Goal: Information Seeking & Learning: Check status

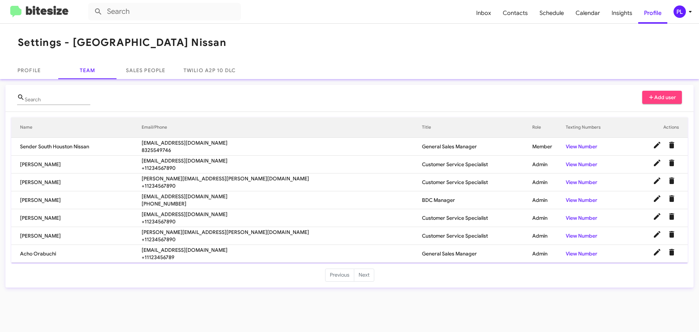
click at [688, 9] on icon at bounding box center [690, 11] width 9 height 9
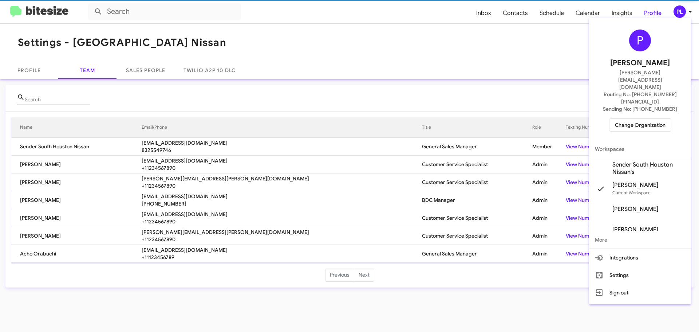
click at [649, 119] on span "Change Organization" at bounding box center [640, 125] width 51 height 12
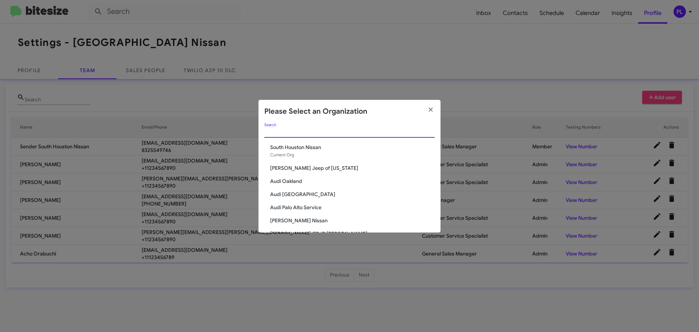
click at [302, 131] on input "Search" at bounding box center [349, 132] width 170 height 6
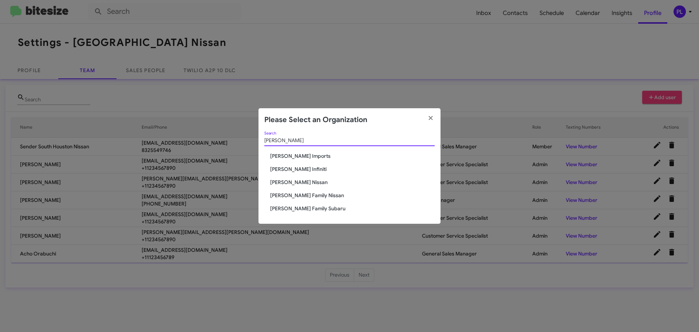
type input "hicks"
click at [300, 154] on span "[PERSON_NAME] Imports" at bounding box center [352, 155] width 165 height 7
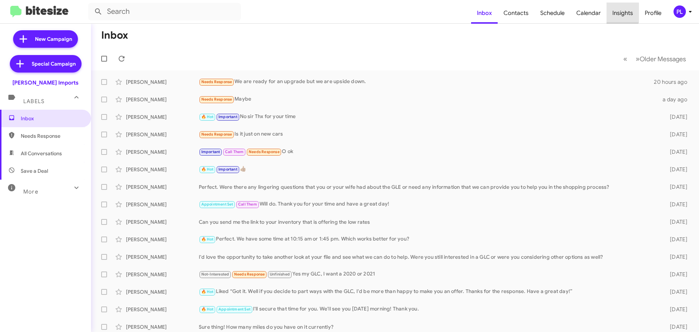
click at [617, 12] on span "Insights" at bounding box center [623, 13] width 32 height 21
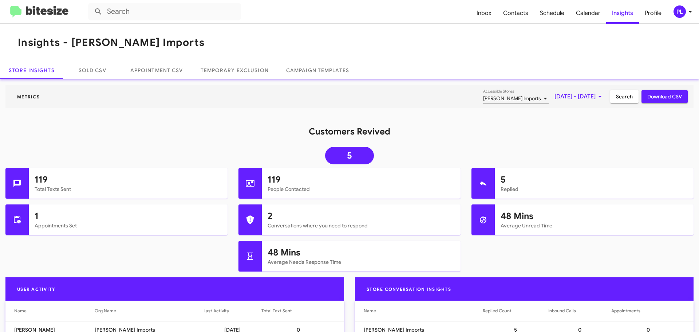
click at [506, 98] on div "[PERSON_NAME] Imports" at bounding box center [512, 99] width 59 height 6
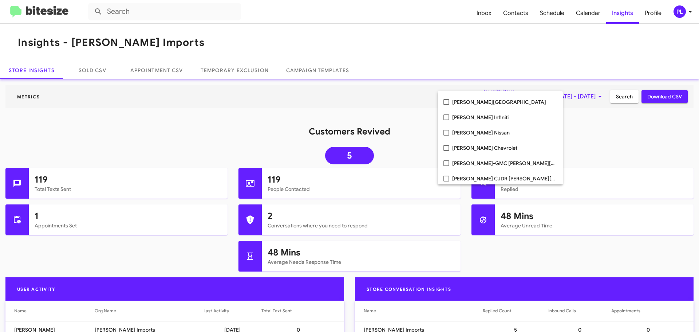
scroll to position [364, 0]
click at [447, 117] on mat-pseudo-checkbox at bounding box center [447, 117] width 6 height 6
click at [446, 118] on mat-pseudo-checkbox at bounding box center [447, 117] width 6 height 6
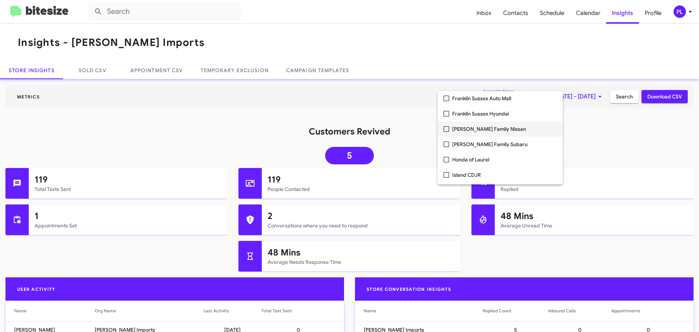
click at [445, 129] on mat-pseudo-checkbox at bounding box center [447, 129] width 6 height 6
click at [446, 130] on mat-pseudo-checkbox at bounding box center [447, 129] width 6 height 6
click at [658, 149] on div at bounding box center [349, 166] width 699 height 332
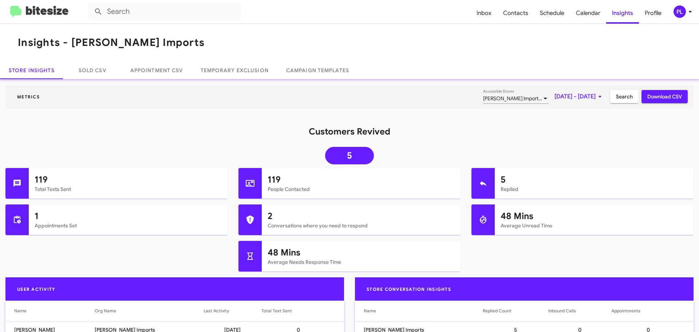
click at [490, 101] on span "Ed Hicks Imports, Ed Hicks Infiniti, Ed Hicks Nissan, Hicks Family Nissan, Hick…" at bounding box center [642, 98] width 319 height 7
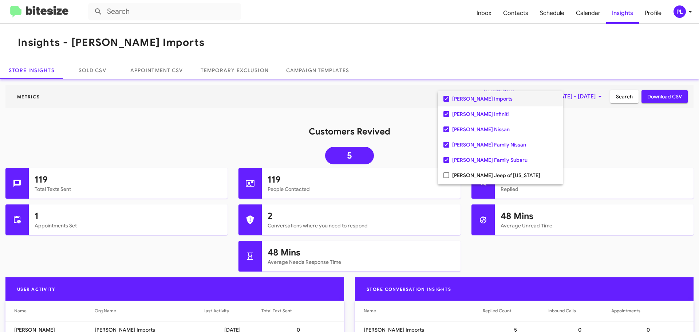
click at [623, 139] on div at bounding box center [349, 166] width 699 height 332
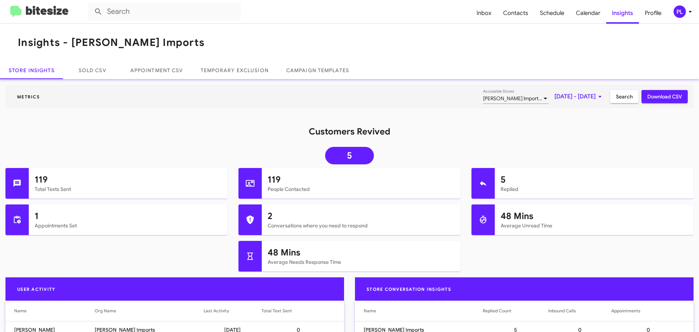
click at [555, 95] on span "Sep 1, 2025 - Sep 3, 2025" at bounding box center [580, 96] width 50 height 13
click at [582, 121] on button "Previous month" at bounding box center [581, 121] width 15 height 15
click at [578, 155] on div "1" at bounding box center [580, 153] width 13 height 13
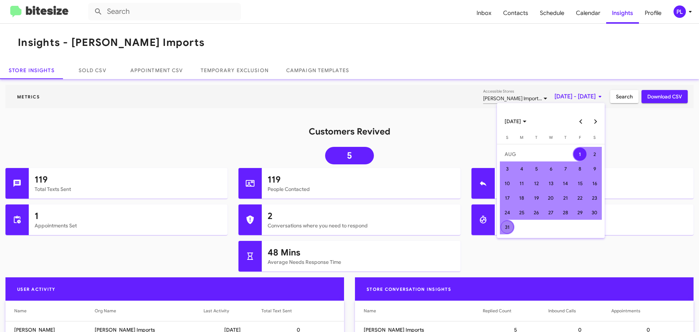
click at [503, 228] on div "31" at bounding box center [507, 226] width 13 height 13
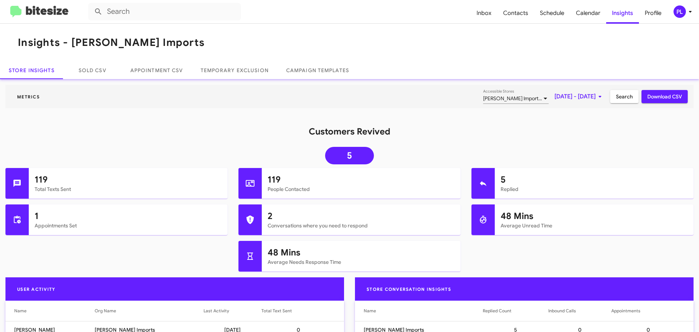
click at [622, 96] on span "Search" at bounding box center [624, 96] width 17 height 13
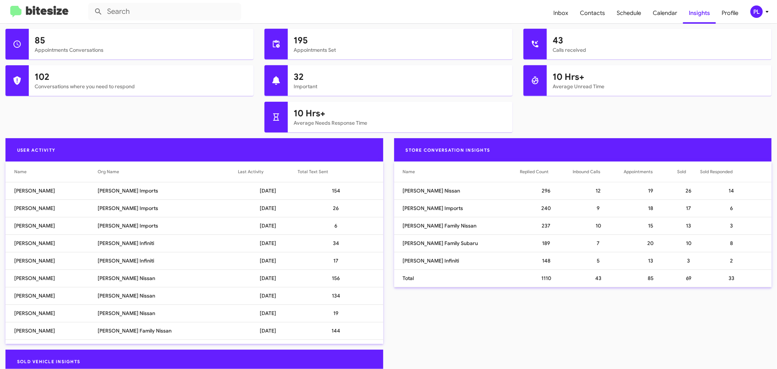
scroll to position [437, 0]
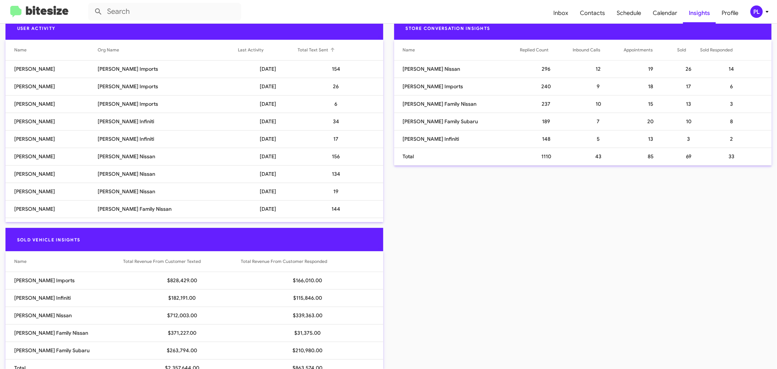
click at [331, 48] on div at bounding box center [332, 49] width 2 height 2
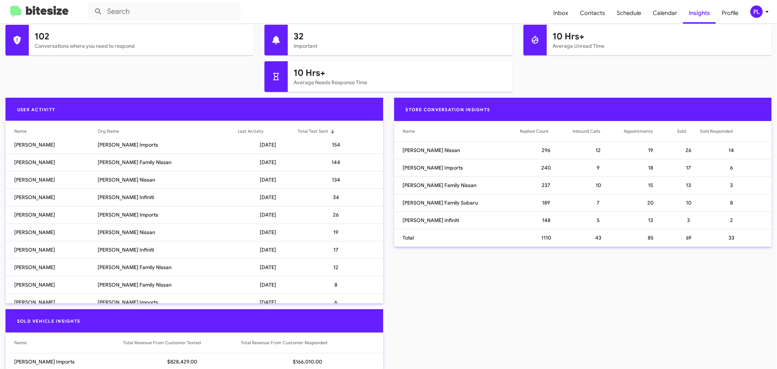
scroll to position [315, 0]
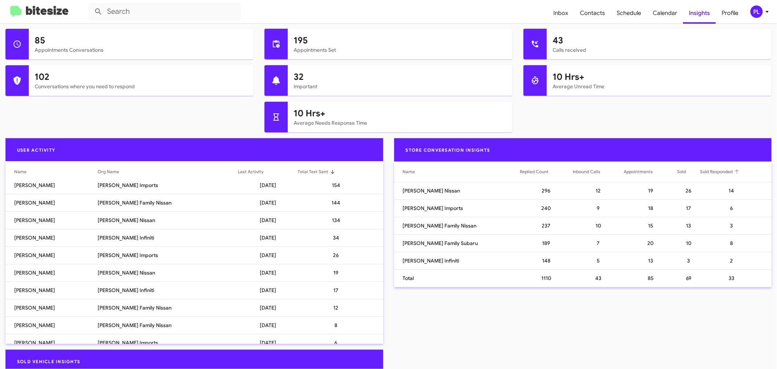
click at [699, 170] on div at bounding box center [737, 170] width 2 height 2
click at [699, 170] on div at bounding box center [737, 171] width 4 height 4
click at [699, 172] on div at bounding box center [736, 172] width 1 height 4
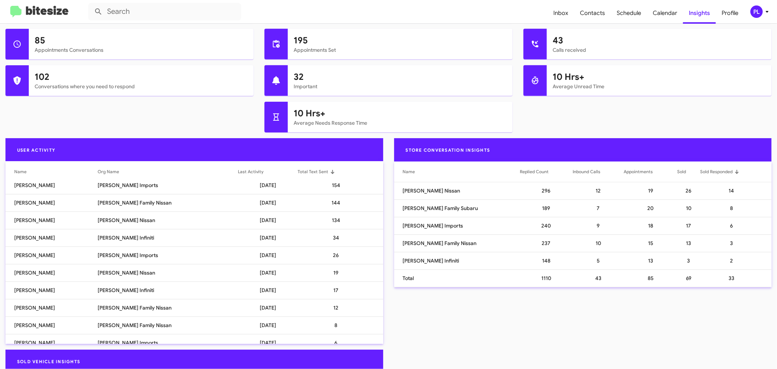
click at [699, 173] on div at bounding box center [736, 173] width 1 height 1
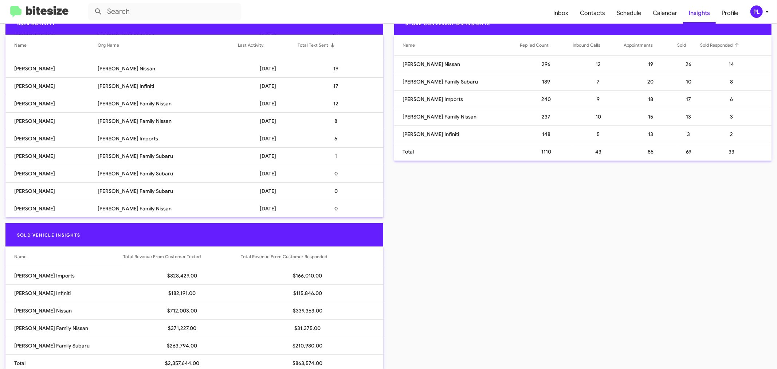
scroll to position [477, 0]
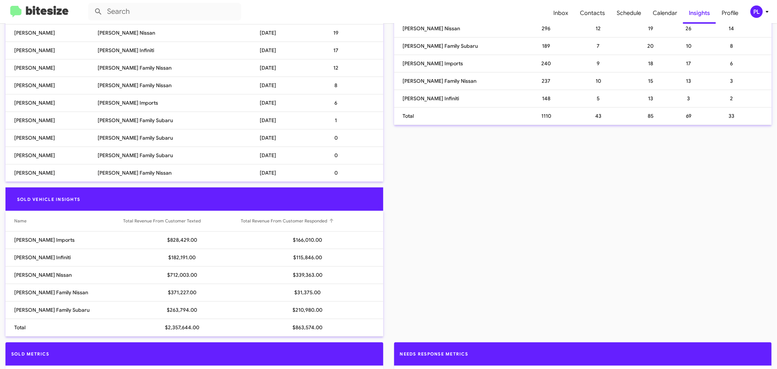
click at [308, 220] on div "Total Revenue From Customer Responded" at bounding box center [307, 220] width 133 height 7
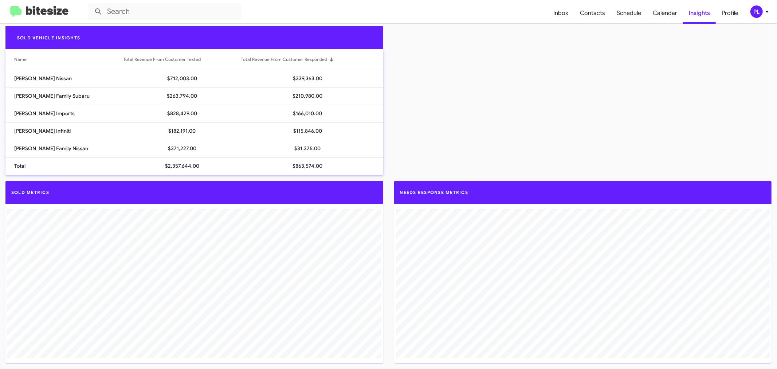
scroll to position [483, 0]
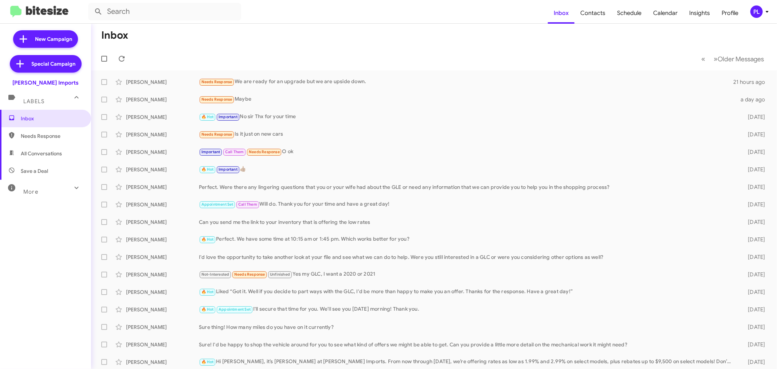
click at [767, 12] on icon at bounding box center [767, 11] width 9 height 9
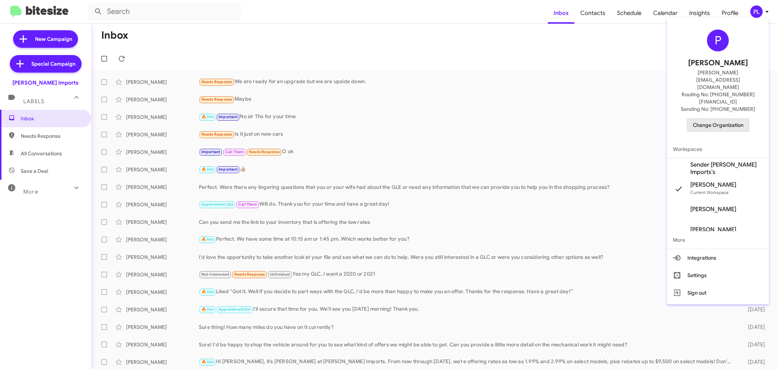
click at [733, 119] on span "Change Organization" at bounding box center [718, 125] width 51 height 12
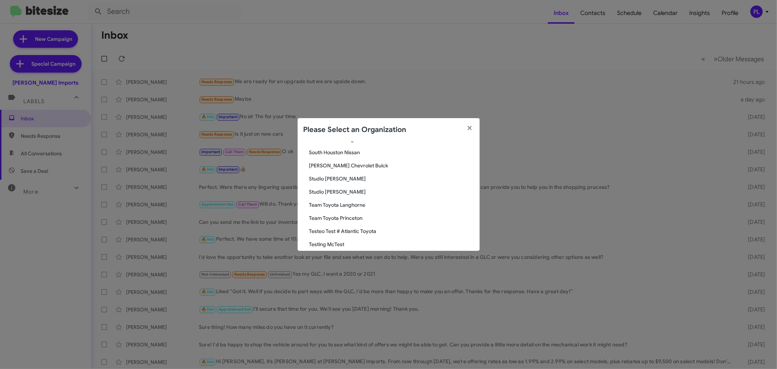
scroll to position [1340, 0]
click at [357, 196] on span "Volkswagen of Laurel" at bounding box center [391, 196] width 165 height 7
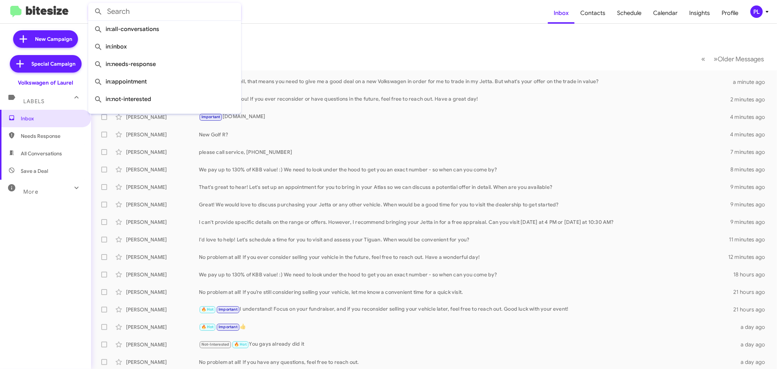
click at [203, 12] on input "text" at bounding box center [164, 11] width 153 height 17
paste input "2407315232"
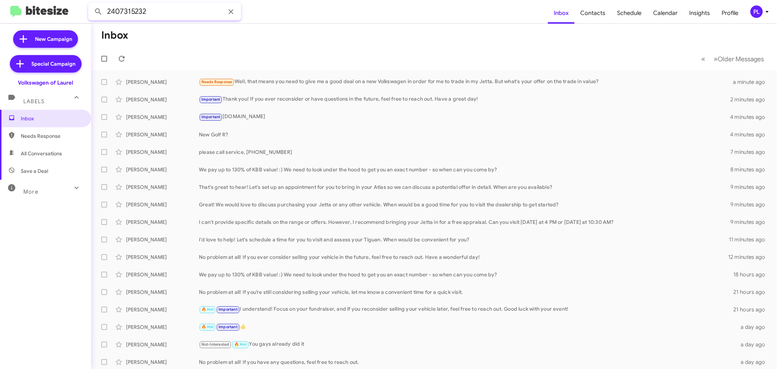
type input "2407315232"
click at [91, 4] on button at bounding box center [98, 11] width 15 height 15
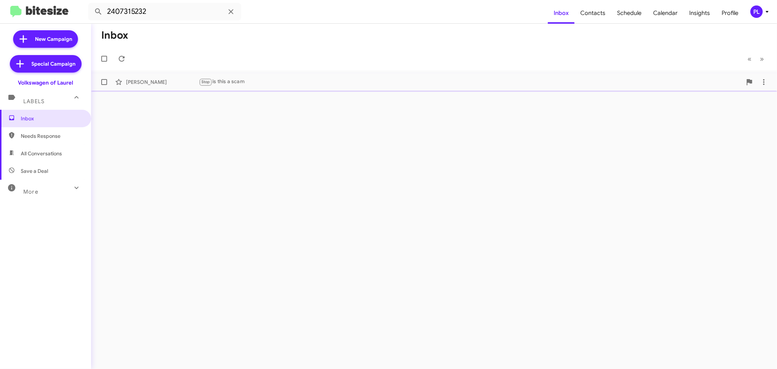
click at [234, 84] on div "Stop is this a scam" at bounding box center [470, 82] width 543 height 8
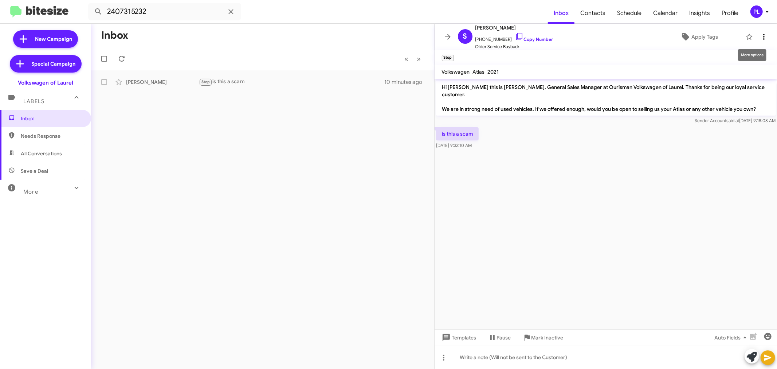
click at [759, 39] on icon at bounding box center [763, 36] width 9 height 9
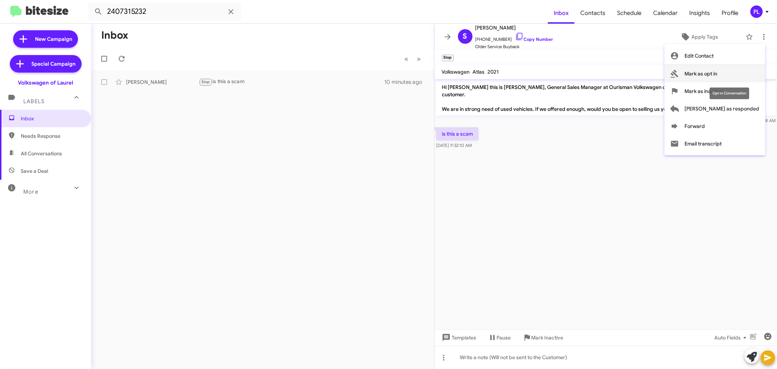
click at [717, 75] on span "Mark as opt in" at bounding box center [701, 73] width 33 height 17
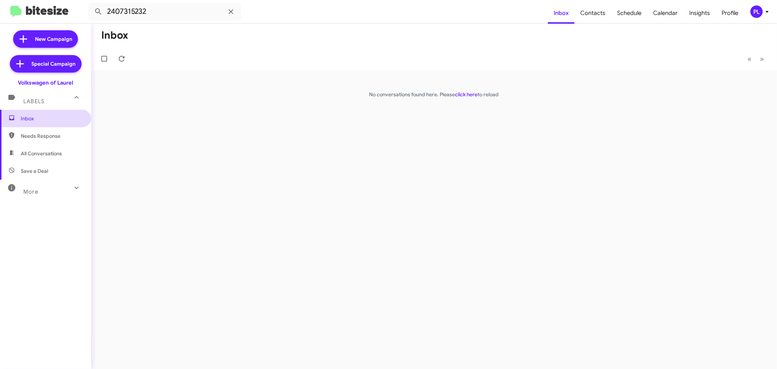
click at [39, 121] on span "Inbox" at bounding box center [52, 118] width 62 height 7
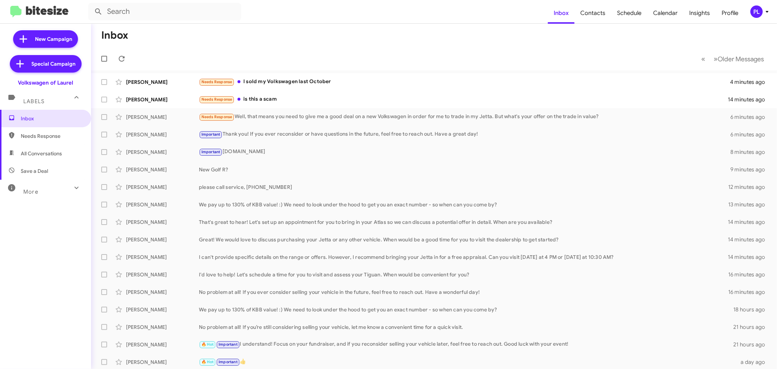
drag, startPoint x: 79, startPoint y: 81, endPoint x: 15, endPoint y: 86, distance: 65.0
click at [15, 86] on div "Volkswagen of Laurel" at bounding box center [45, 81] width 91 height 10
copy div "Volkswagen of Laurel"
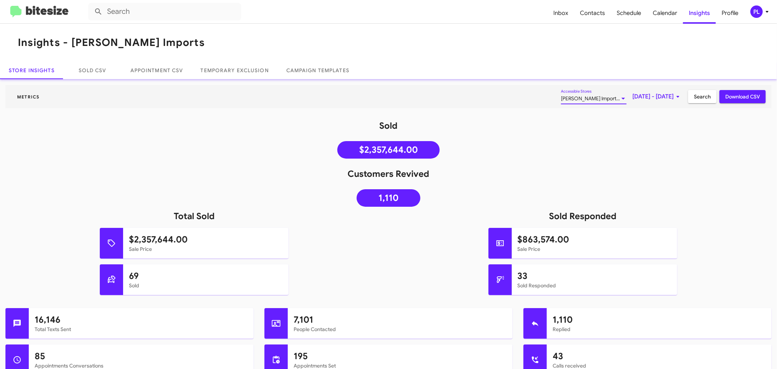
click at [620, 96] on div at bounding box center [623, 99] width 7 height 6
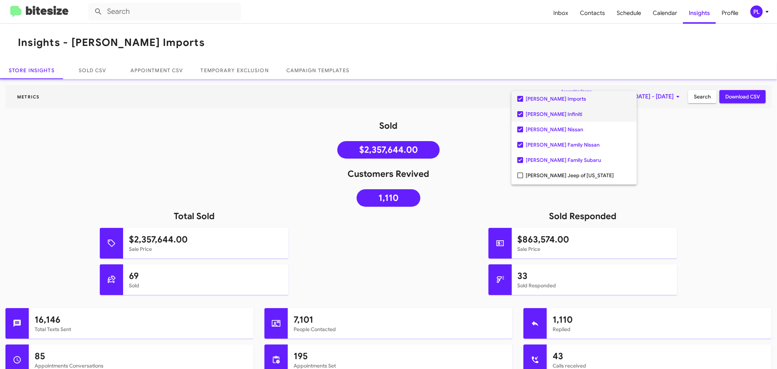
click at [520, 114] on mat-pseudo-checkbox at bounding box center [520, 114] width 6 height 6
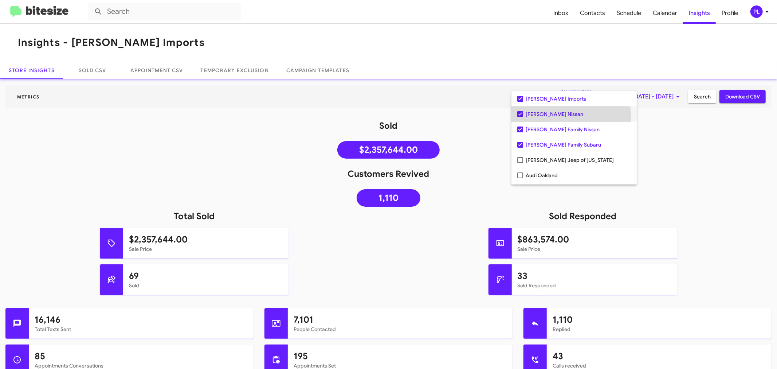
click at [522, 117] on mat-option "[PERSON_NAME] Nissan" at bounding box center [573, 113] width 125 height 15
click at [519, 117] on mat-option "[PERSON_NAME] Family Nissan" at bounding box center [573, 113] width 125 height 15
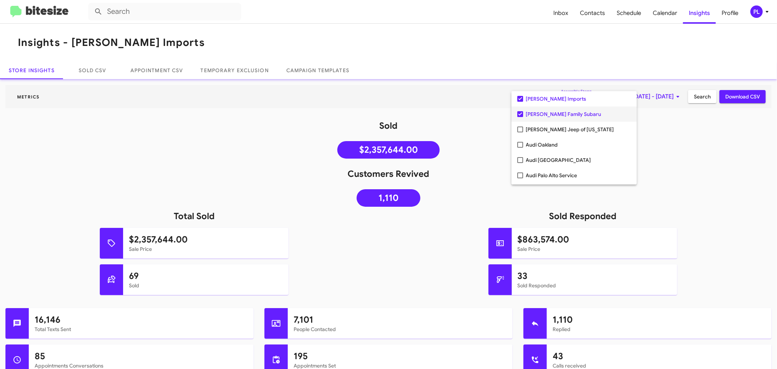
click at [519, 117] on mat-option "[PERSON_NAME] Family Subaru" at bounding box center [573, 113] width 125 height 15
click at [693, 152] on div at bounding box center [388, 184] width 777 height 369
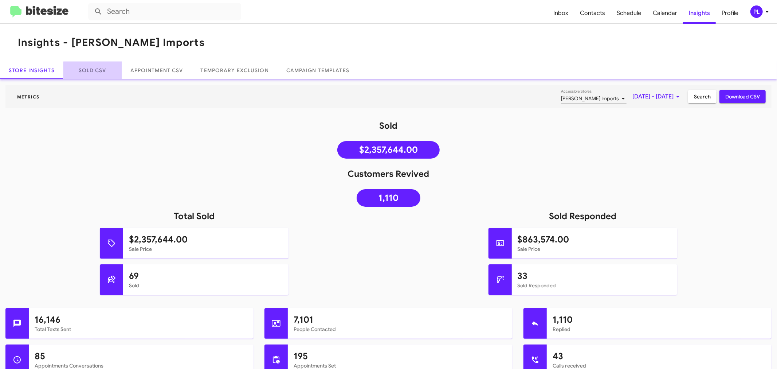
click at [94, 73] on link "Sold CSV" at bounding box center [92, 70] width 58 height 17
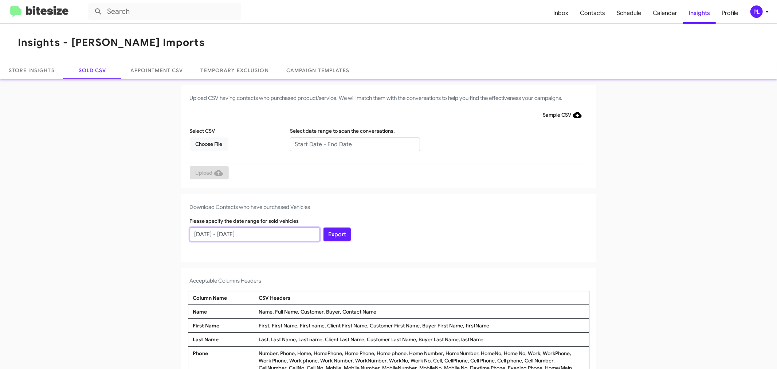
drag, startPoint x: 259, startPoint y: 232, endPoint x: 121, endPoint y: 234, distance: 138.8
click at [121, 234] on app-sold-csv "Upload CSV having contacts who purchased product/service. We will match them wi…" at bounding box center [388, 269] width 777 height 369
click at [190, 234] on input "[DATE] - [DATE]" at bounding box center [255, 234] width 130 height 14
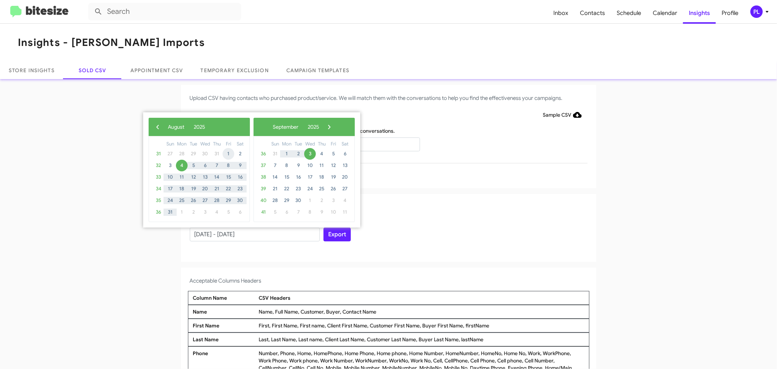
click at [227, 155] on span "1" at bounding box center [229, 154] width 12 height 12
click at [169, 209] on span "31" at bounding box center [170, 212] width 12 height 12
type input "[DATE] - [DATE]"
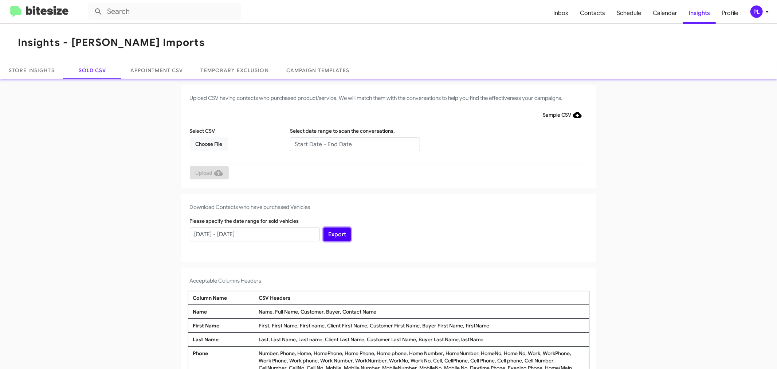
click at [334, 236] on button "Export" at bounding box center [336, 234] width 27 height 14
click at [570, 8] on span "Inbox" at bounding box center [560, 13] width 27 height 21
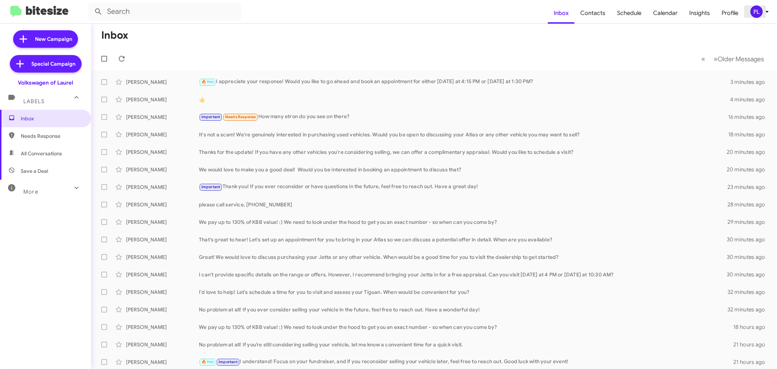
click at [769, 9] on icon at bounding box center [767, 11] width 9 height 9
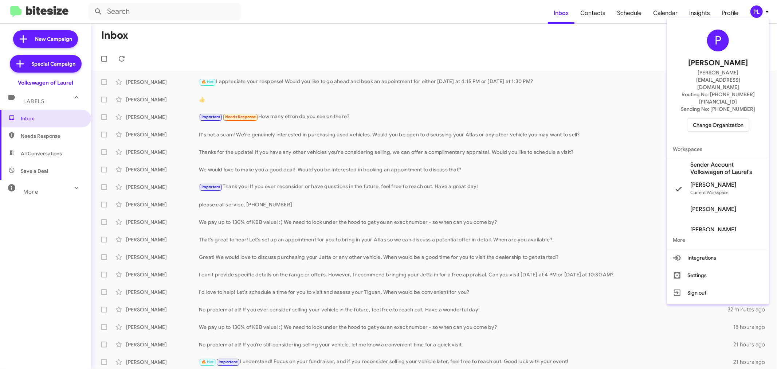
click at [714, 119] on span "Change Organization" at bounding box center [718, 125] width 51 height 12
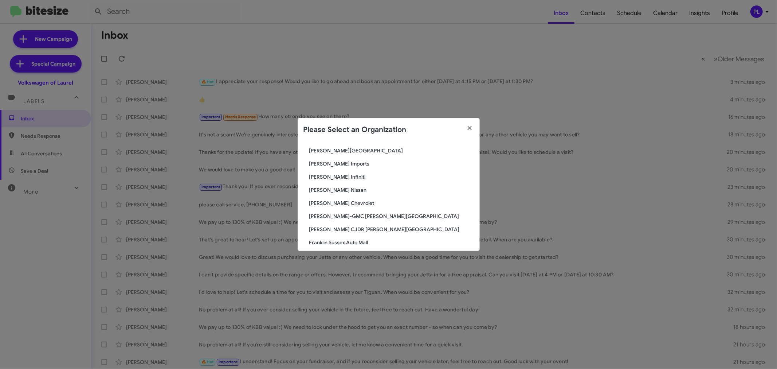
scroll to position [323, 0]
click at [336, 177] on span "[PERSON_NAME] Imports" at bounding box center [391, 177] width 165 height 7
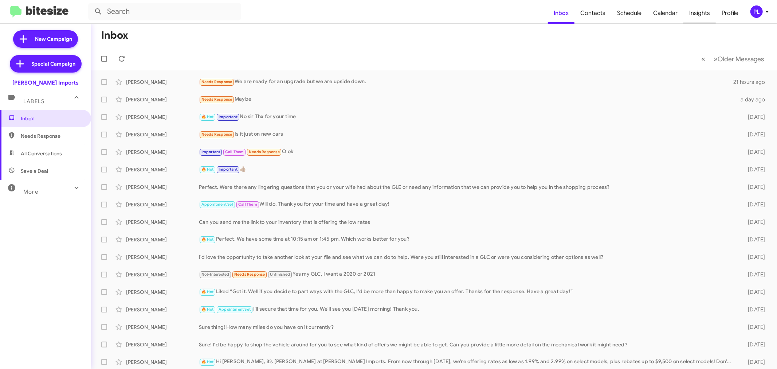
click at [704, 13] on span "Insights" at bounding box center [699, 13] width 32 height 21
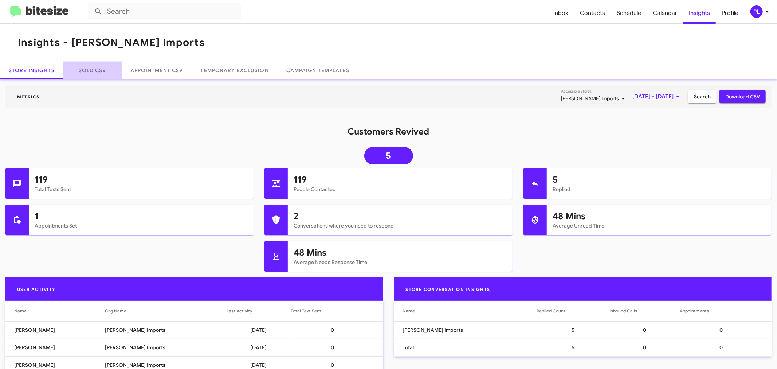
click at [95, 70] on link "Sold CSV" at bounding box center [92, 70] width 58 height 17
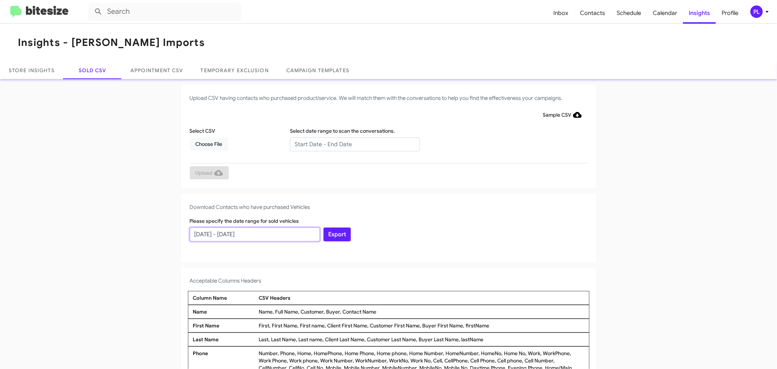
click at [208, 234] on input "[DATE] - [DATE]" at bounding box center [255, 234] width 130 height 14
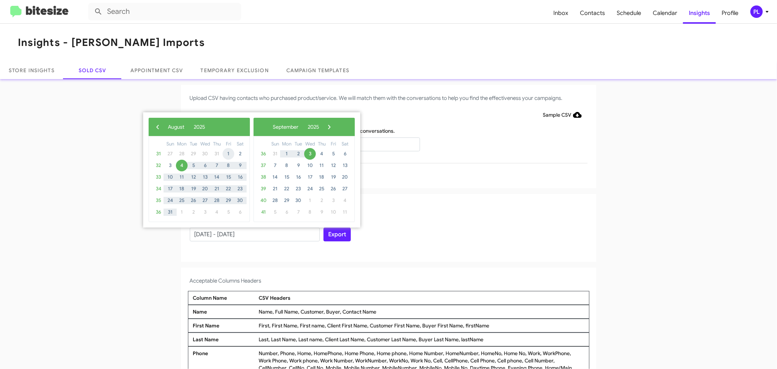
click at [227, 154] on span "1" at bounding box center [229, 154] width 12 height 12
click at [166, 209] on span "31" at bounding box center [170, 212] width 12 height 12
type input "[DATE] - [DATE]"
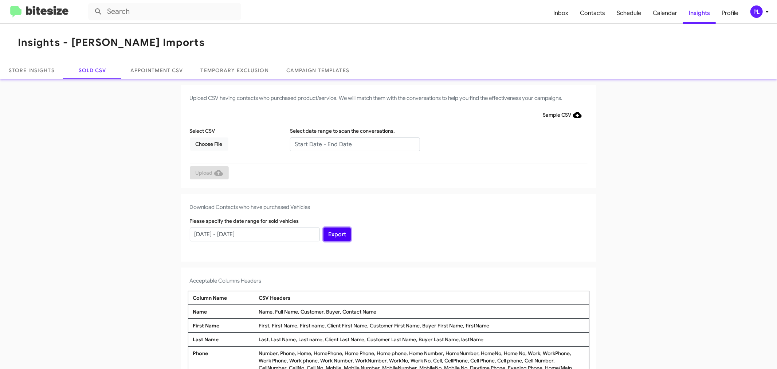
click at [332, 232] on button "Export" at bounding box center [336, 234] width 27 height 14
click at [758, 10] on div "PL" at bounding box center [756, 11] width 12 height 12
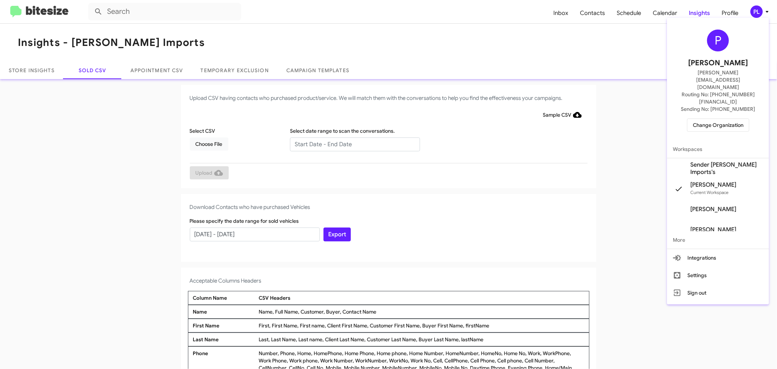
click at [716, 119] on span "Change Organization" at bounding box center [718, 125] width 51 height 12
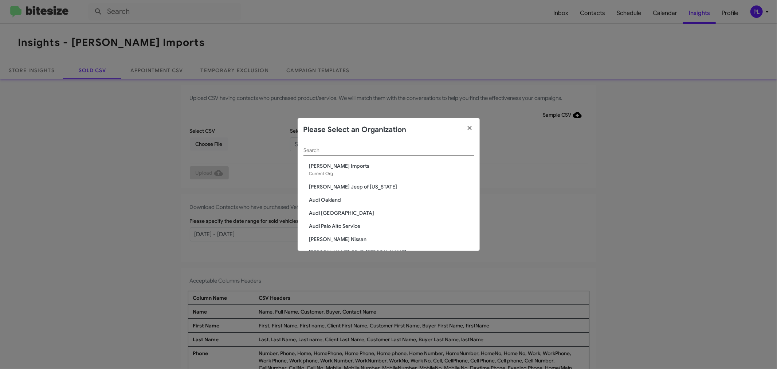
click at [319, 150] on input "Search" at bounding box center [388, 150] width 170 height 6
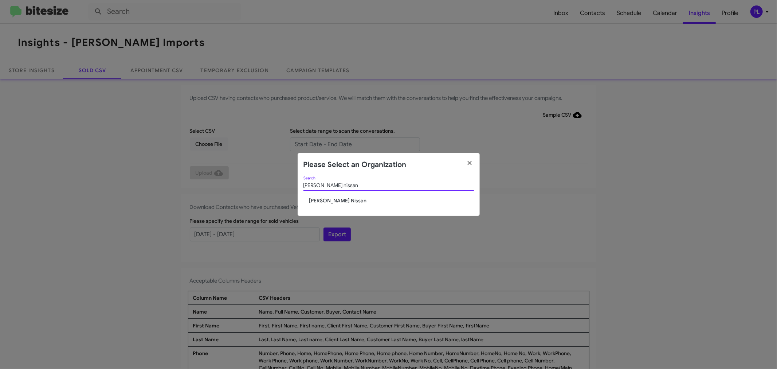
type input "ed hicks nissan"
click at [329, 199] on span "[PERSON_NAME] Nissan" at bounding box center [391, 200] width 165 height 7
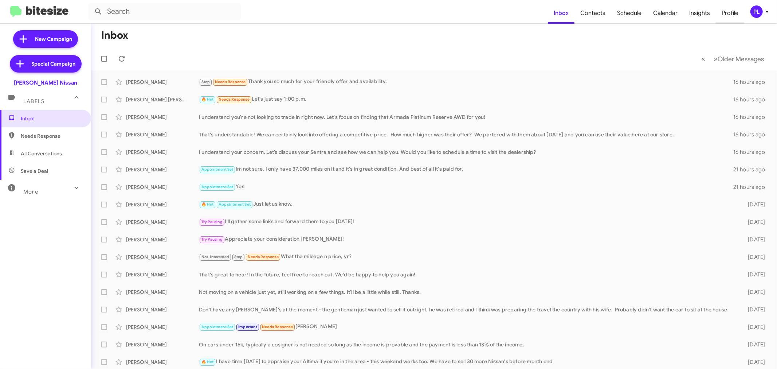
click at [733, 19] on span "Profile" at bounding box center [730, 13] width 28 height 21
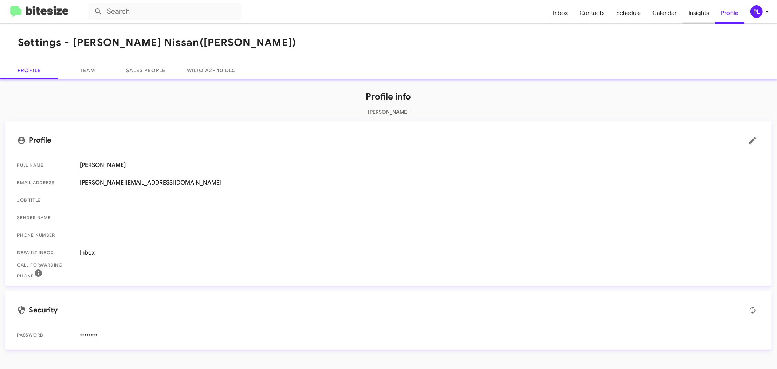
click at [699, 15] on span "Insights" at bounding box center [699, 13] width 32 height 21
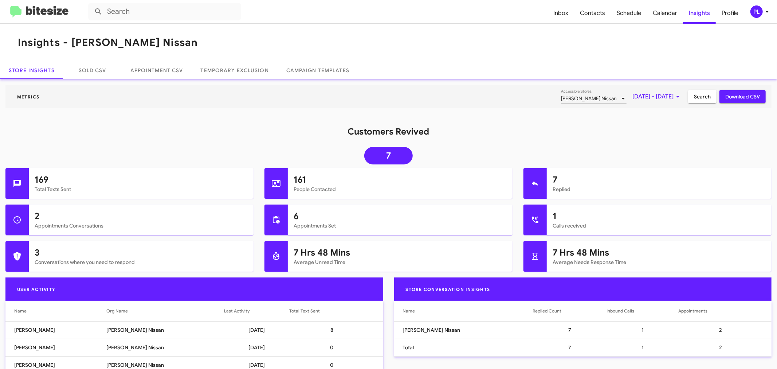
click at [96, 60] on mat-toolbar "Insights - Ed Hicks Nissan" at bounding box center [388, 43] width 777 height 38
click at [94, 74] on link "Sold CSV" at bounding box center [92, 70] width 58 height 17
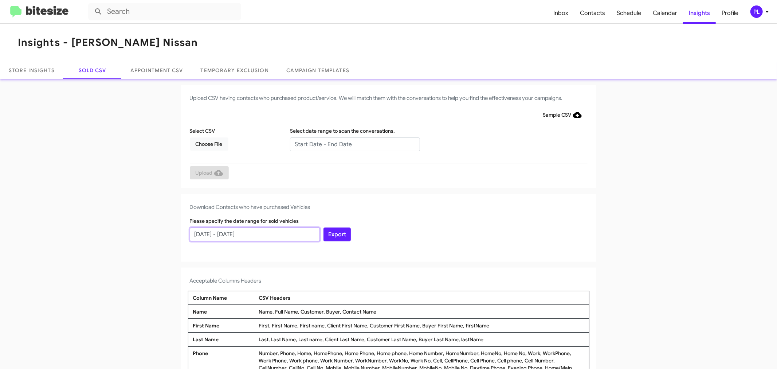
click at [199, 236] on input "[DATE] - [DATE]" at bounding box center [255, 234] width 130 height 14
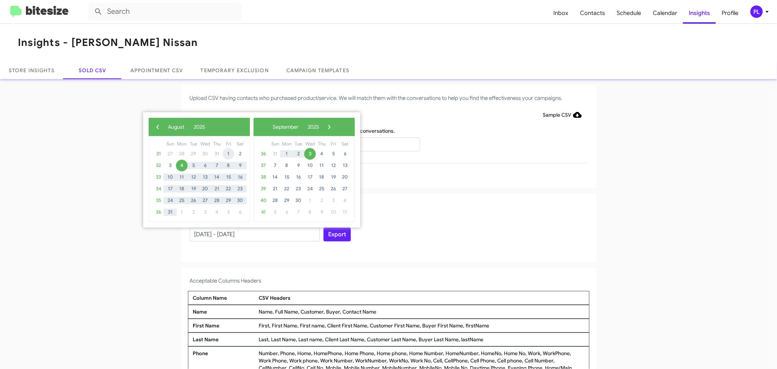
click at [227, 151] on span "1" at bounding box center [229, 154] width 12 height 12
click at [165, 212] on span "31" at bounding box center [170, 212] width 12 height 12
type input "[DATE] - [DATE]"
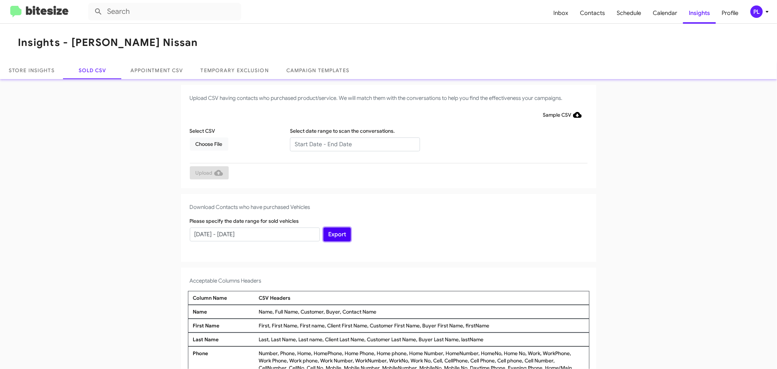
click at [330, 236] on button "Export" at bounding box center [336, 234] width 27 height 14
click at [757, 14] on div "PL" at bounding box center [756, 11] width 12 height 12
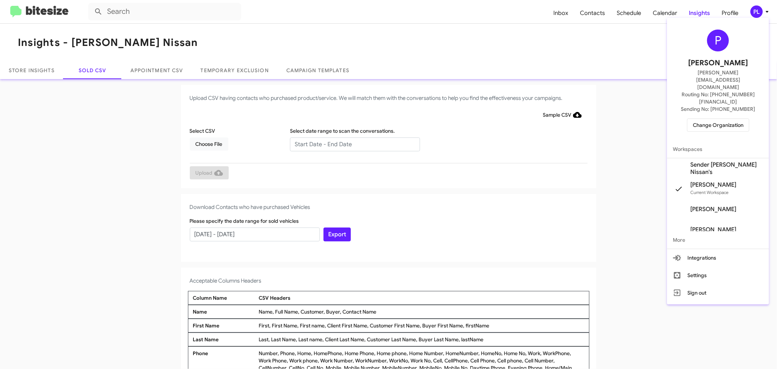
click at [737, 119] on span "Change Organization" at bounding box center [718, 125] width 51 height 12
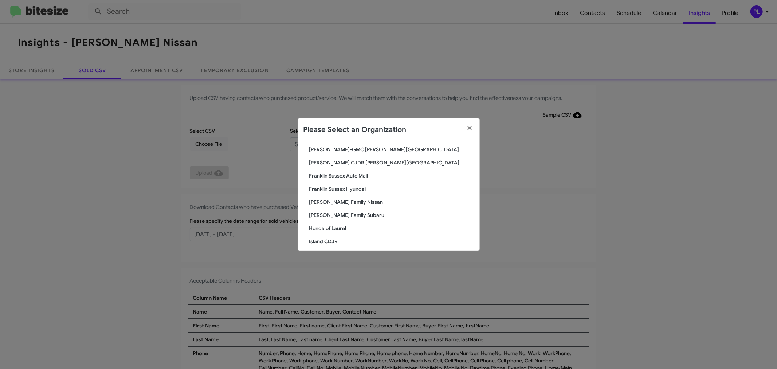
scroll to position [391, 0]
click at [333, 214] on span "[PERSON_NAME] Family Subaru" at bounding box center [391, 215] width 165 height 7
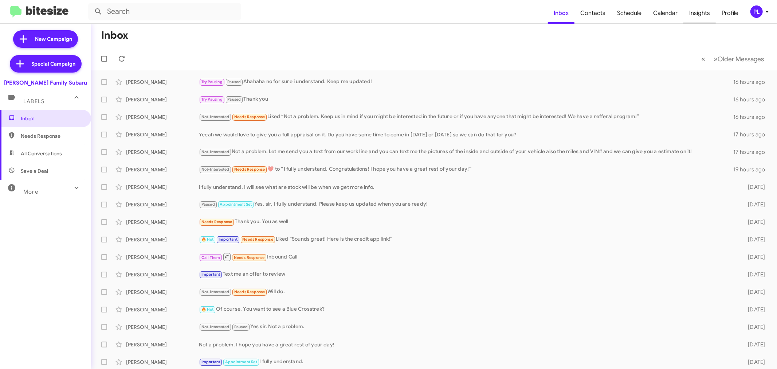
click at [700, 17] on span "Insights" at bounding box center [699, 13] width 32 height 21
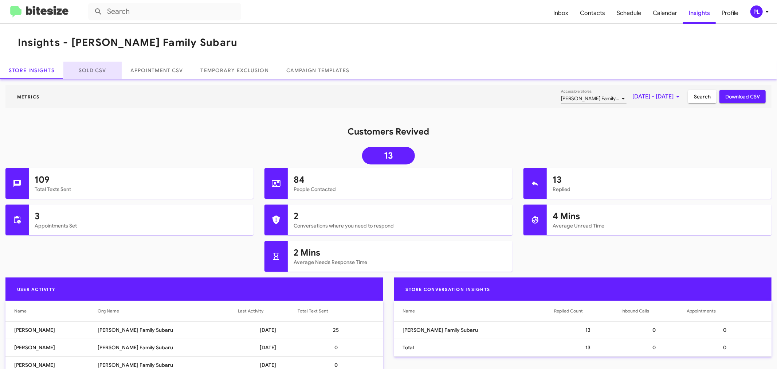
click at [86, 71] on link "Sold CSV" at bounding box center [92, 70] width 58 height 17
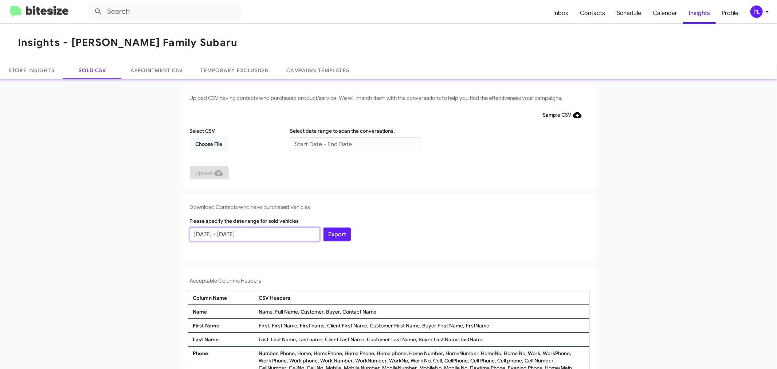
click at [262, 235] on input "[DATE] - [DATE]" at bounding box center [255, 234] width 130 height 14
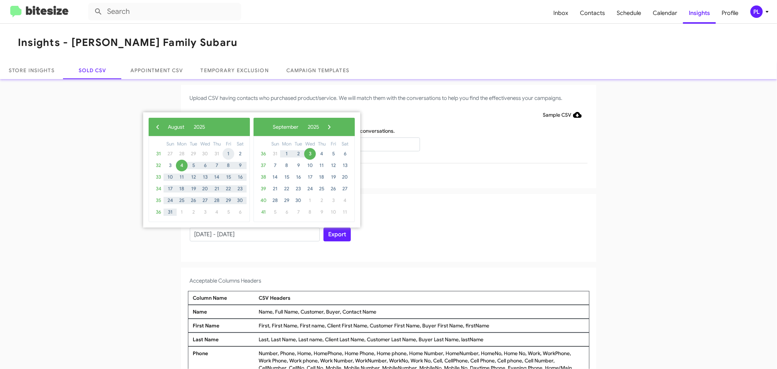
click at [227, 152] on span "1" at bounding box center [229, 154] width 12 height 12
click at [171, 210] on span "31" at bounding box center [170, 212] width 12 height 12
type input "[DATE] - [DATE]"
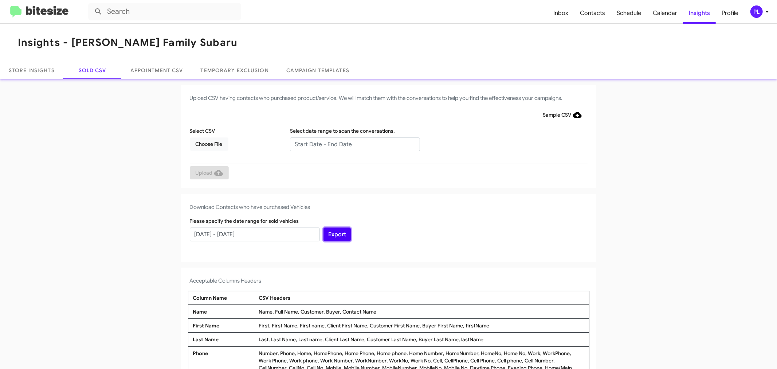
click at [331, 238] on button "Export" at bounding box center [336, 234] width 27 height 14
click at [768, 12] on icon at bounding box center [767, 11] width 9 height 9
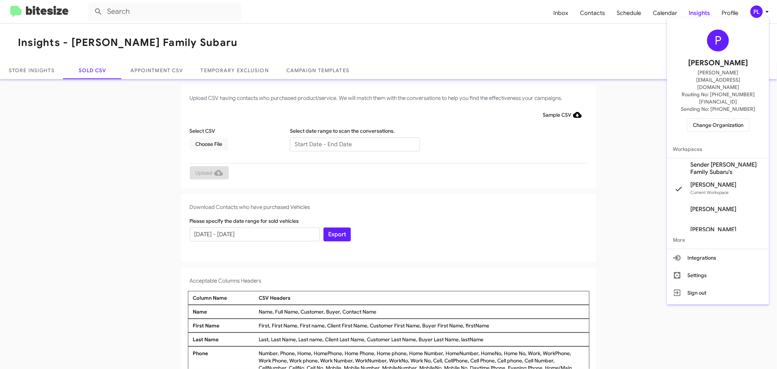
click at [730, 119] on span "Change Organization" at bounding box center [718, 125] width 51 height 12
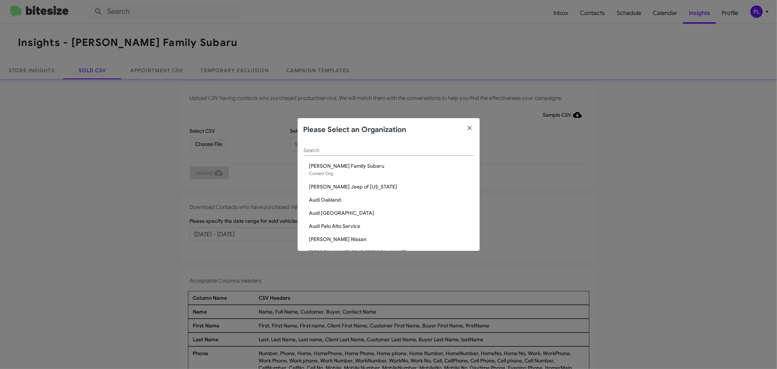
click at [364, 144] on div "Search" at bounding box center [388, 148] width 170 height 14
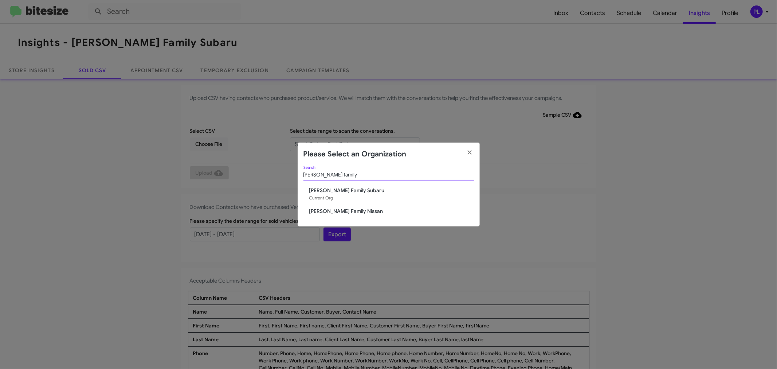
type input "hicks family"
click at [339, 208] on span "[PERSON_NAME] Family Nissan" at bounding box center [391, 210] width 165 height 7
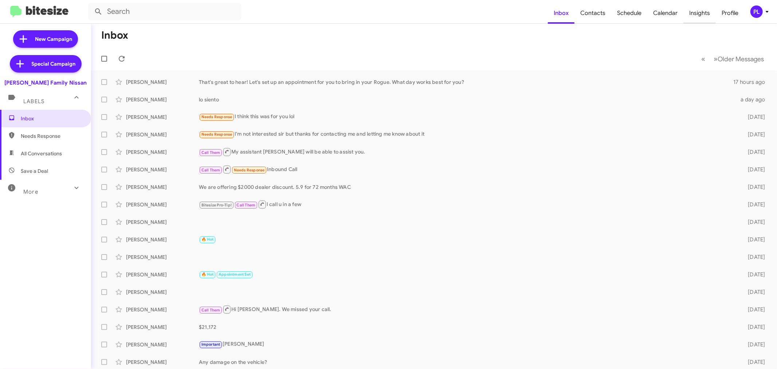
click at [709, 10] on span "Insights" at bounding box center [699, 13] width 32 height 21
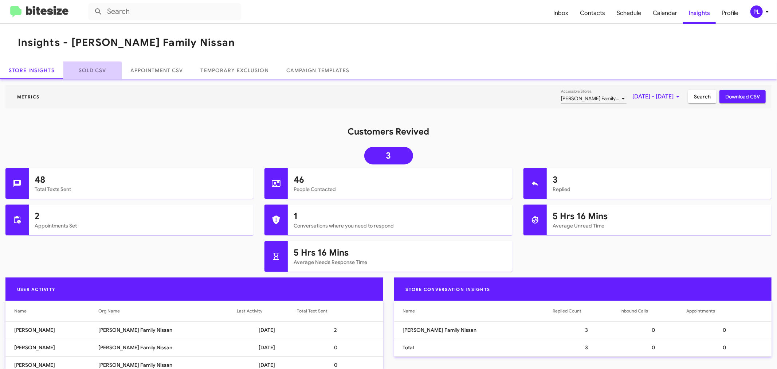
click at [84, 72] on link "Sold CSV" at bounding box center [92, 70] width 58 height 17
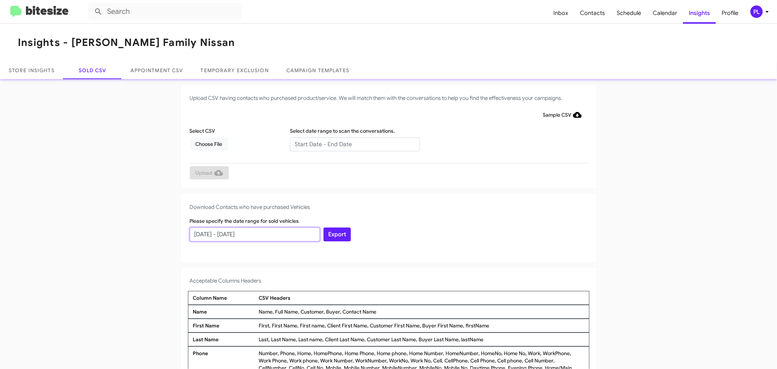
drag, startPoint x: 285, startPoint y: 234, endPoint x: 137, endPoint y: 237, distance: 147.5
click at [137, 237] on app-sold-csv "Upload CSV having contacts who purchased product/service. We will match them wi…" at bounding box center [388, 269] width 777 height 369
click at [261, 234] on input "[DATE] - [DATE]" at bounding box center [255, 234] width 130 height 14
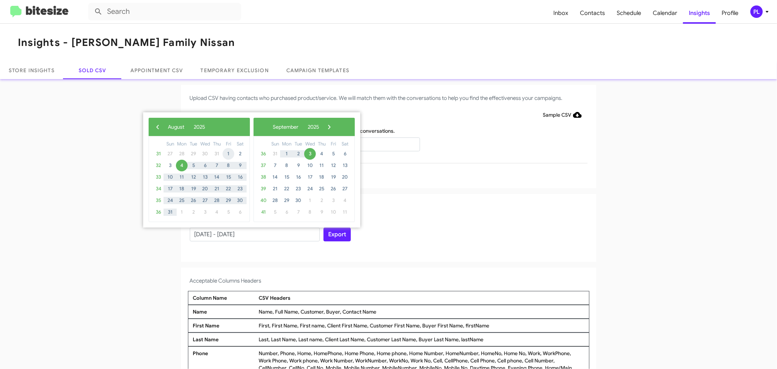
click at [226, 154] on span "1" at bounding box center [229, 154] width 12 height 12
click at [169, 213] on span "31" at bounding box center [170, 212] width 12 height 12
type input "[DATE] - [DATE]"
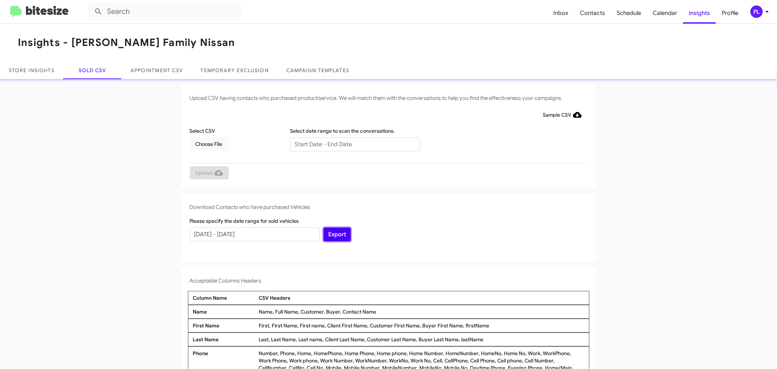
click at [335, 237] on button "Export" at bounding box center [336, 234] width 27 height 14
click at [763, 15] on icon at bounding box center [767, 11] width 9 height 9
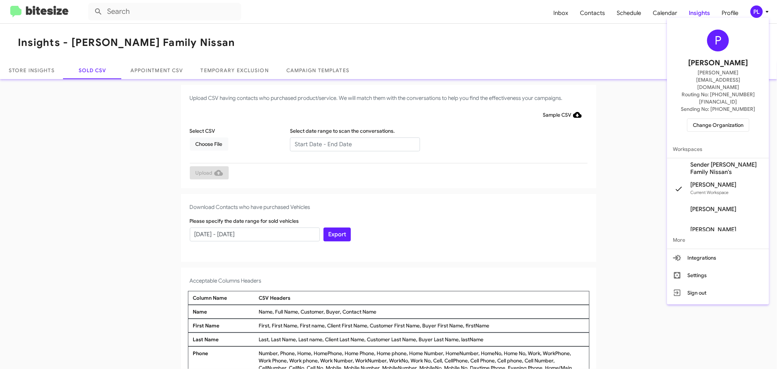
click at [721, 119] on span "Change Organization" at bounding box center [718, 125] width 51 height 12
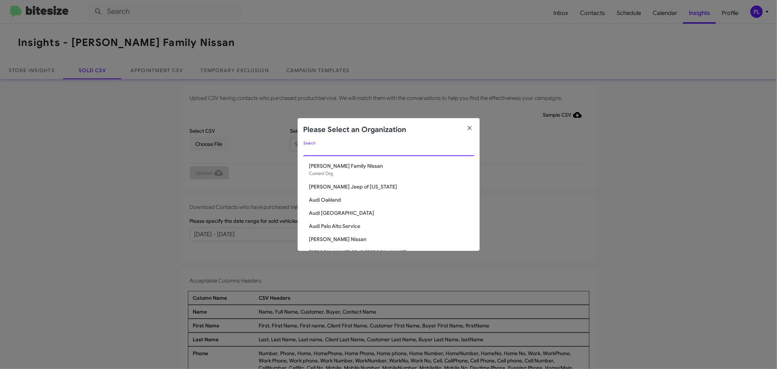
click at [421, 151] on input "Search" at bounding box center [388, 150] width 170 height 6
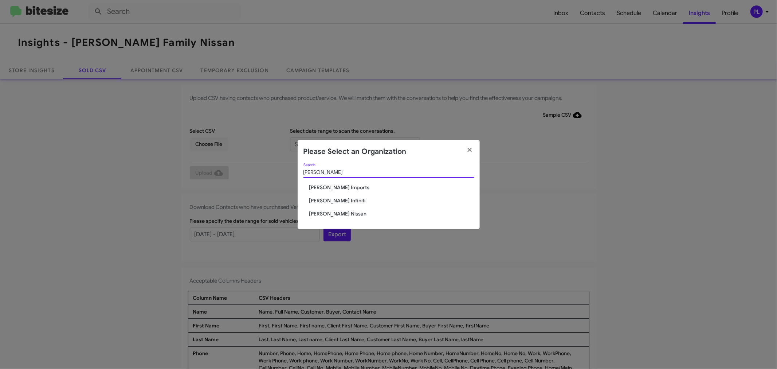
type input "ed hicks"
click at [342, 200] on span "[PERSON_NAME] Infiniti" at bounding box center [391, 200] width 165 height 7
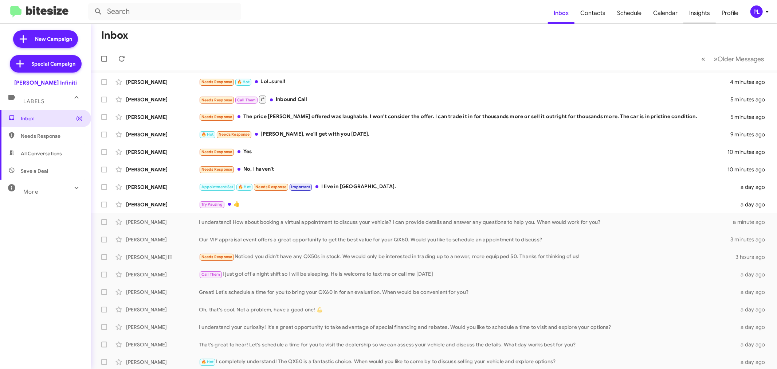
click at [697, 16] on span "Insights" at bounding box center [699, 13] width 32 height 21
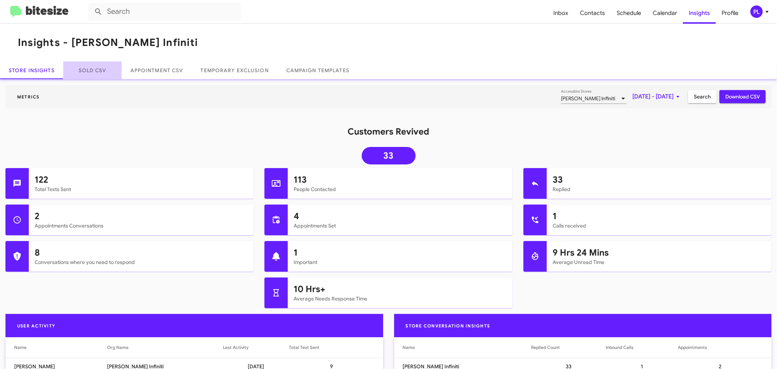
click at [106, 72] on link "Sold CSV" at bounding box center [92, 70] width 58 height 17
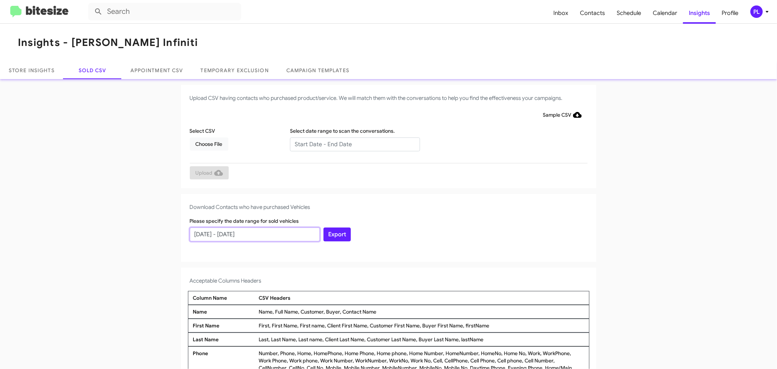
click at [267, 232] on input "08/04/2025 - 09/03/2025" at bounding box center [255, 234] width 130 height 14
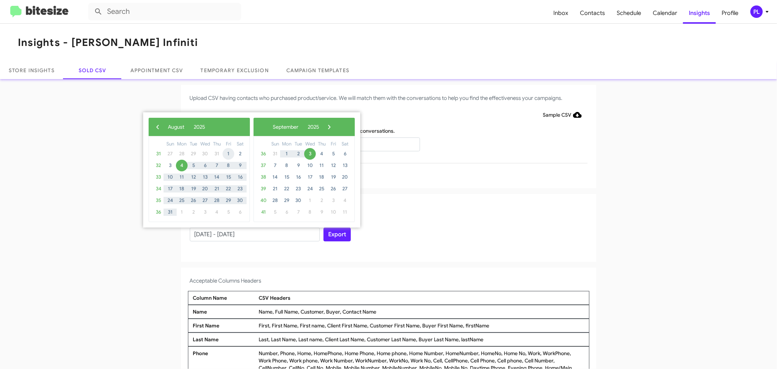
click at [227, 150] on span "1" at bounding box center [229, 154] width 12 height 12
click at [167, 212] on span "31" at bounding box center [170, 212] width 12 height 12
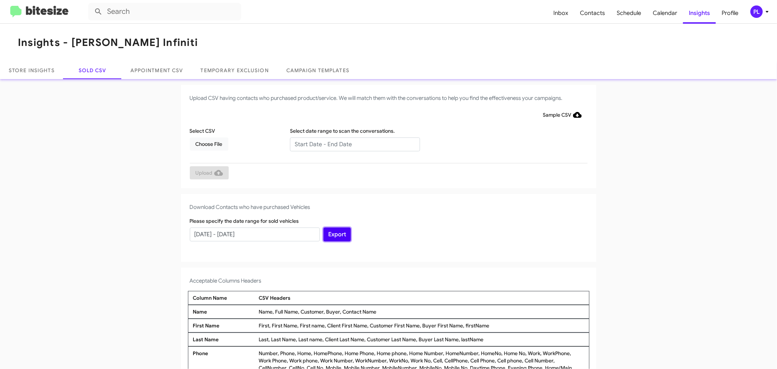
click at [344, 235] on button "Export" at bounding box center [336, 234] width 27 height 14
click at [259, 231] on input "08/01/2025 - 08/31/2025" at bounding box center [255, 234] width 130 height 14
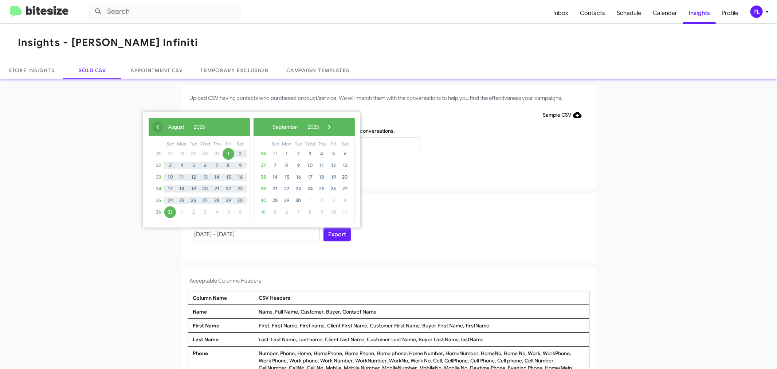
click at [157, 125] on span "‹" at bounding box center [157, 126] width 11 height 11
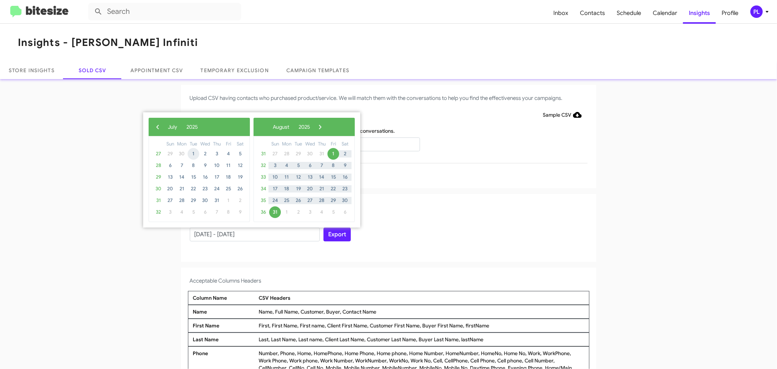
click at [190, 152] on span "1" at bounding box center [194, 154] width 12 height 12
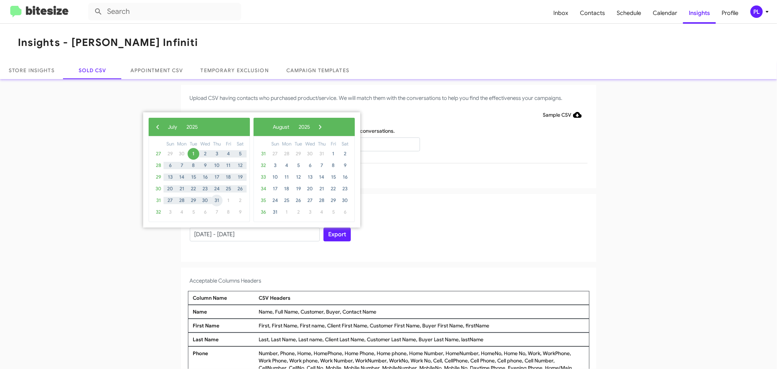
click at [213, 198] on span "31" at bounding box center [217, 200] width 12 height 12
type input "07/01/2025 - 07/31/2025"
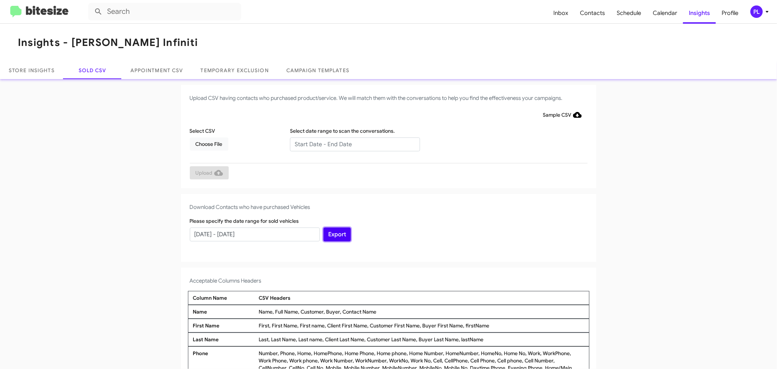
click at [337, 235] on button "Export" at bounding box center [336, 234] width 27 height 14
click at [562, 12] on span "Inbox" at bounding box center [560, 13] width 27 height 21
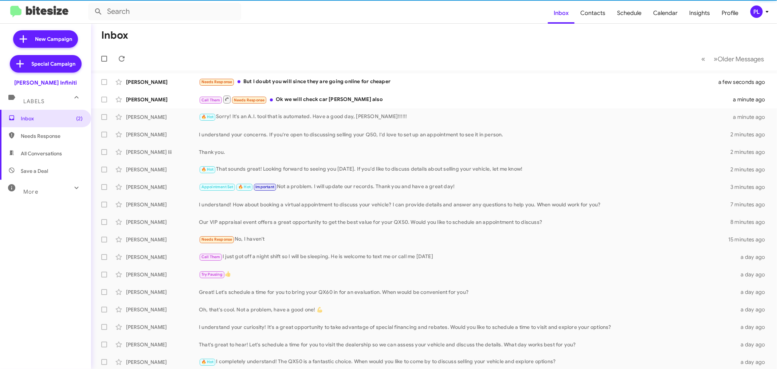
click at [72, 188] on icon at bounding box center [76, 187] width 9 height 9
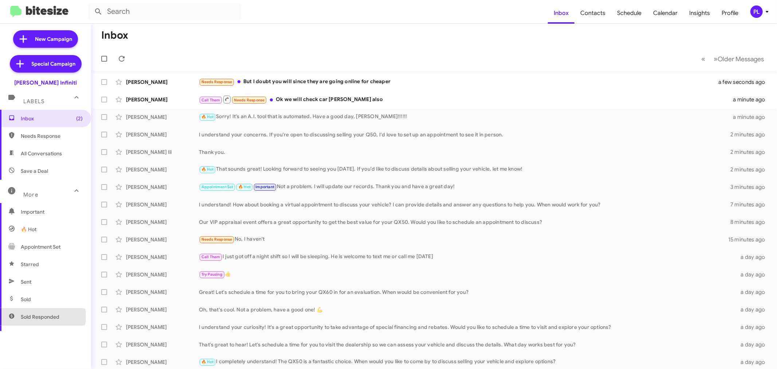
click at [36, 316] on span "Sold Responded" at bounding box center [40, 316] width 39 height 7
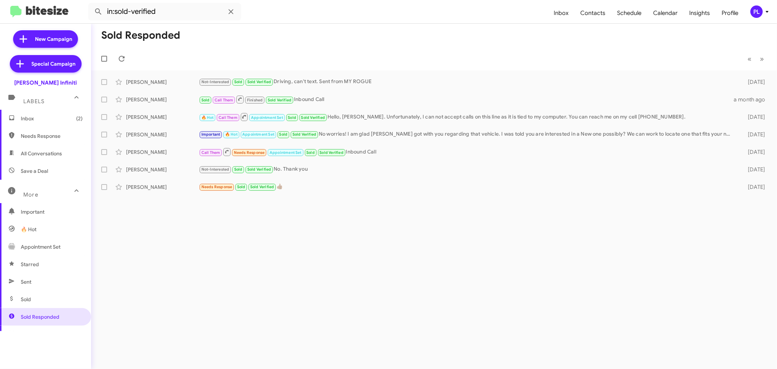
click at [51, 303] on span "Sold" at bounding box center [45, 298] width 91 height 17
type input "in:sold"
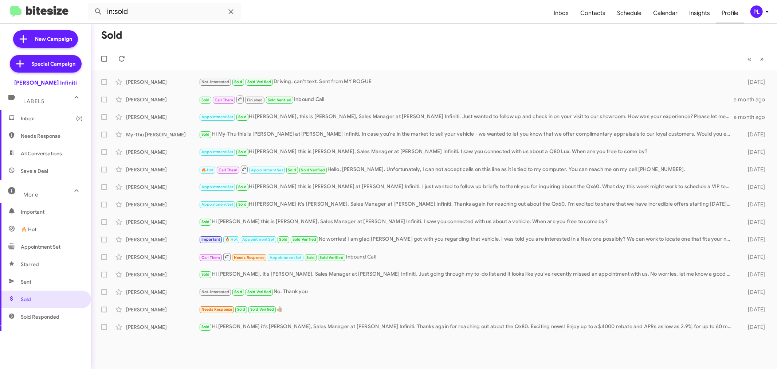
click at [721, 10] on span "Profile" at bounding box center [730, 13] width 28 height 21
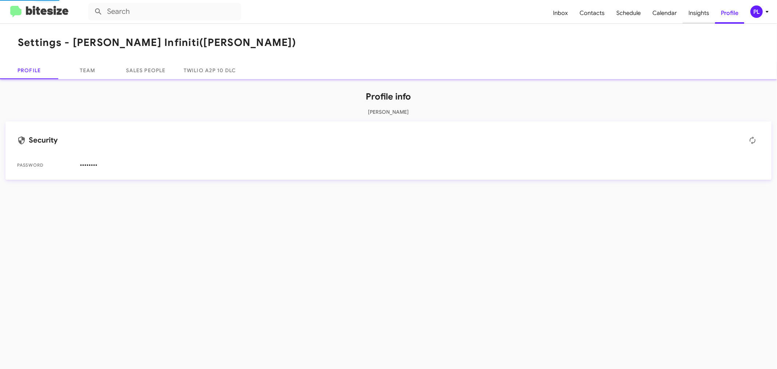
click at [704, 9] on span "Insights" at bounding box center [699, 13] width 32 height 21
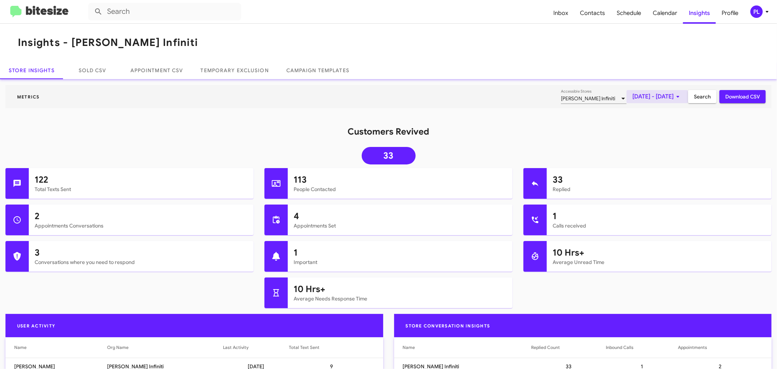
click at [638, 100] on span "[DATE] - [DATE]" at bounding box center [657, 96] width 50 height 13
click at [657, 125] on button "Previous month" at bounding box center [658, 121] width 15 height 15
click at [654, 154] on div "1" at bounding box center [657, 153] width 13 height 13
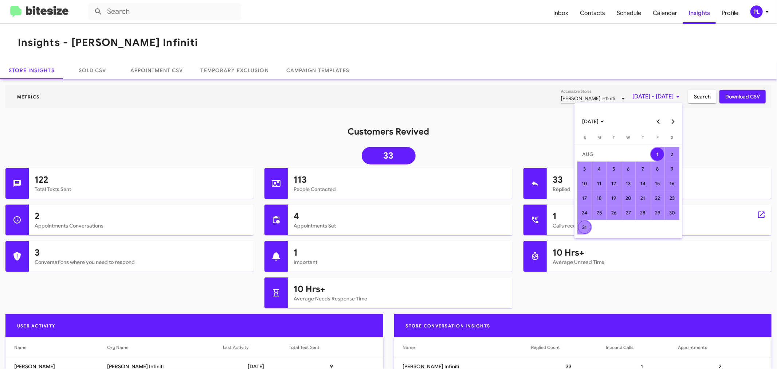
click at [586, 227] on div "31" at bounding box center [584, 226] width 13 height 13
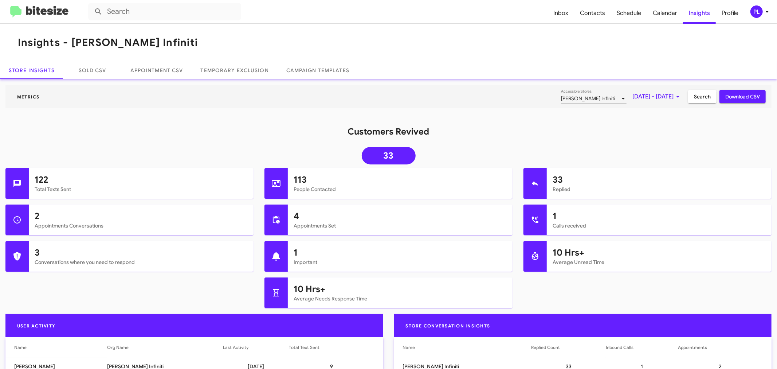
click at [698, 93] on span "Search" at bounding box center [702, 96] width 17 height 13
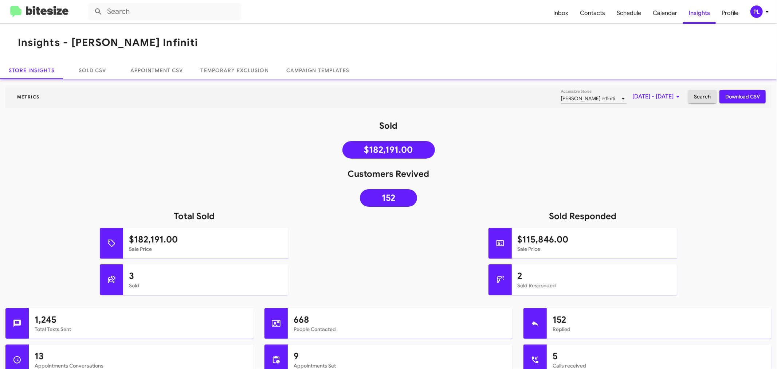
click at [767, 8] on icon at bounding box center [767, 11] width 9 height 9
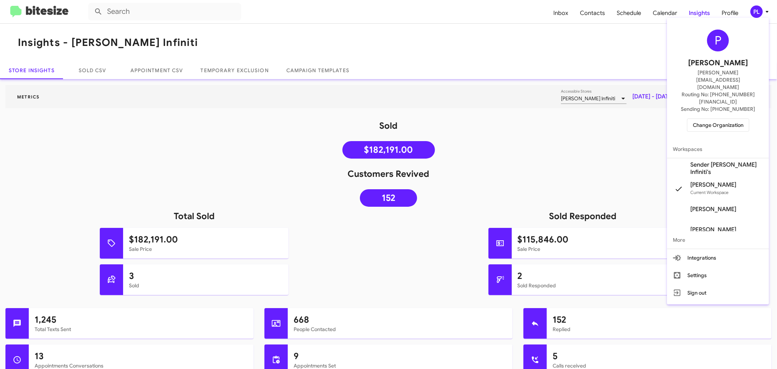
click at [704, 119] on span "Change Organization" at bounding box center [718, 125] width 51 height 12
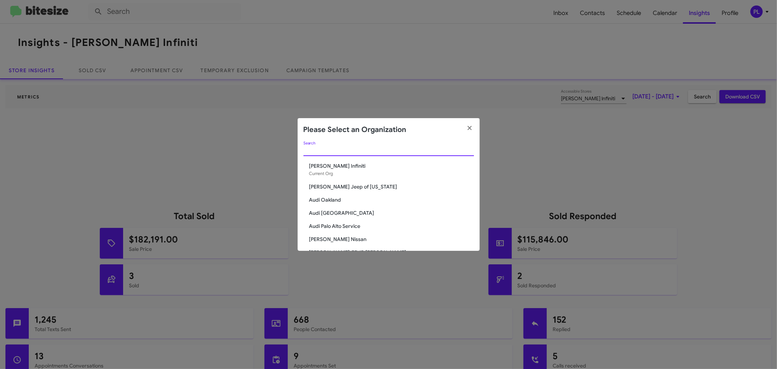
click at [345, 152] on input "Search" at bounding box center [388, 150] width 170 height 6
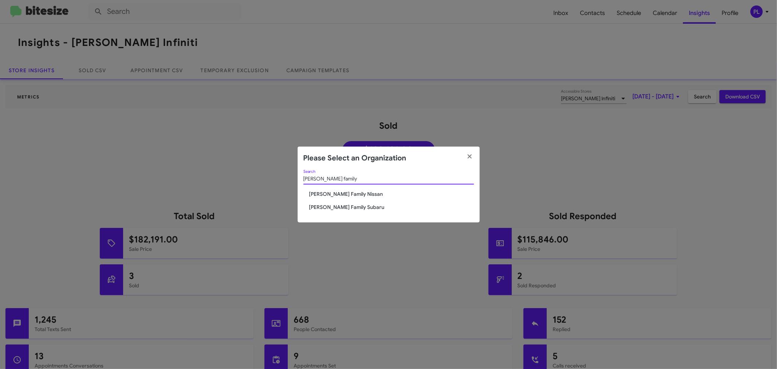
type input "hicks family"
click at [333, 209] on span "[PERSON_NAME] Family Subaru" at bounding box center [391, 206] width 165 height 7
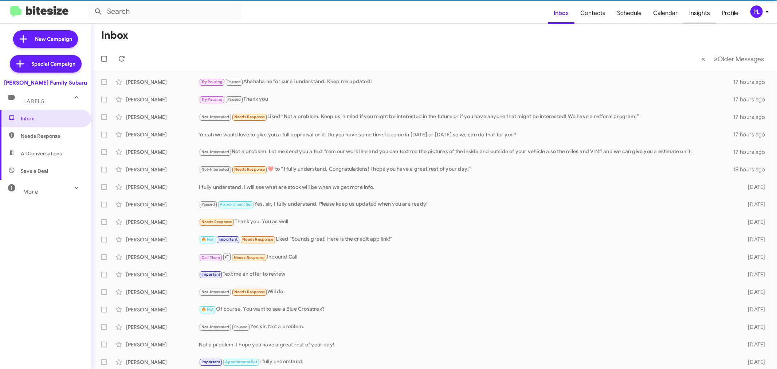
click at [697, 12] on span "Insights" at bounding box center [699, 13] width 32 height 21
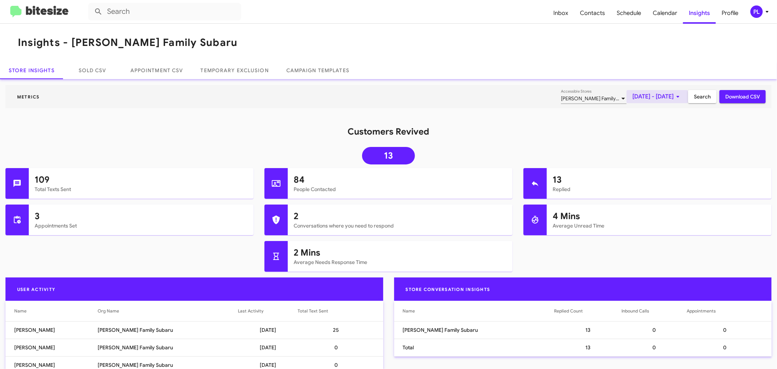
click at [639, 100] on span "[DATE] - [DATE]" at bounding box center [657, 96] width 50 height 13
click at [660, 123] on button "Previous month" at bounding box center [658, 121] width 15 height 15
click at [658, 155] on div "1" at bounding box center [657, 153] width 13 height 13
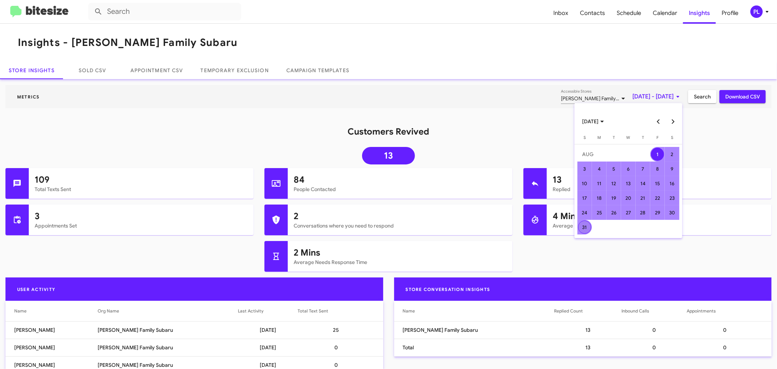
click at [586, 228] on div "31" at bounding box center [584, 226] width 13 height 13
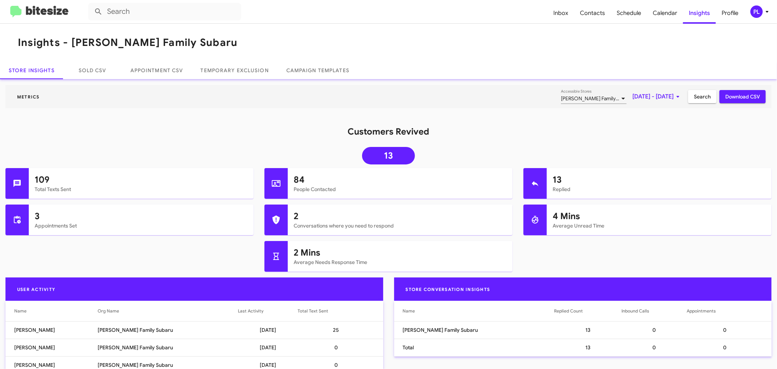
click at [697, 96] on span "Search" at bounding box center [702, 96] width 17 height 13
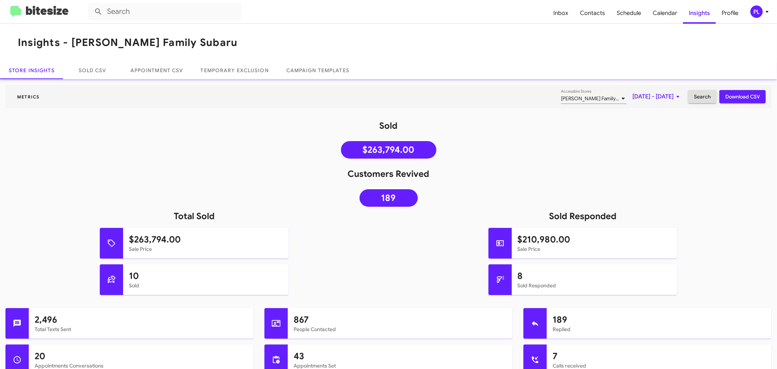
click at [634, 98] on span "[DATE] - [DATE]" at bounding box center [657, 96] width 50 height 13
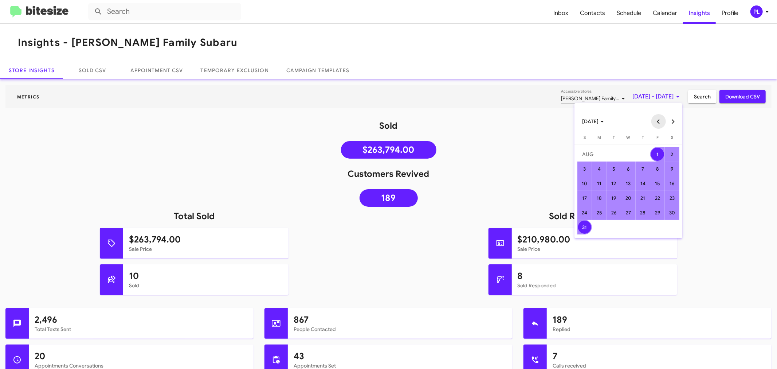
click at [659, 122] on button "Previous month" at bounding box center [658, 121] width 15 height 15
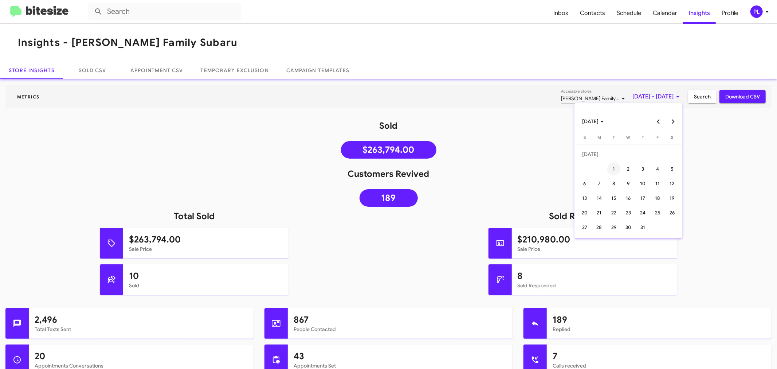
click at [619, 169] on div "1" at bounding box center [613, 168] width 13 height 13
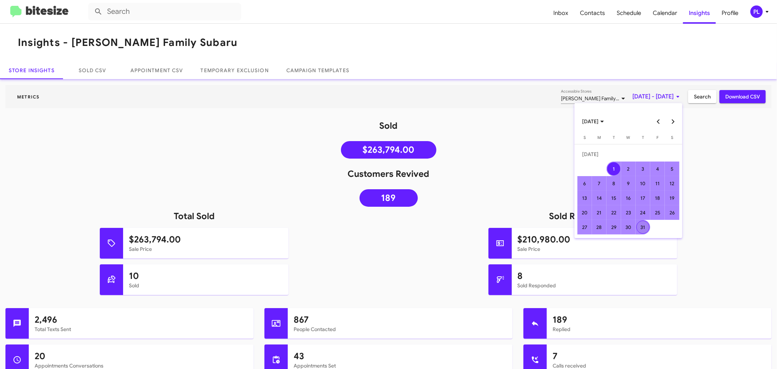
click at [640, 226] on div "31" at bounding box center [642, 226] width 13 height 13
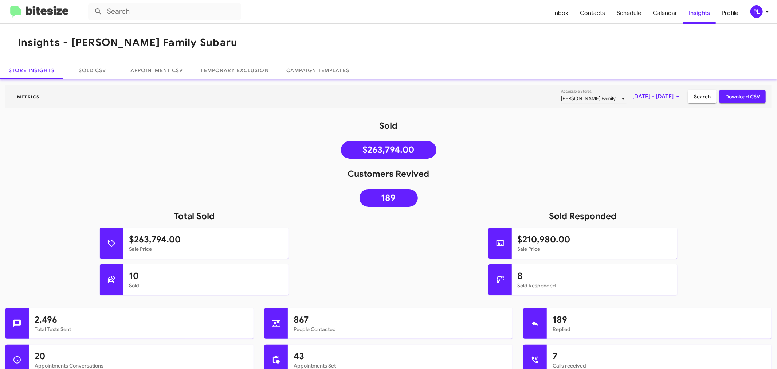
click at [694, 96] on span "Search" at bounding box center [702, 96] width 17 height 13
click at [645, 95] on span "Jul 1, 2025 - Jul 31, 2025" at bounding box center [657, 96] width 50 height 13
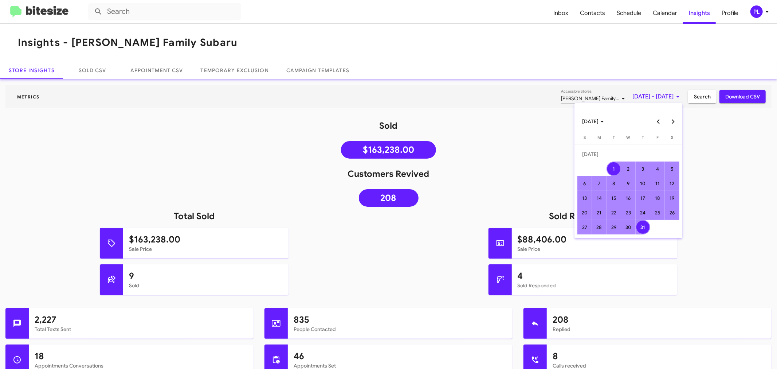
click at [674, 123] on button "Next month" at bounding box center [673, 121] width 15 height 15
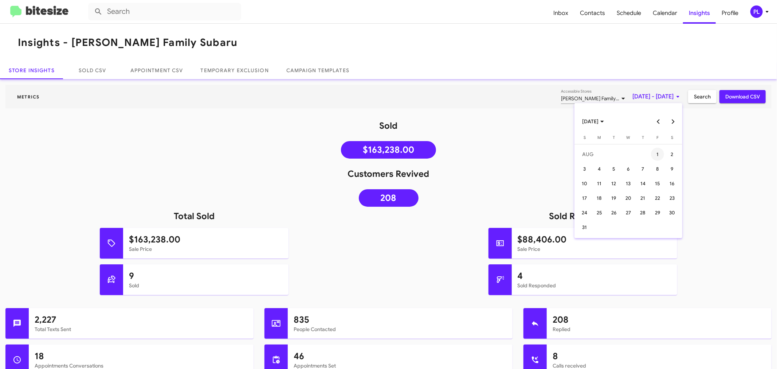
click at [654, 157] on div "1" at bounding box center [657, 153] width 13 height 13
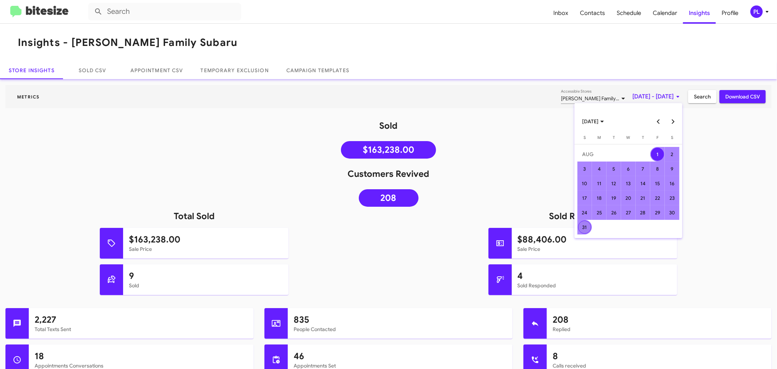
click at [580, 231] on div "31" at bounding box center [584, 226] width 13 height 13
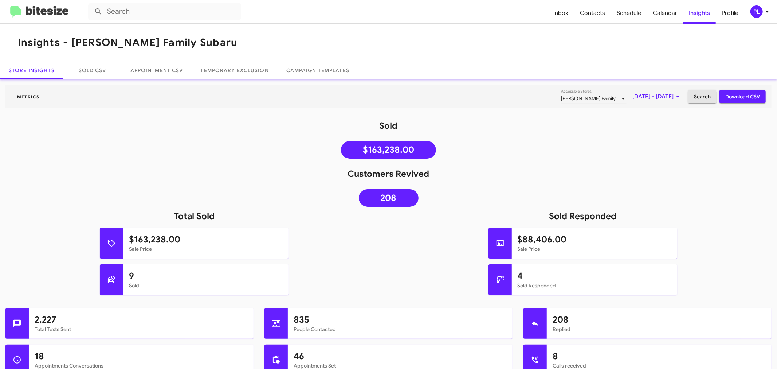
click at [694, 98] on span "Search" at bounding box center [702, 96] width 17 height 13
click at [558, 13] on span "Inbox" at bounding box center [560, 13] width 27 height 21
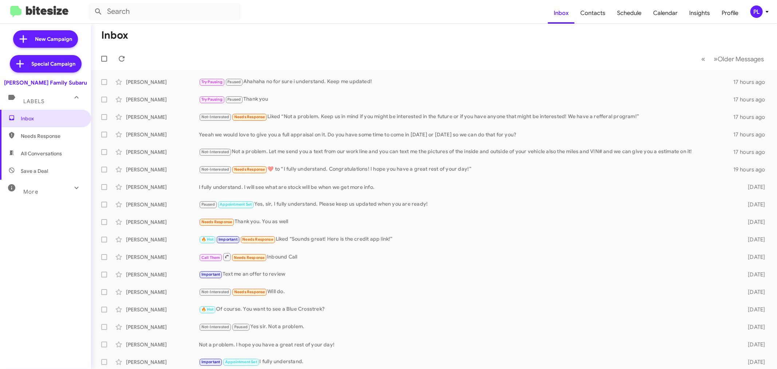
click at [763, 10] on icon at bounding box center [767, 11] width 9 height 9
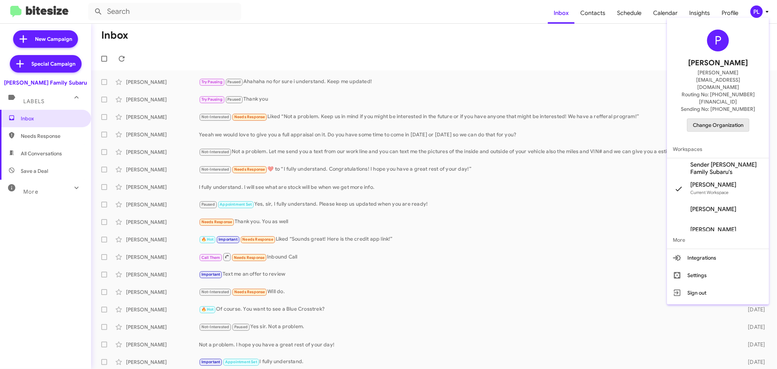
click at [724, 119] on span "Change Organization" at bounding box center [718, 125] width 51 height 12
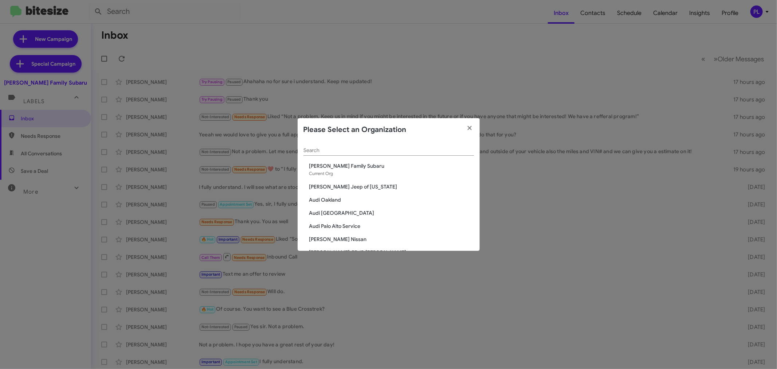
click at [352, 146] on div "Search" at bounding box center [388, 148] width 170 height 14
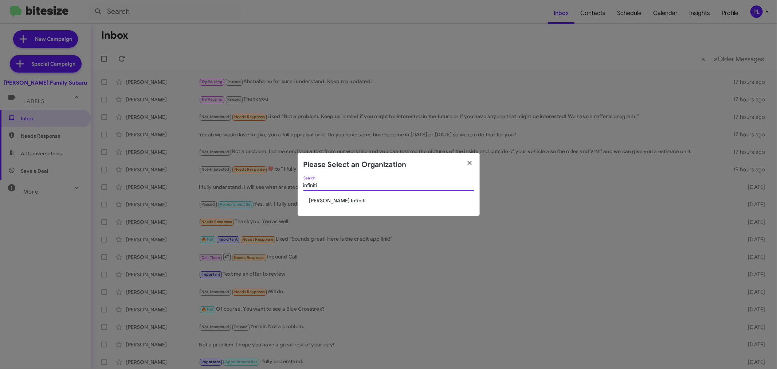
type input "infiniti"
click at [336, 198] on span "[PERSON_NAME] Infiniti" at bounding box center [391, 200] width 165 height 7
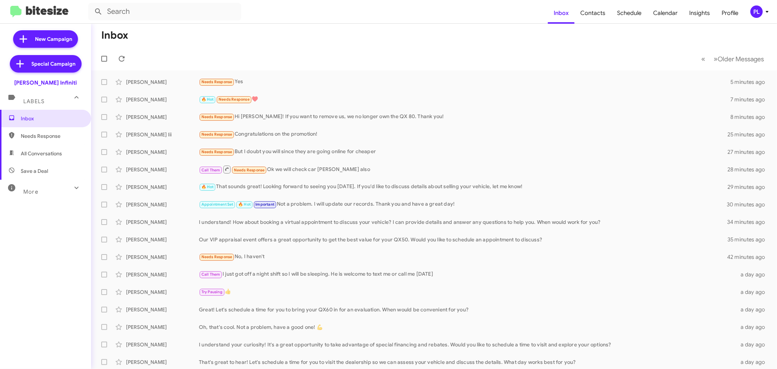
click at [59, 194] on div "More" at bounding box center [38, 188] width 65 height 13
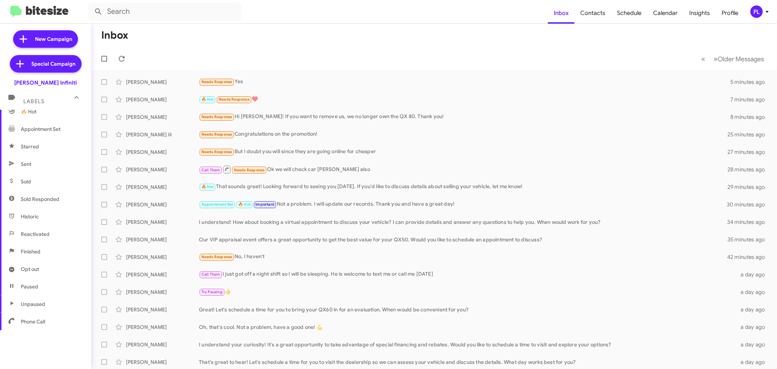
scroll to position [121, 0]
click at [51, 196] on span "Sold Responded" at bounding box center [40, 195] width 39 height 7
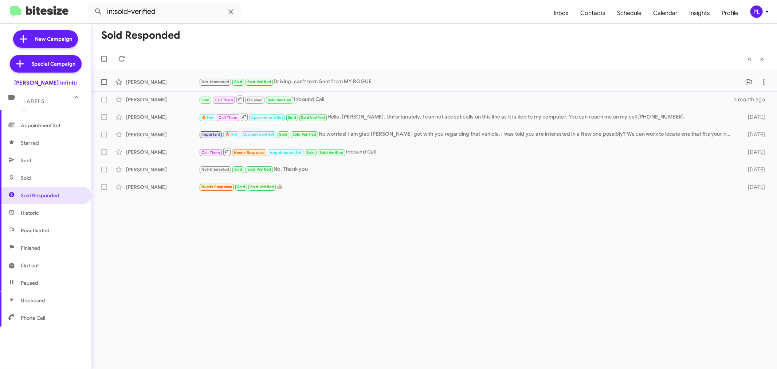
click at [332, 80] on div "Not-Interested Sold Sold Verified Driving, can't text. Sent from MY ROGUE" at bounding box center [470, 82] width 543 height 8
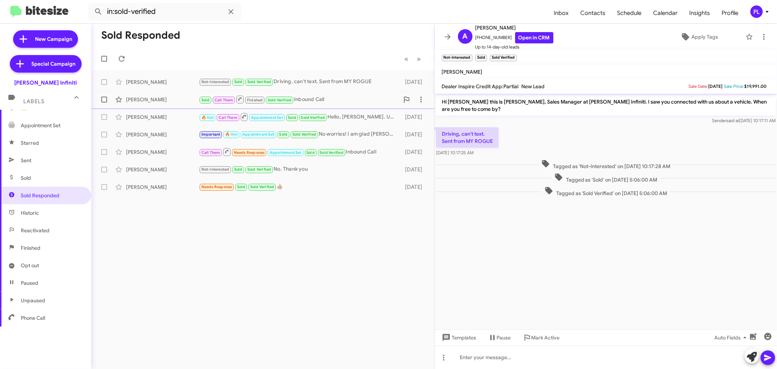
click at [314, 97] on div "Sold Call Them Finished Sold Verified Inbound Call" at bounding box center [299, 99] width 200 height 9
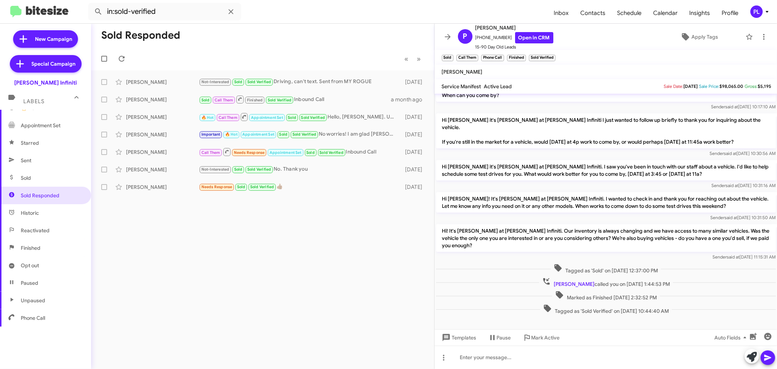
scroll to position [170, 0]
click at [444, 38] on icon at bounding box center [447, 36] width 9 height 9
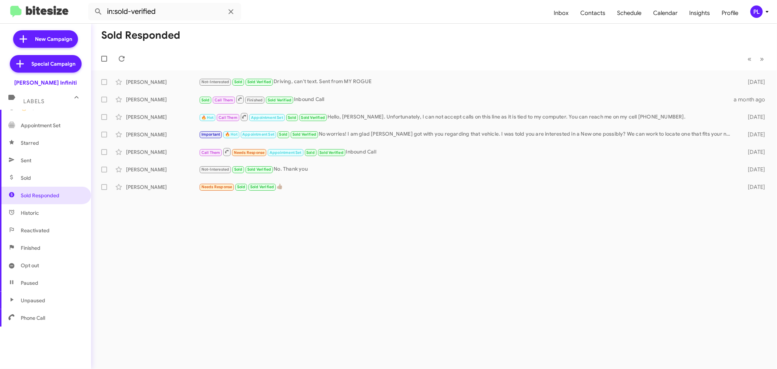
click at [47, 129] on span "Appointment Set" at bounding box center [41, 125] width 40 height 7
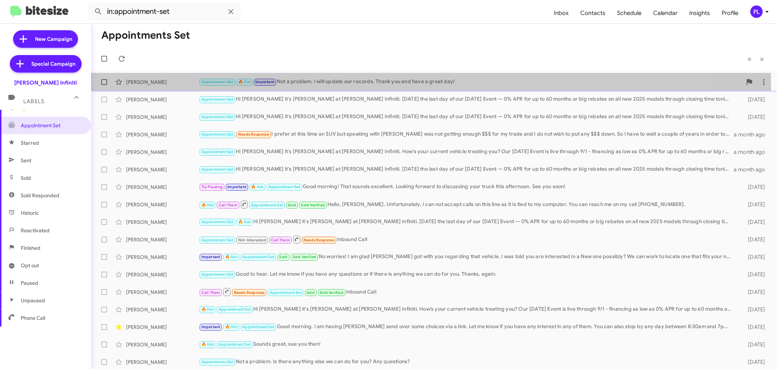
click at [373, 86] on div "Jeffery S Bowman Appointment Set 🔥 Hot Important Not a problem. I will update o…" at bounding box center [434, 82] width 674 height 15
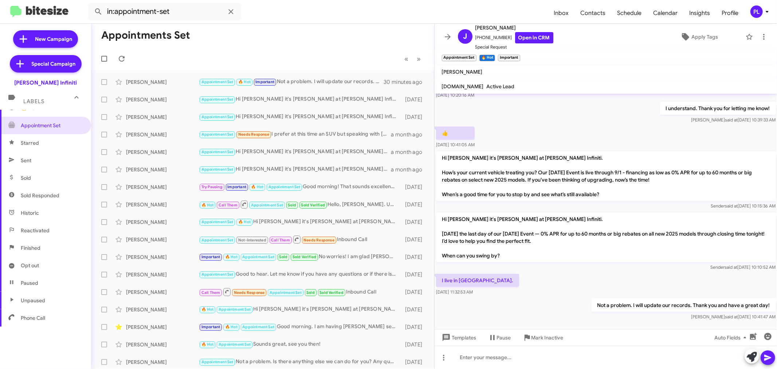
scroll to position [143, 0]
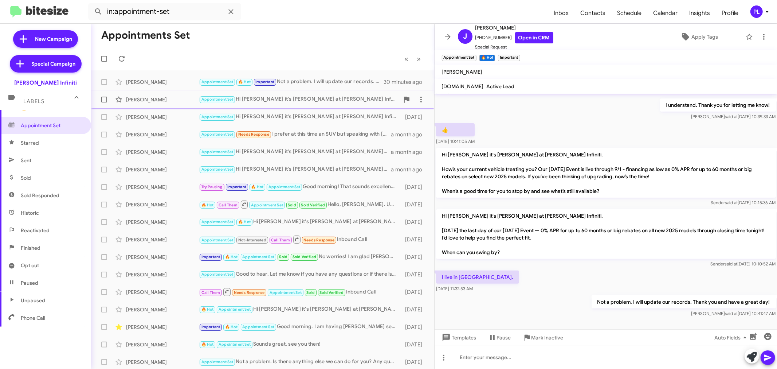
click at [329, 96] on div "Appointment Set Hi Brenda it's Cody Clemens at Ed Hicks Infiniti. Today’s the l…" at bounding box center [299, 99] width 200 height 8
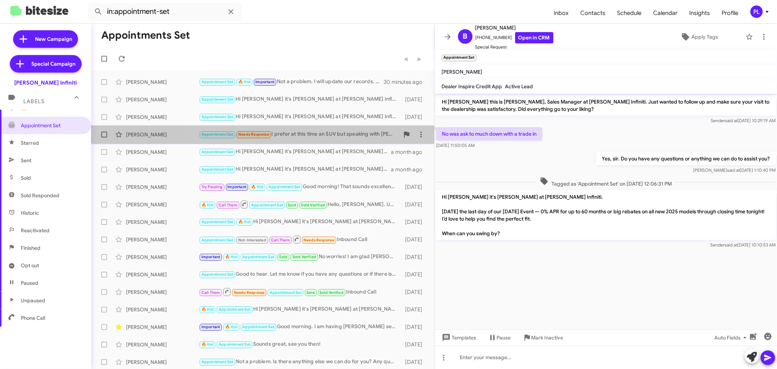
click at [288, 135] on div "Appointment Set Needs Response I prefer at this time an SUV but speaking with S…" at bounding box center [299, 134] width 200 height 8
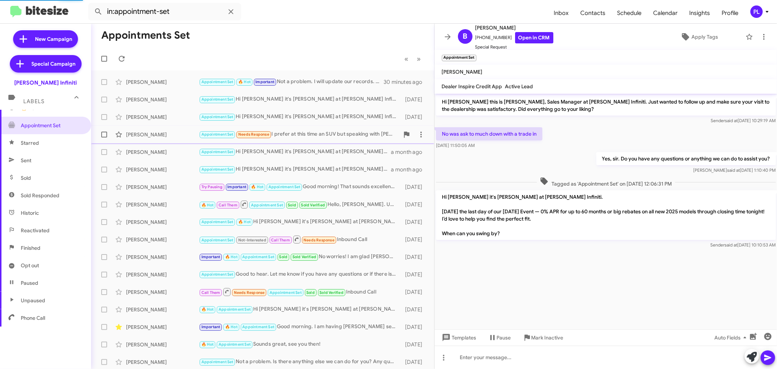
scroll to position [124, 0]
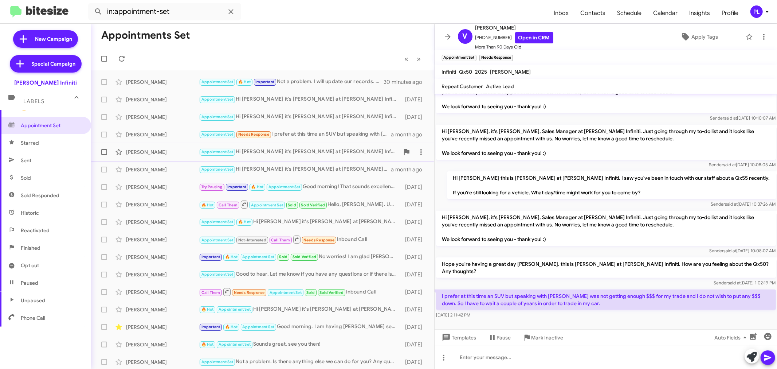
click at [322, 151] on div "Appointment Set Hi Gracie it's Cody Clemens at Ed Hicks Infiniti. How’s your cu…" at bounding box center [299, 151] width 200 height 8
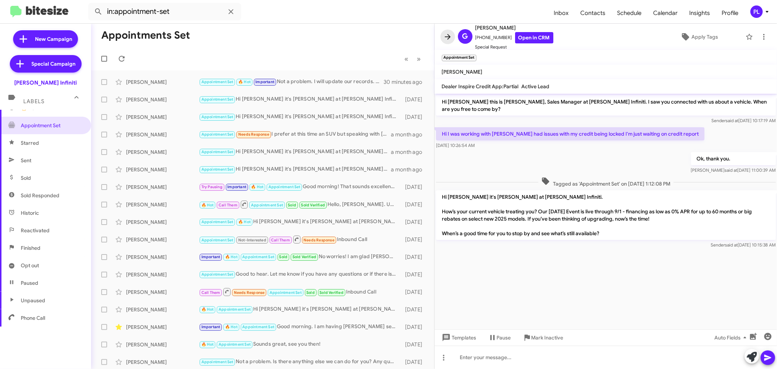
click at [448, 35] on icon at bounding box center [447, 36] width 9 height 9
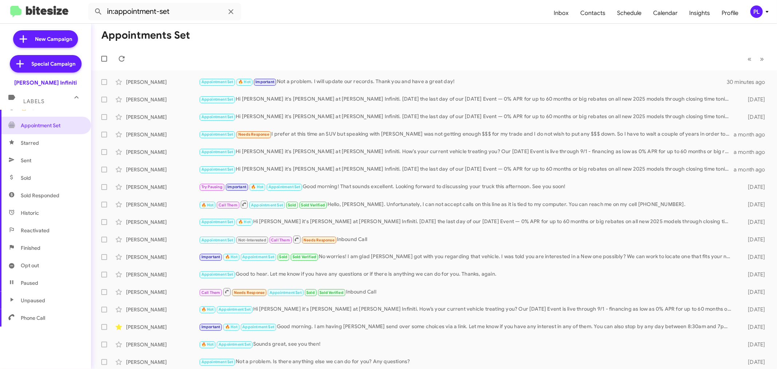
scroll to position [122, 0]
click at [49, 193] on span "Sold Responded" at bounding box center [40, 194] width 39 height 7
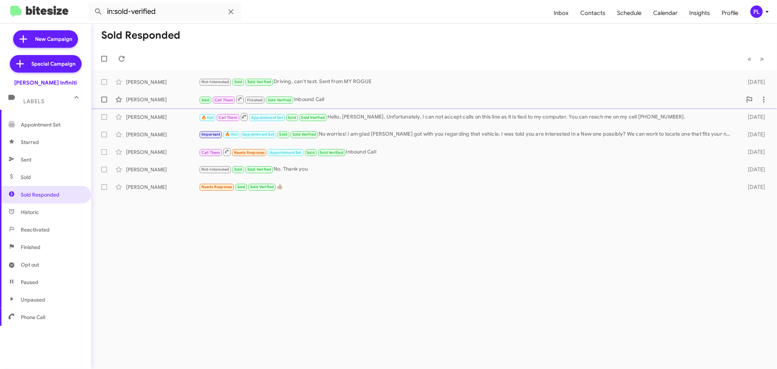
click at [332, 99] on div "Sold Call Them Finished Sold Verified Inbound Call" at bounding box center [470, 99] width 543 height 9
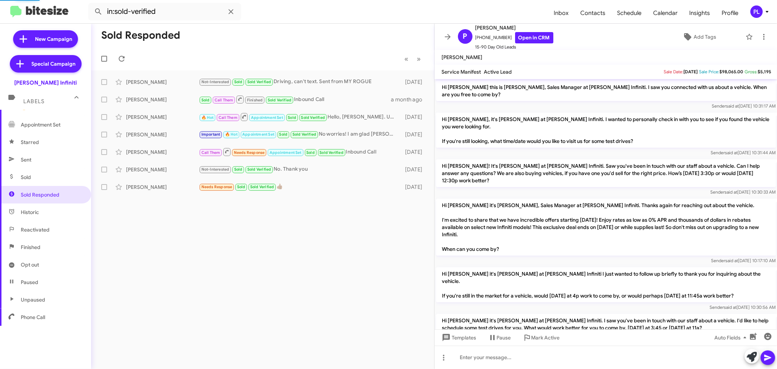
scroll to position [155, 0]
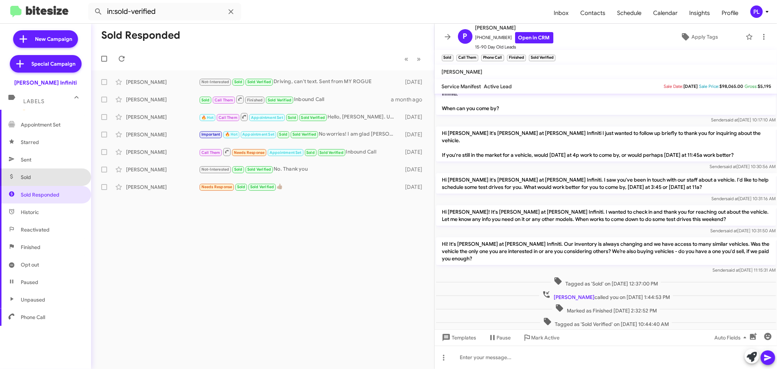
click at [48, 174] on span "Sold" at bounding box center [45, 176] width 91 height 17
type input "in:sold"
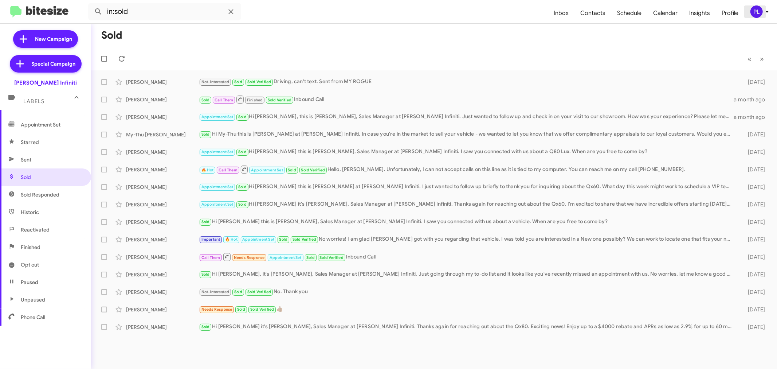
click at [765, 11] on icon at bounding box center [767, 11] width 9 height 9
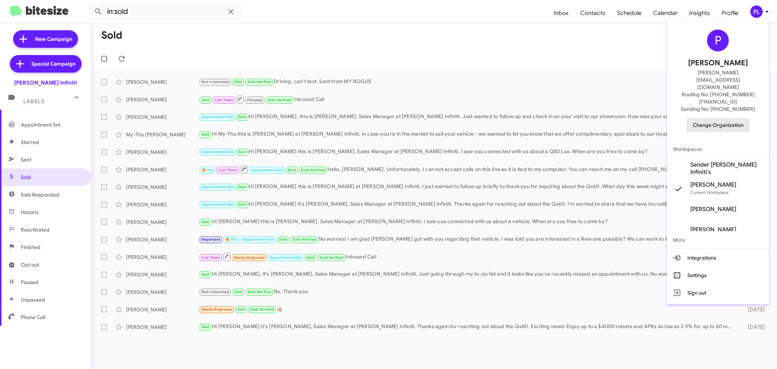
click at [720, 119] on span "Change Organization" at bounding box center [718, 125] width 51 height 12
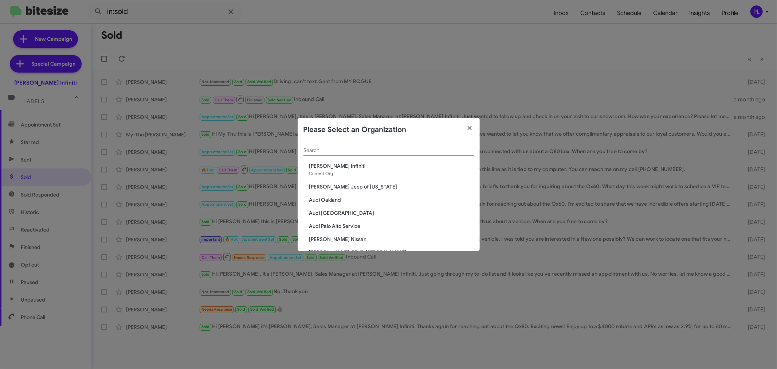
click at [355, 150] on input "Search" at bounding box center [388, 150] width 170 height 6
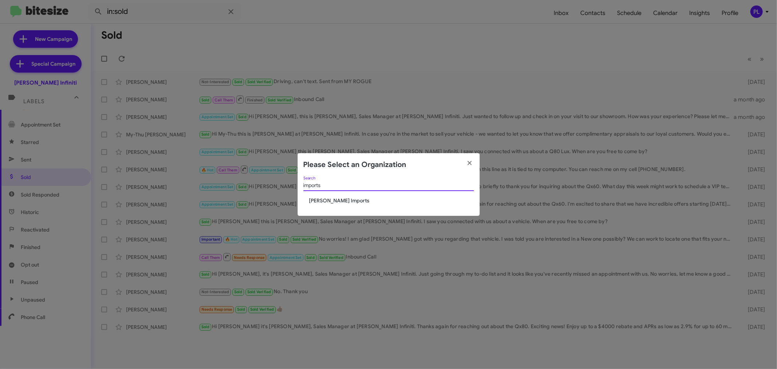
type input "imports"
click at [322, 200] on span "[PERSON_NAME] Imports" at bounding box center [391, 200] width 165 height 7
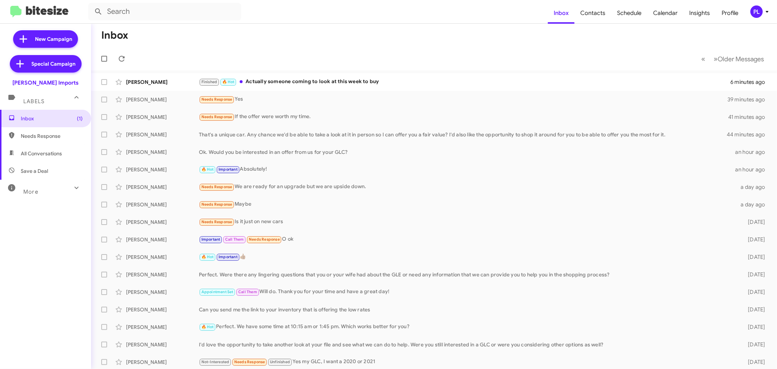
click at [72, 188] on icon at bounding box center [76, 187] width 9 height 9
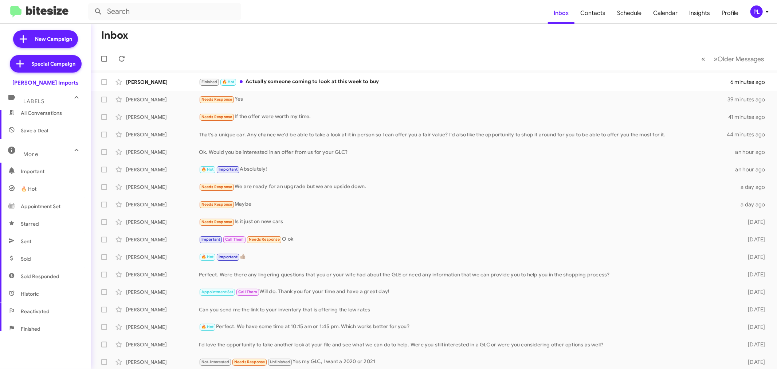
click at [46, 276] on span "Sold Responded" at bounding box center [40, 275] width 39 height 7
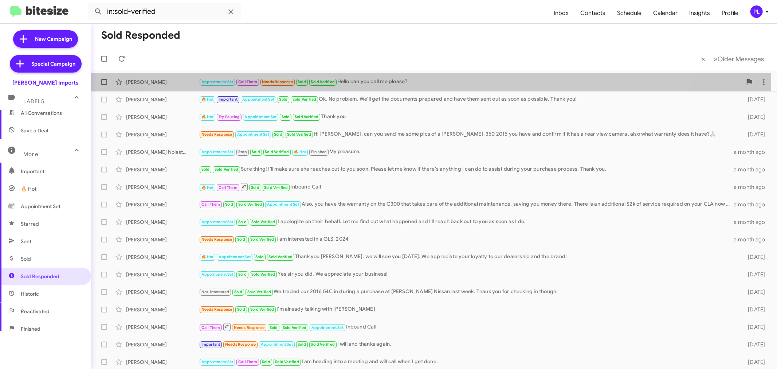
click at [408, 80] on div "Appointment Set Call Them Needs Response Sold Sold Verified Hello can you call …" at bounding box center [470, 82] width 543 height 8
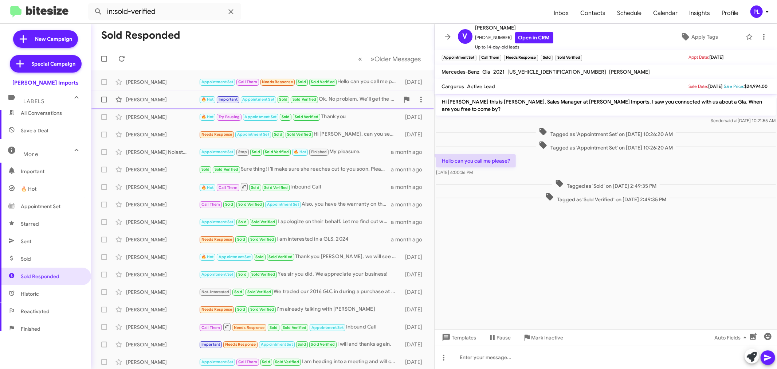
click at [332, 100] on div "🔥 Hot Important Appointment Set Sold Sold Verified Ok. No problem. We'll get th…" at bounding box center [299, 99] width 200 height 8
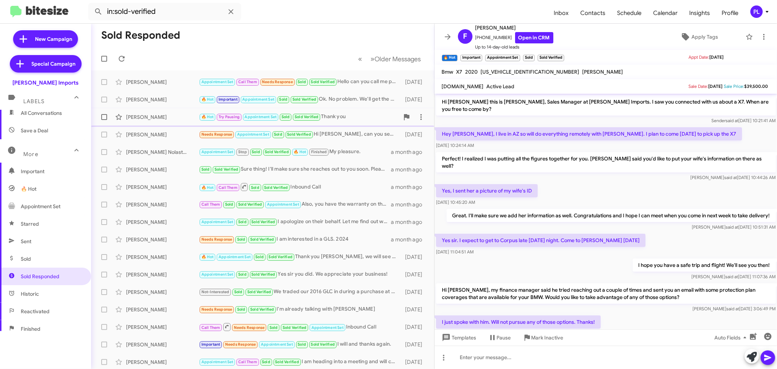
click at [341, 121] on div "🔥 Hot Try Pausing Appointment Set Sold Sold Verified Thank you" at bounding box center [299, 117] width 200 height 8
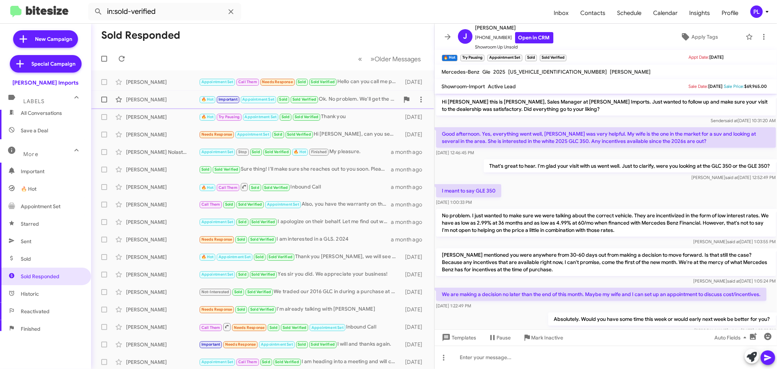
click at [351, 99] on div "🔥 Hot Important Appointment Set Sold Sold Verified Ok. No problem. We'll get th…" at bounding box center [299, 99] width 200 height 8
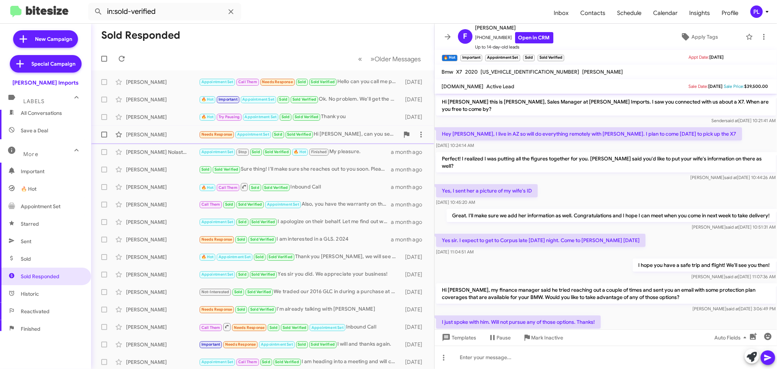
click at [165, 134] on div "[PERSON_NAME]" at bounding box center [162, 134] width 73 height 7
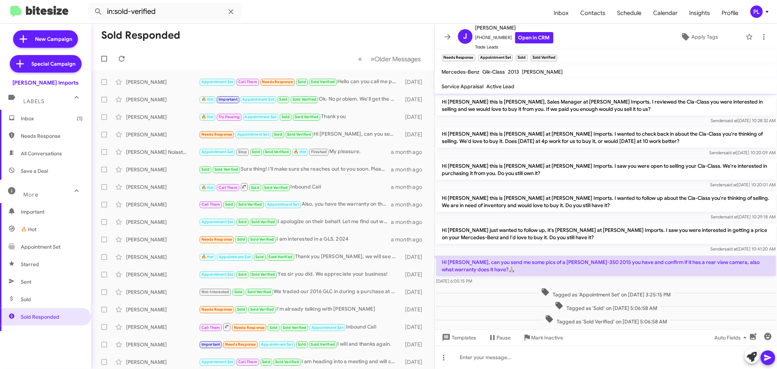
click at [58, 136] on span "Needs Response" at bounding box center [52, 135] width 62 height 7
type input "in:needs-response"
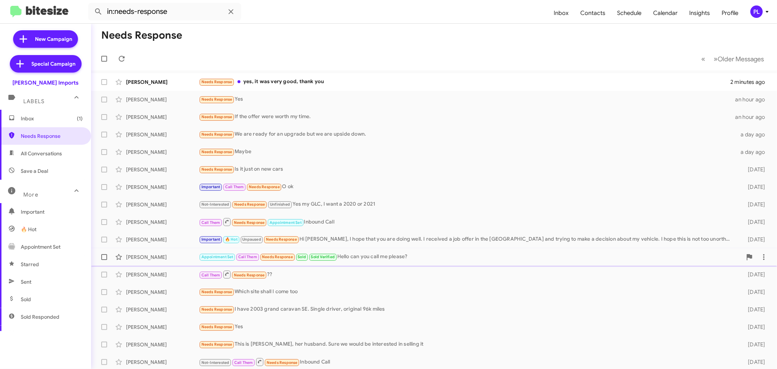
click at [425, 259] on div "Appointment Set Call Them Needs Response Sold Sold Verified Hello can you call …" at bounding box center [470, 256] width 543 height 8
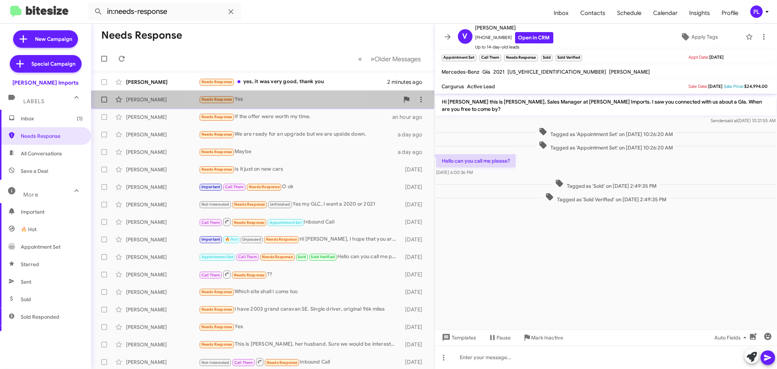
click at [269, 96] on div "Needs Response Yes" at bounding box center [299, 99] width 200 height 8
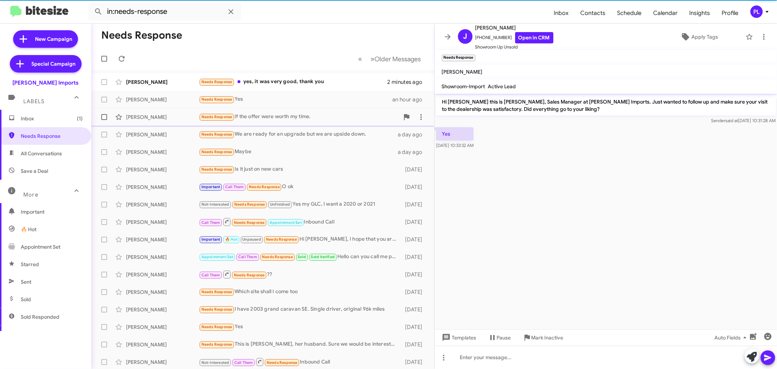
click at [267, 114] on div "Needs Response If the offer were worth my time." at bounding box center [299, 117] width 200 height 8
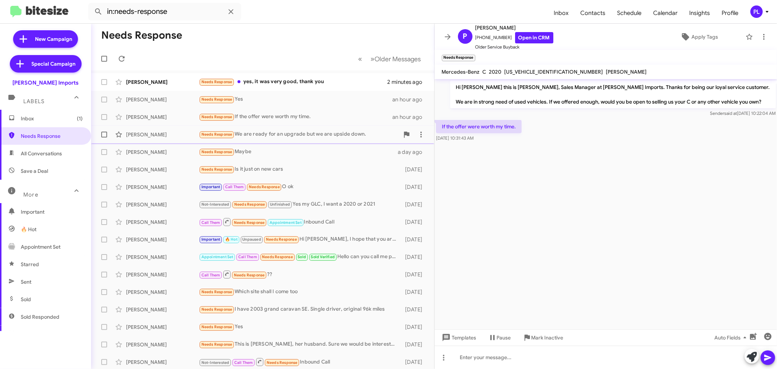
click at [270, 135] on div "Needs Response We are ready for an upgrade but we are upside down." at bounding box center [299, 134] width 200 height 8
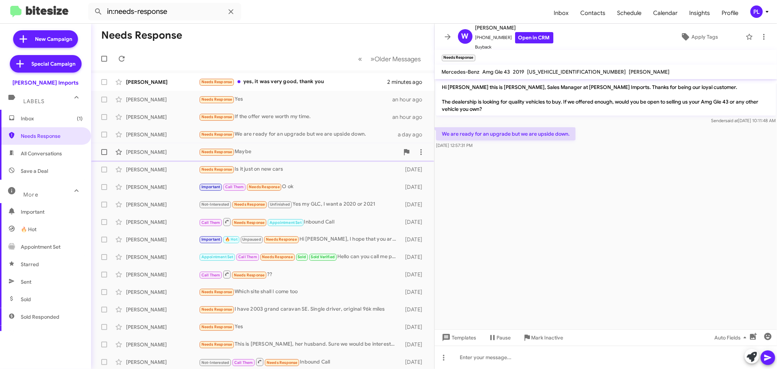
click at [270, 151] on div "Needs Response Maybe" at bounding box center [299, 151] width 200 height 8
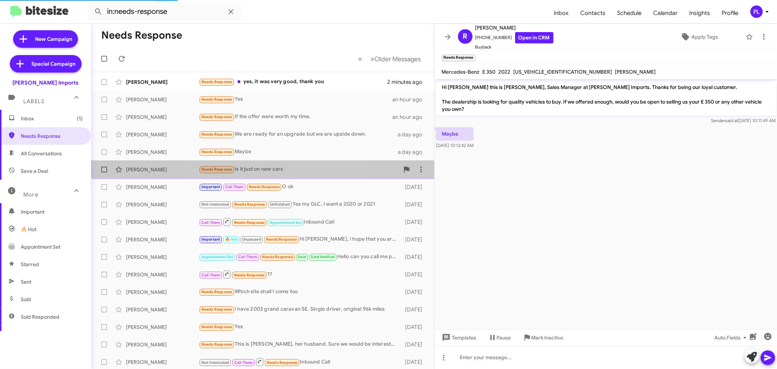
click at [274, 164] on div "Mario Gonzales Needs Response Is it just on new cars 6 days ago" at bounding box center [262, 169] width 331 height 15
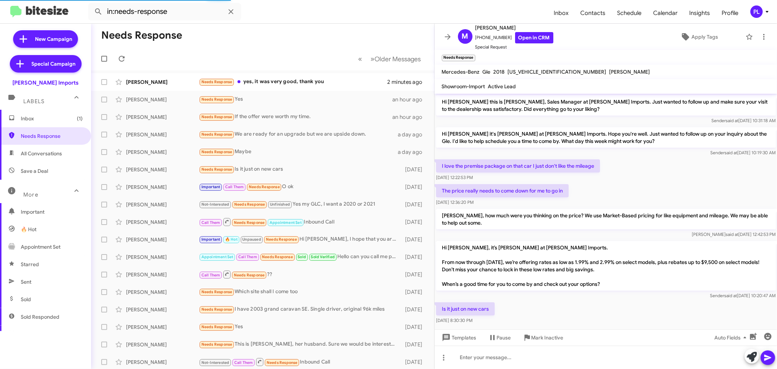
scroll to position [9, 0]
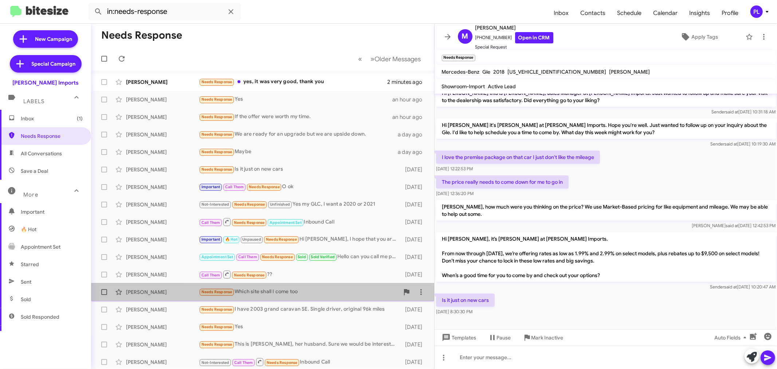
click at [307, 294] on div "Needs Response Which site shall I come too" at bounding box center [299, 291] width 200 height 8
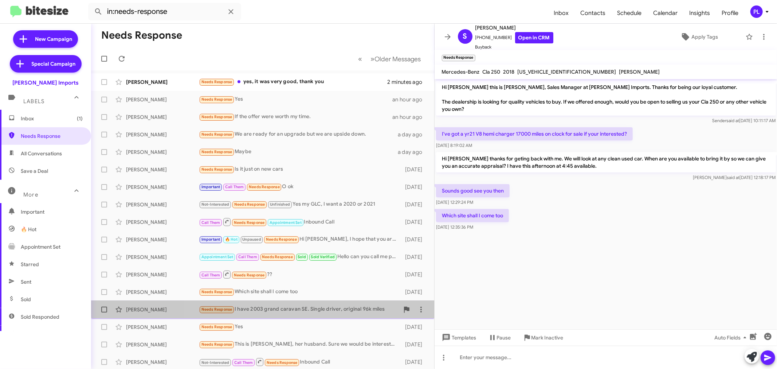
click at [304, 305] on div "Needs Response I have 2003 grand caravan SE. Single driver, original 96k miles" at bounding box center [299, 309] width 200 height 8
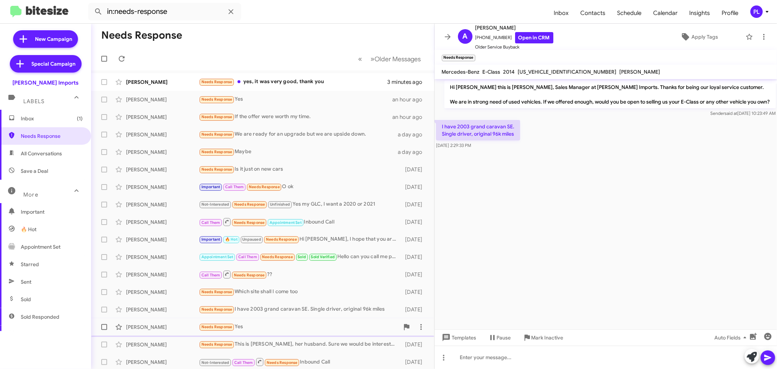
click at [275, 330] on div "Needs Response Yes" at bounding box center [299, 326] width 200 height 8
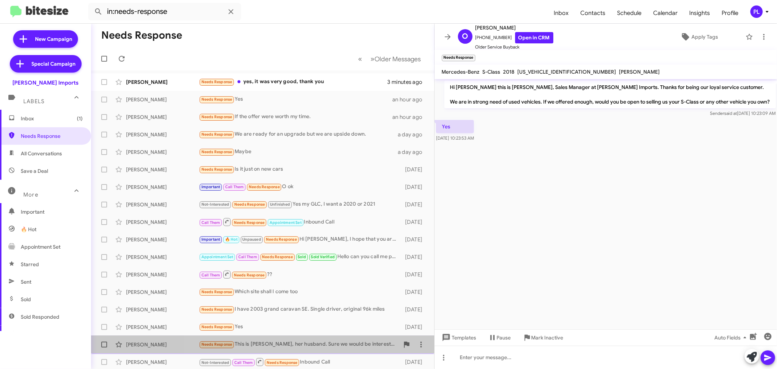
click at [291, 343] on div "Needs Response This is Brad, her husband. Sure we would be interested in sellin…" at bounding box center [299, 344] width 200 height 8
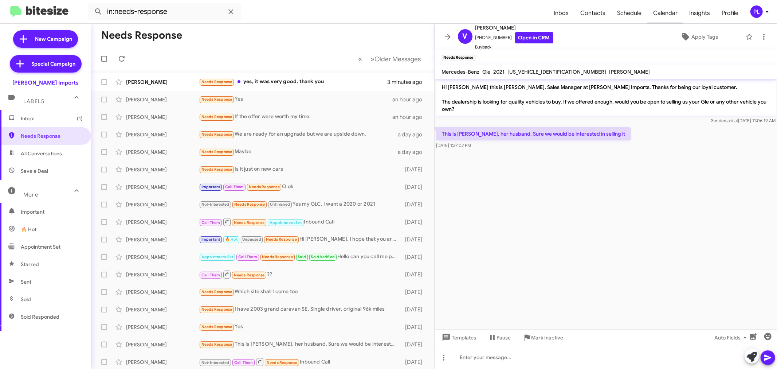
click at [670, 17] on span "Calendar" at bounding box center [665, 13] width 36 height 21
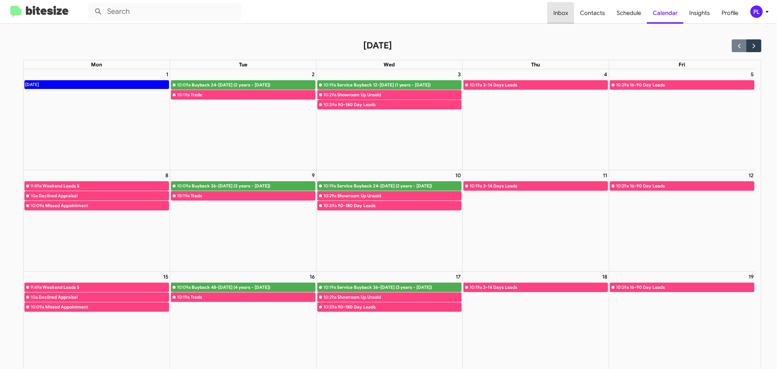
click at [560, 15] on span "Inbox" at bounding box center [560, 13] width 27 height 21
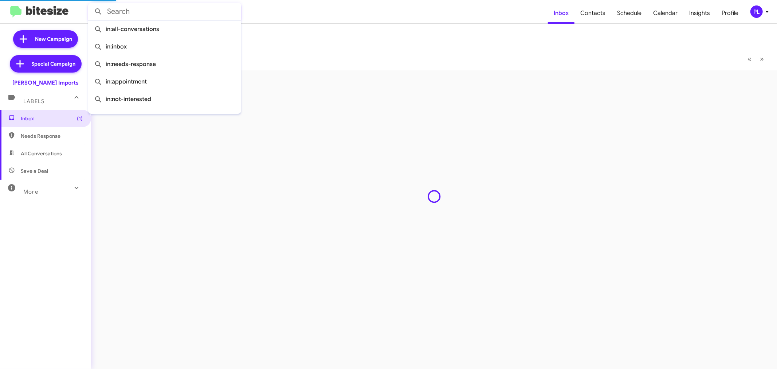
click at [174, 9] on input "text" at bounding box center [164, 11] width 153 height 17
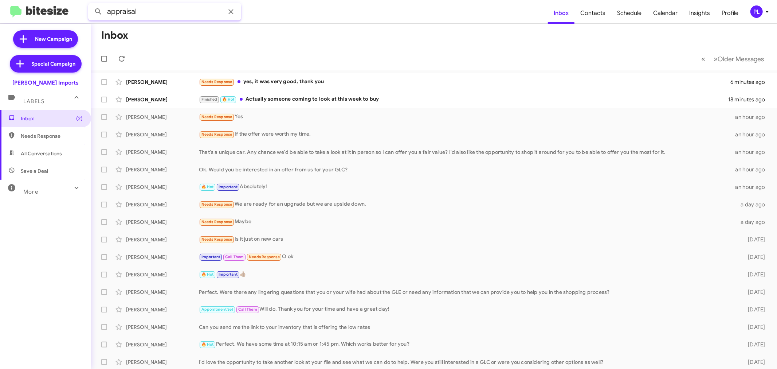
click at [91, 4] on button at bounding box center [98, 11] width 15 height 15
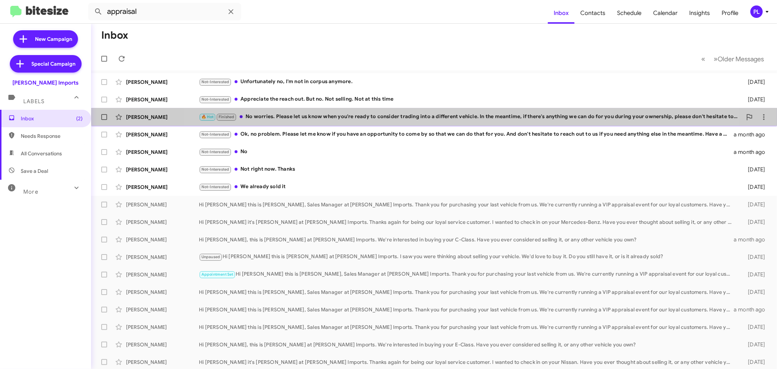
click at [449, 116] on div "🔥 Hot Finished No worries. Please let us know when you're ready to consider tra…" at bounding box center [470, 117] width 543 height 8
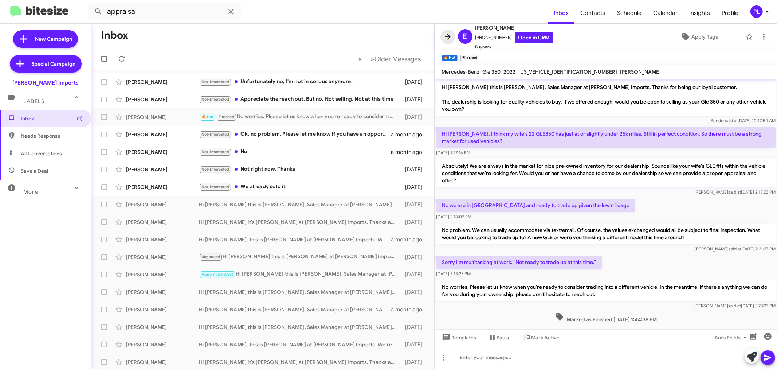
click at [449, 38] on icon at bounding box center [447, 36] width 9 height 9
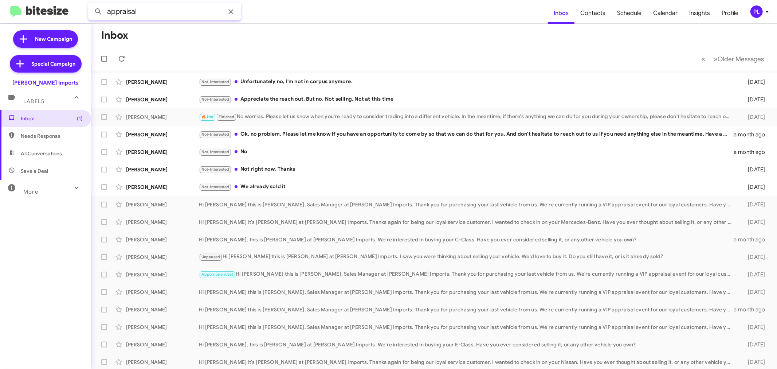
drag, startPoint x: 143, startPoint y: 12, endPoint x: 83, endPoint y: 6, distance: 60.1
click at [83, 6] on mat-toolbar "appraisal Inbox Contacts Schedule Calendar Insights Profile PL" at bounding box center [388, 11] width 777 height 23
click at [91, 4] on button at bounding box center [98, 11] width 15 height 15
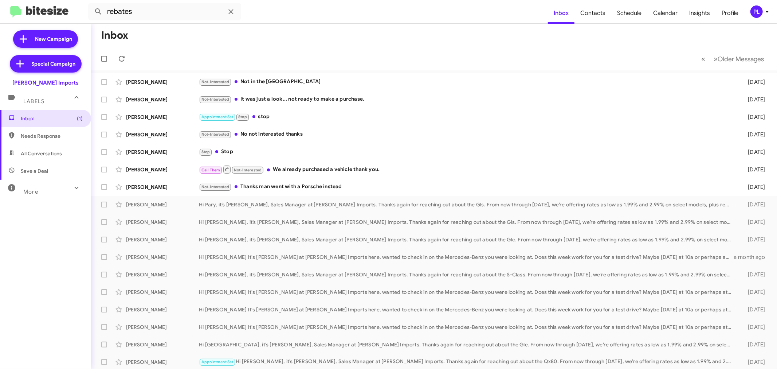
click at [42, 192] on div "More" at bounding box center [38, 188] width 65 height 13
click at [45, 227] on span "🔥 Hot" at bounding box center [45, 228] width 91 height 17
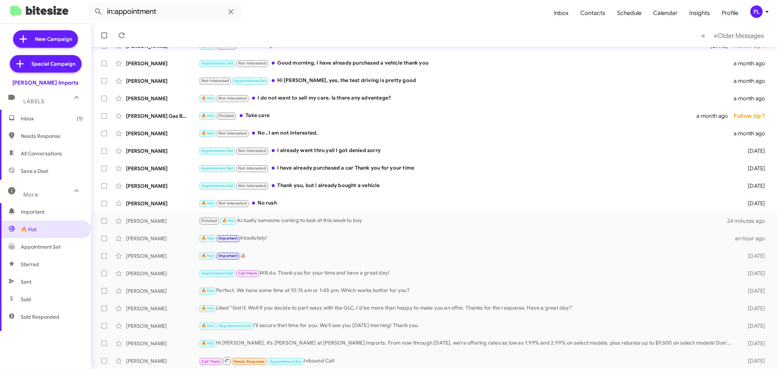
scroll to position [54, 0]
click at [30, 315] on span "Sold Responded" at bounding box center [40, 316] width 39 height 7
type input "in:sold-verified"
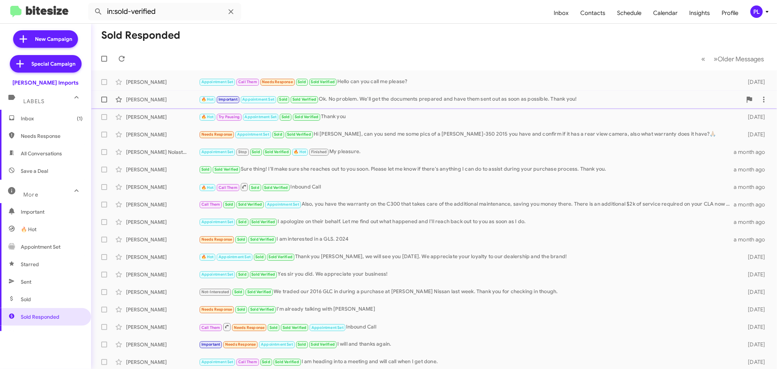
click at [477, 98] on div "🔥 Hot Important Appointment Set Sold Sold Verified Ok. No problem. We'll get th…" at bounding box center [470, 99] width 543 height 8
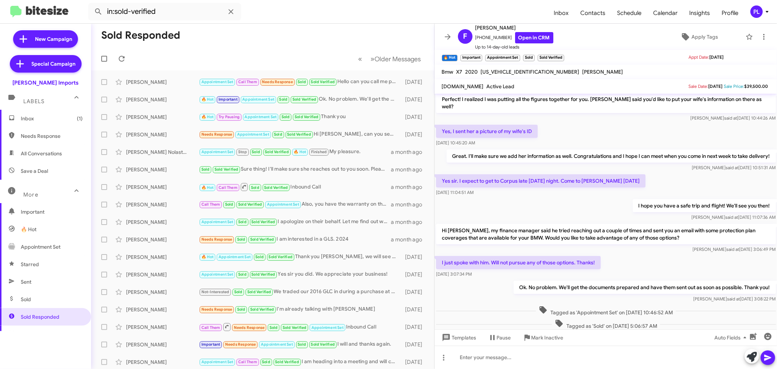
scroll to position [81, 0]
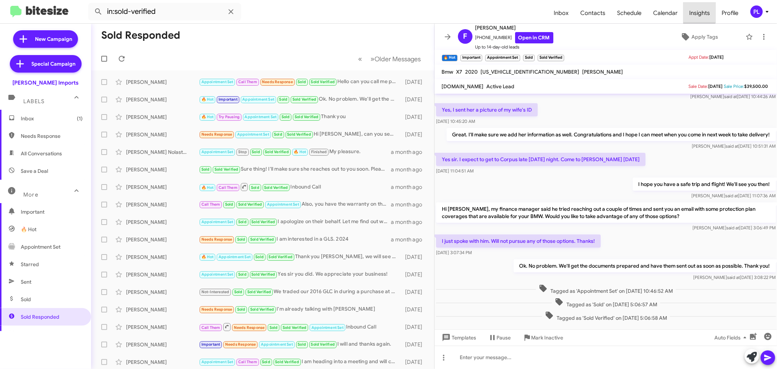
click at [699, 12] on span "Insights" at bounding box center [699, 13] width 32 height 21
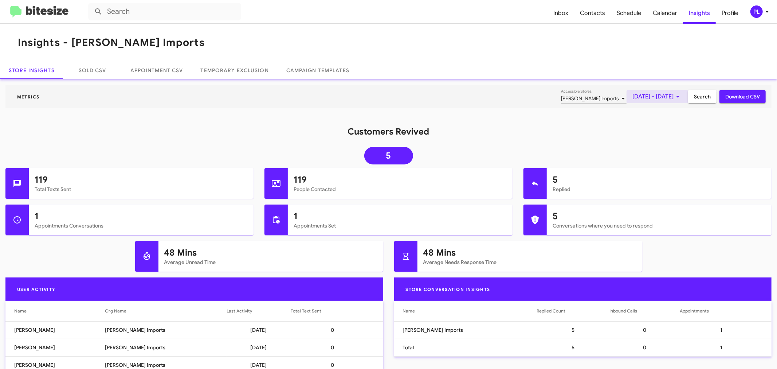
click at [646, 96] on span "[DATE] - [DATE]" at bounding box center [657, 96] width 50 height 13
click at [658, 123] on button "Previous month" at bounding box center [658, 121] width 15 height 15
click at [654, 153] on div "1" at bounding box center [657, 153] width 13 height 13
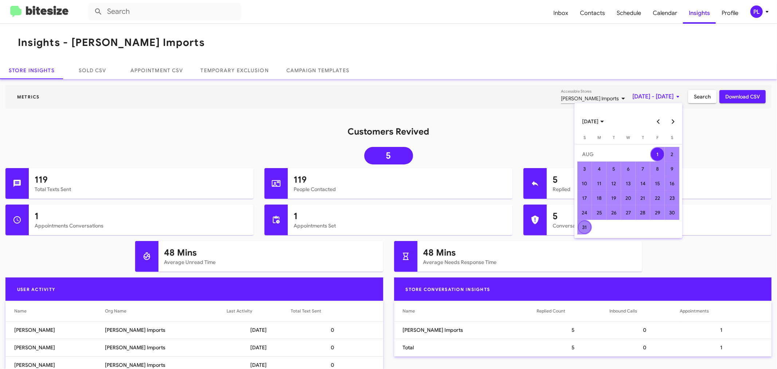
click at [584, 224] on div "31" at bounding box center [584, 226] width 13 height 13
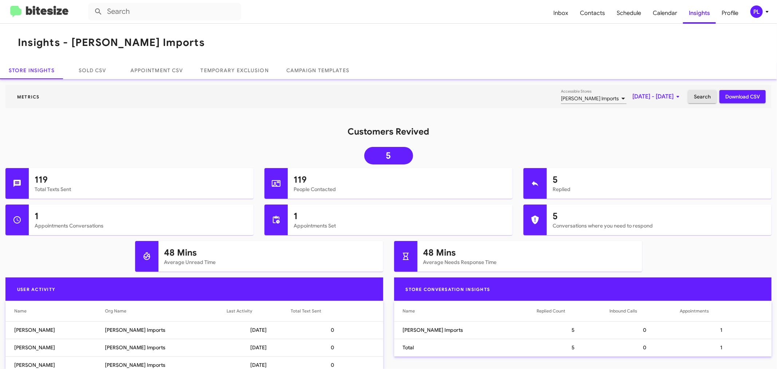
click at [700, 92] on span "Search" at bounding box center [702, 96] width 17 height 13
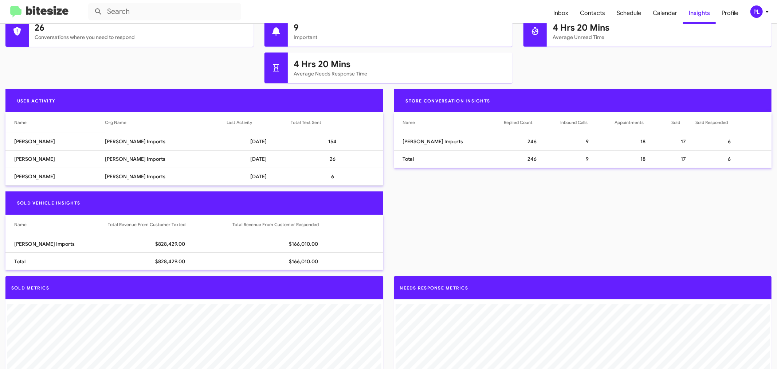
scroll to position [263, 0]
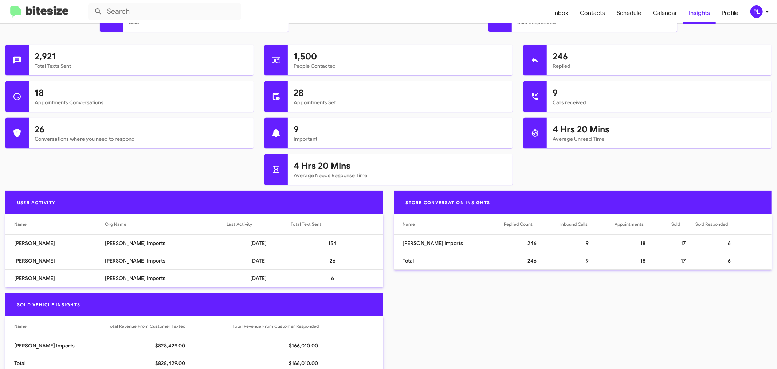
click at [765, 17] on span "PL" at bounding box center [761, 11] width 22 height 12
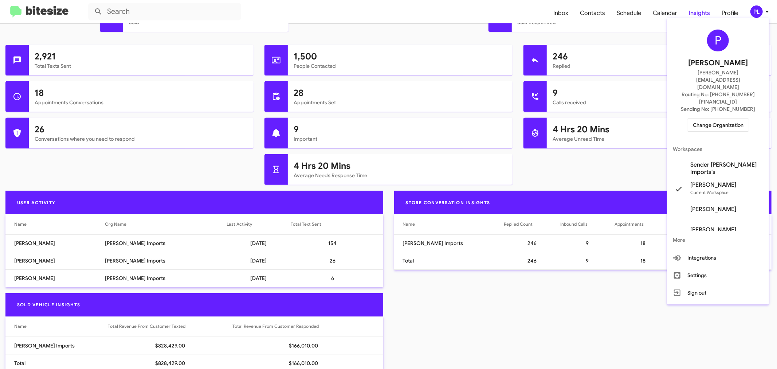
click at [724, 119] on span "Change Organization" at bounding box center [718, 125] width 51 height 12
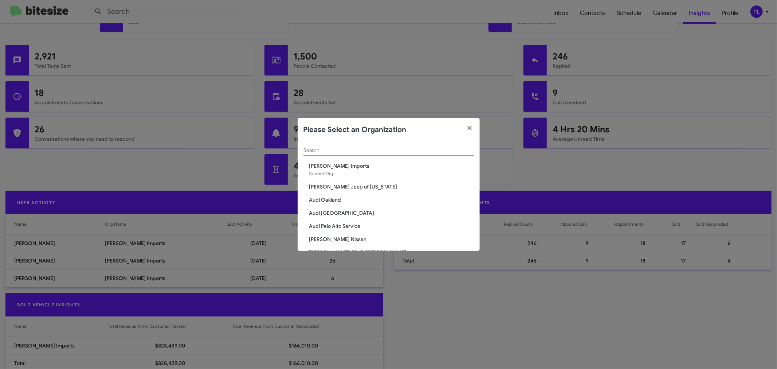
click at [434, 150] on input "Search" at bounding box center [388, 150] width 170 height 6
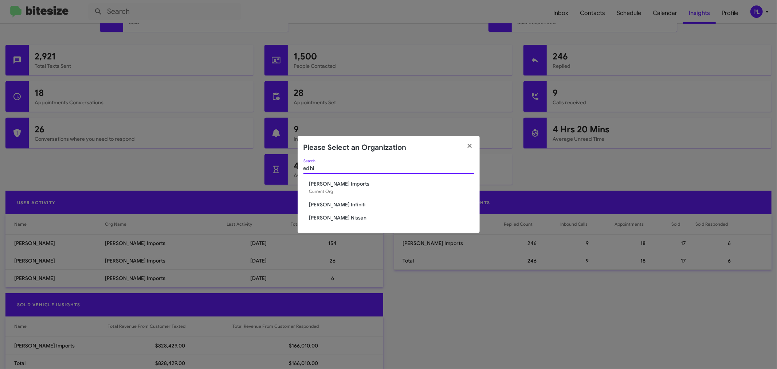
type input "ed hi"
click at [337, 214] on span "Ed Hicks Nissan" at bounding box center [391, 217] width 165 height 7
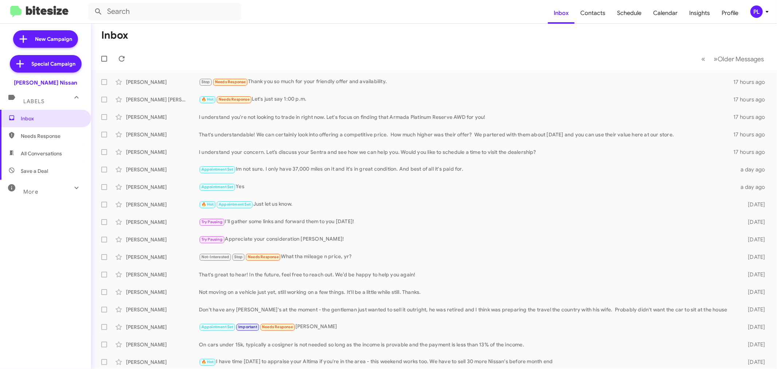
click at [43, 190] on div "More" at bounding box center [38, 188] width 65 height 13
click at [42, 314] on span "Sold Responded" at bounding box center [40, 316] width 39 height 7
type input "in:sold-verified"
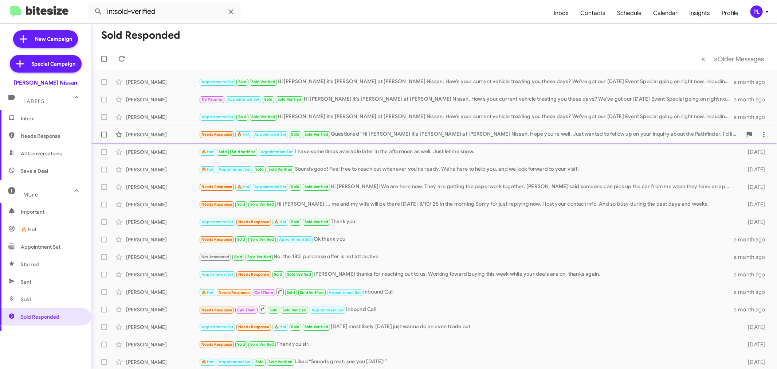
click at [428, 133] on div "Needs Response 🔥 Hot Appointment Set Sold Sold Verified Questioned “Hi Christop…" at bounding box center [470, 134] width 543 height 8
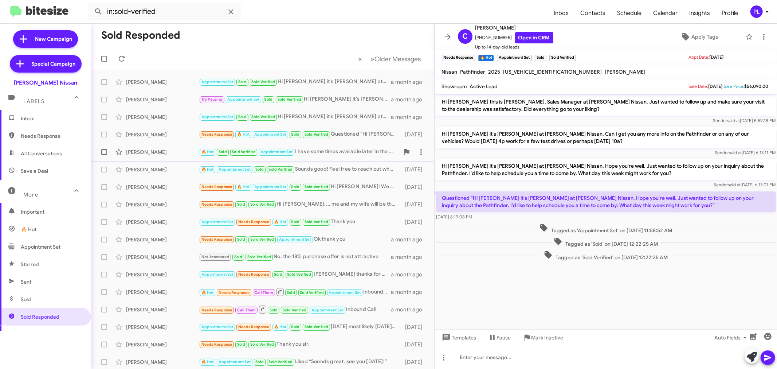
click at [339, 154] on div "🔥 Hot Sold Sold Verified Appointment Set I have some times available later in t…" at bounding box center [299, 151] width 200 height 8
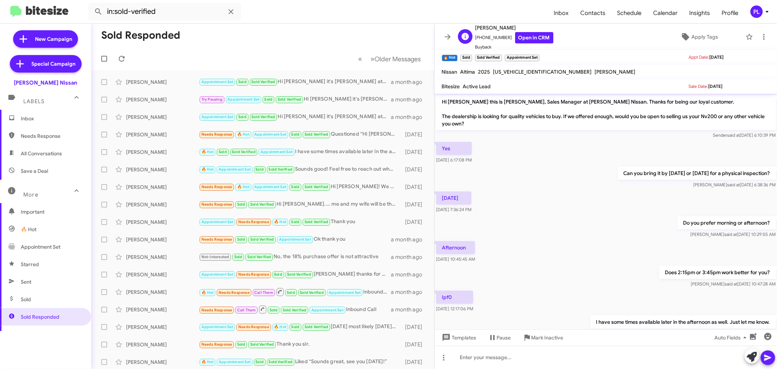
drag, startPoint x: 509, startPoint y: 27, endPoint x: 465, endPoint y: 27, distance: 43.7
click at [465, 27] on div "P Phillip Falcon +13614432216 Open in CRM Buyback" at bounding box center [504, 36] width 98 height 27
copy span "Phillip Falcon"
click at [137, 170] on div "Cheri Elmore" at bounding box center [162, 169] width 73 height 7
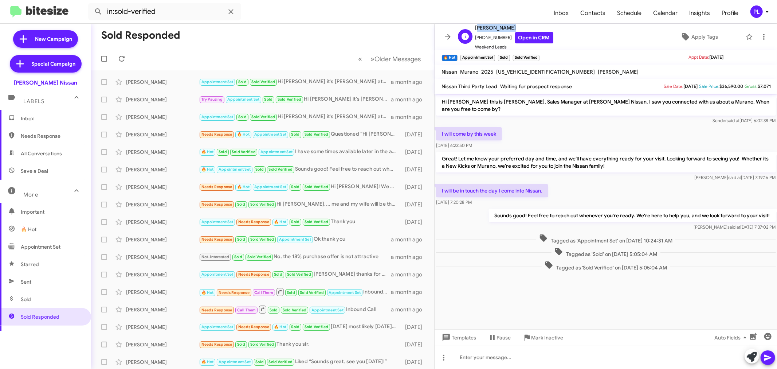
drag, startPoint x: 474, startPoint y: 25, endPoint x: 504, endPoint y: 28, distance: 30.7
click at [504, 28] on div "C Cheri Elmore +13614020402 Open in CRM Weekend Leads" at bounding box center [504, 36] width 98 height 27
copy span "Cheri Elmore"
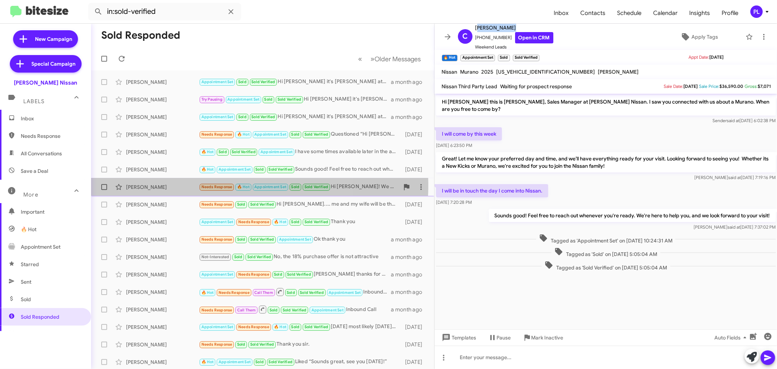
click at [159, 184] on div "Amara Flores" at bounding box center [162, 186] width 73 height 7
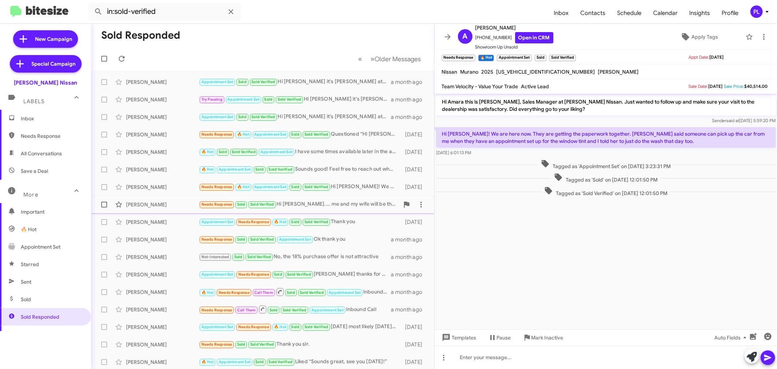
click at [148, 206] on div "Rudy Alejandro" at bounding box center [162, 204] width 73 height 7
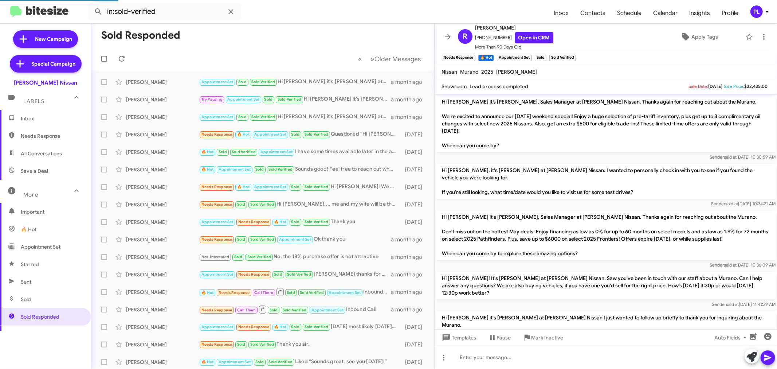
scroll to position [587, 0]
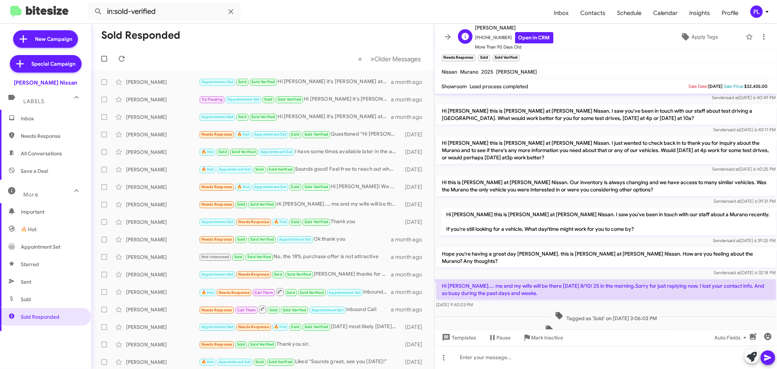
drag, startPoint x: 479, startPoint y: 26, endPoint x: 510, endPoint y: 30, distance: 31.6
click at [510, 30] on div "R Rudy Alejandro +19016048251 Open in CRM More Than 90 Days Old" at bounding box center [504, 36] width 98 height 27
copy span "Rudy Alejandro"
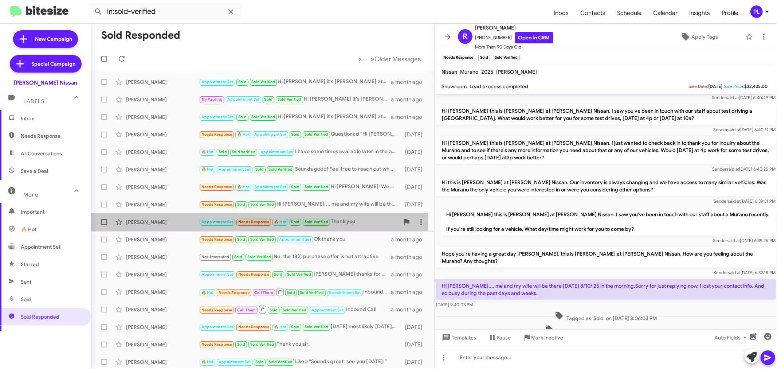
click at [154, 215] on div "Louella Arteche Appointment Set Needs Response 🔥 Hot Sold Sold Verified Thank y…" at bounding box center [262, 222] width 331 height 15
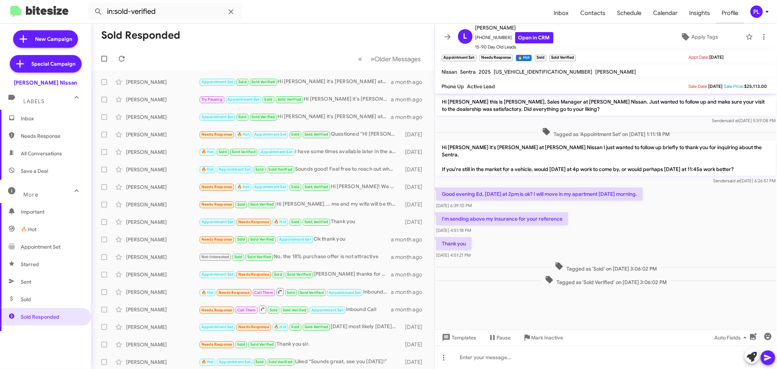
click at [729, 10] on span "Profile" at bounding box center [730, 13] width 28 height 21
click at [661, 13] on span "Calendar" at bounding box center [665, 13] width 36 height 21
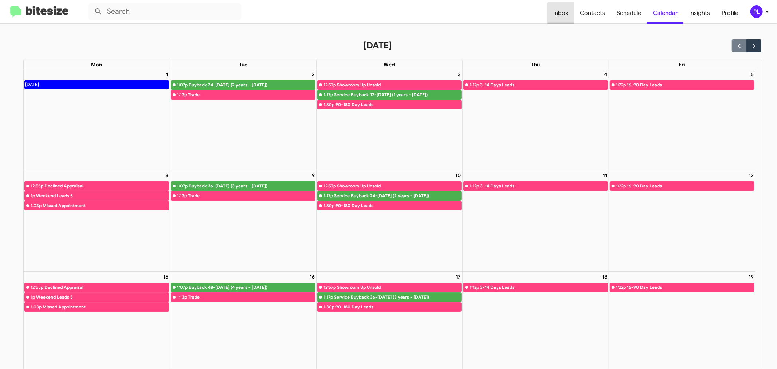
click at [567, 15] on span "Inbox" at bounding box center [560, 13] width 27 height 21
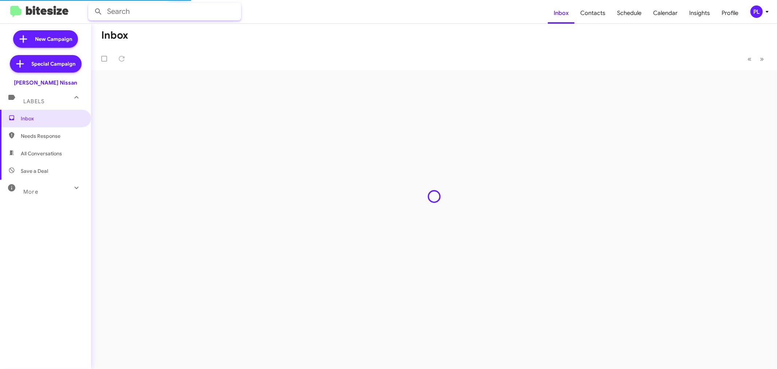
click at [188, 13] on input "text" at bounding box center [164, 11] width 153 height 17
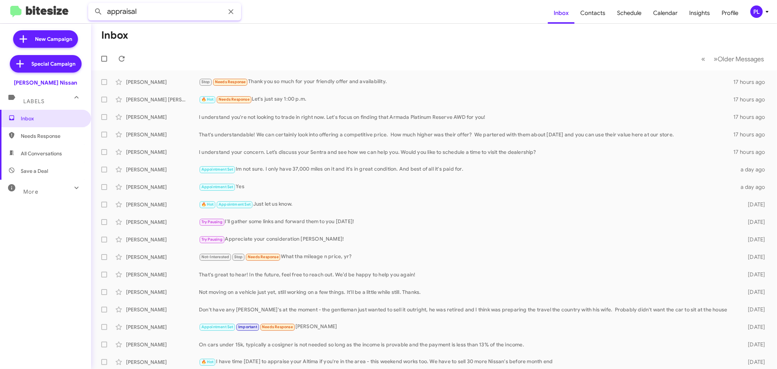
click at [91, 4] on button at bounding box center [98, 11] width 15 height 15
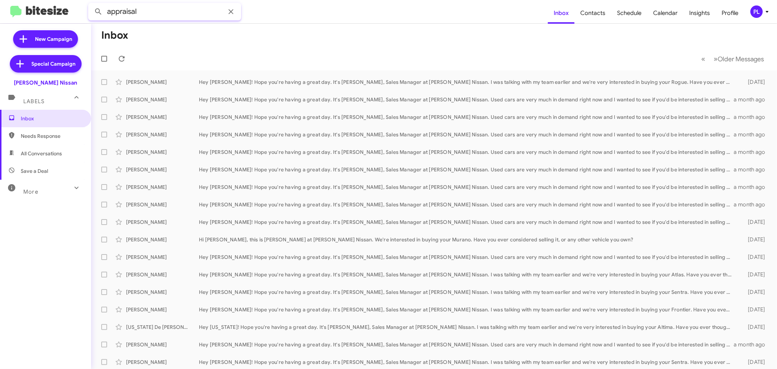
drag, startPoint x: 152, startPoint y: 5, endPoint x: 68, endPoint y: 7, distance: 84.5
click at [68, 7] on mat-toolbar "appraisal Inbox Contacts Schedule Calendar Insights Profile PL" at bounding box center [388, 11] width 777 height 23
type input "selling"
click at [91, 4] on button at bounding box center [98, 11] width 15 height 15
click at [186, 6] on input "selling" at bounding box center [164, 11] width 153 height 17
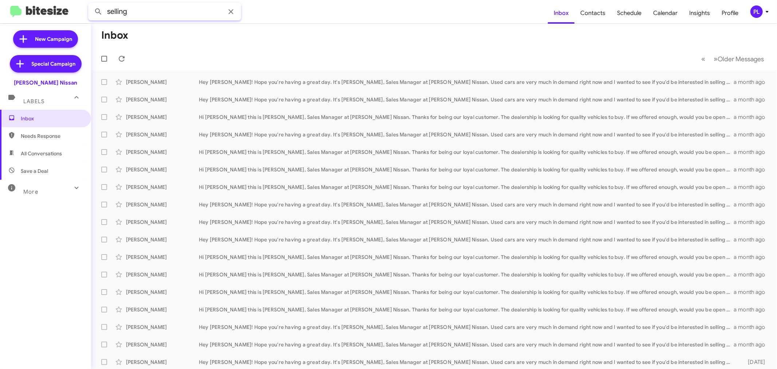
click at [91, 4] on button at bounding box center [98, 11] width 15 height 15
click at [698, 10] on span "Insights" at bounding box center [699, 13] width 32 height 21
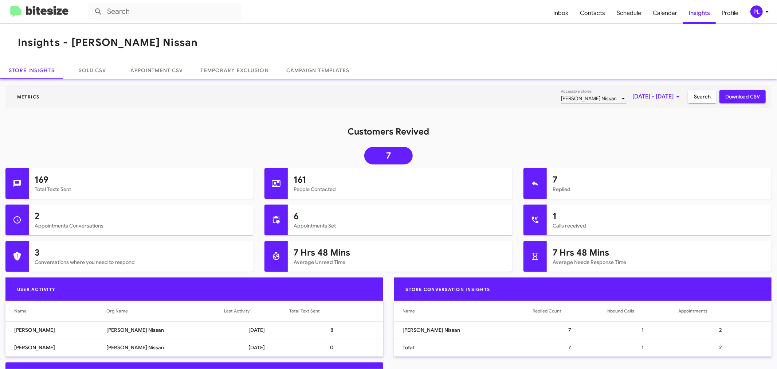
click at [632, 89] on mat-toolbar "Metrics Ed Hicks Nissan Accessible Stores Sep 1, 2025 - Sep 3, 2025 Search Down…" at bounding box center [388, 96] width 766 height 23
click at [632, 98] on span "[DATE] - [DATE]" at bounding box center [657, 96] width 50 height 13
click at [658, 122] on button "Previous month" at bounding box center [658, 121] width 15 height 15
click at [661, 156] on div "1" at bounding box center [657, 153] width 13 height 13
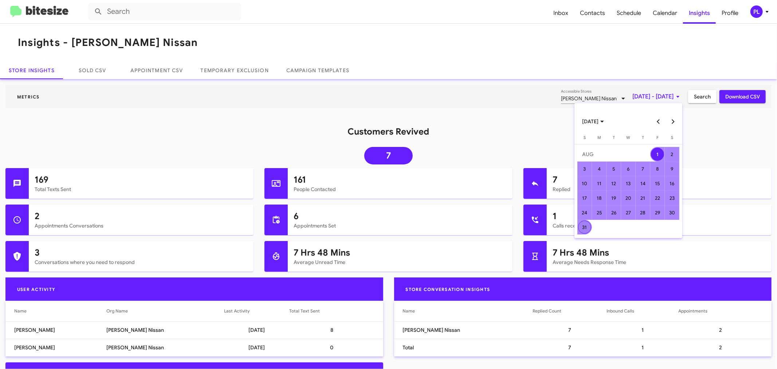
click at [588, 228] on div "31" at bounding box center [584, 226] width 13 height 13
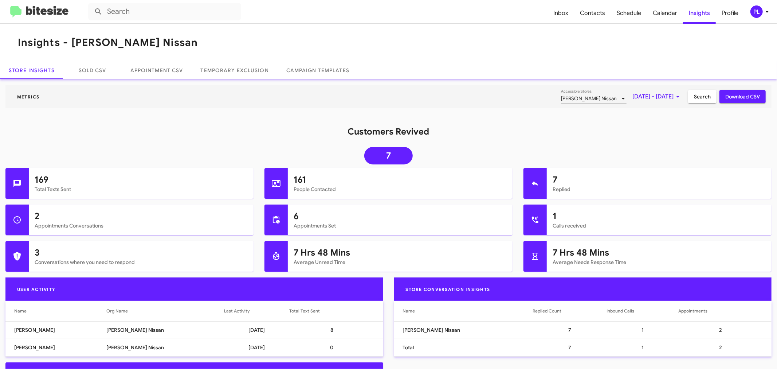
click at [699, 93] on span "Search" at bounding box center [702, 96] width 17 height 13
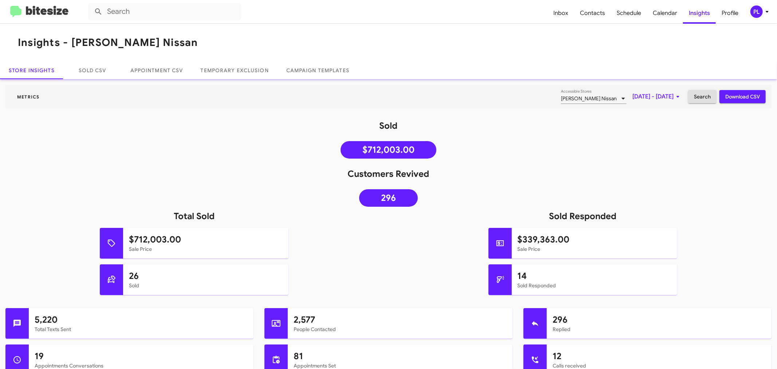
scroll to position [40, 0]
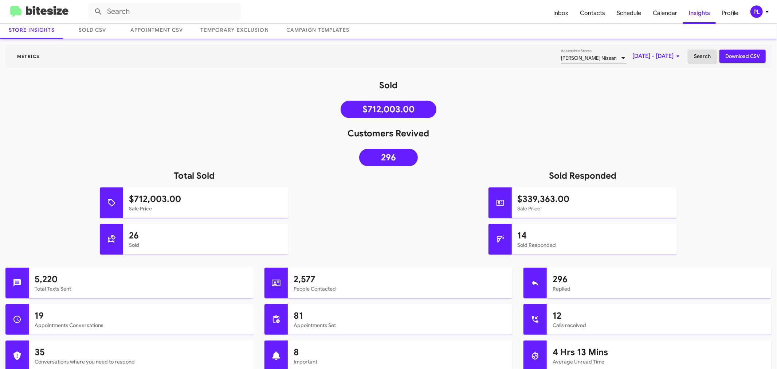
click at [756, 16] on div "PL" at bounding box center [756, 11] width 12 height 12
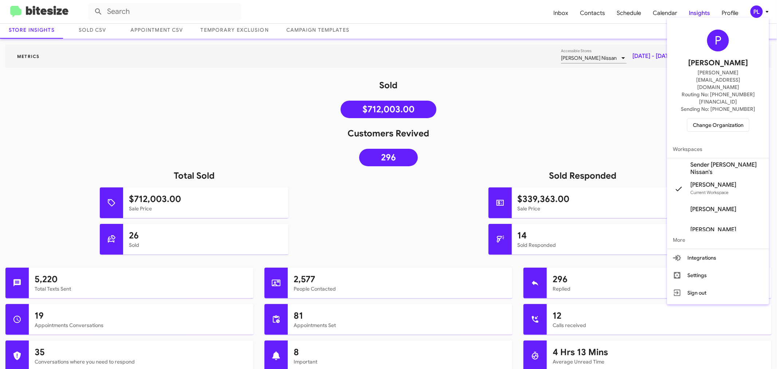
click at [726, 119] on span "Change Organization" at bounding box center [718, 125] width 51 height 12
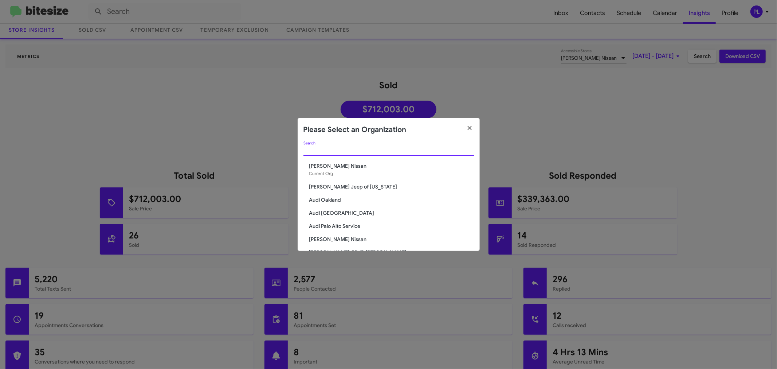
click at [357, 148] on input "Search" at bounding box center [388, 150] width 170 height 6
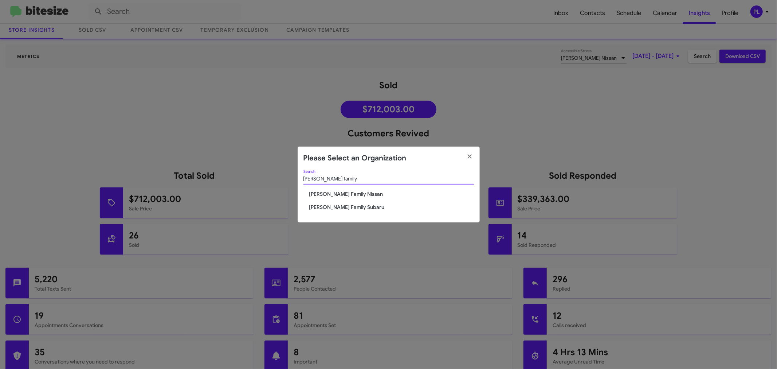
type input "hicks family"
click at [346, 210] on span "Hicks Family Subaru" at bounding box center [391, 206] width 165 height 7
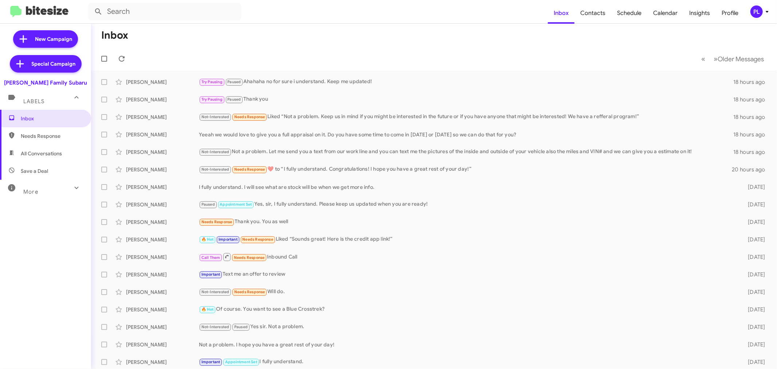
click at [72, 190] on icon at bounding box center [76, 187] width 9 height 9
click at [47, 315] on span "Sold Responded" at bounding box center [40, 316] width 39 height 7
type input "in:sold-verified"
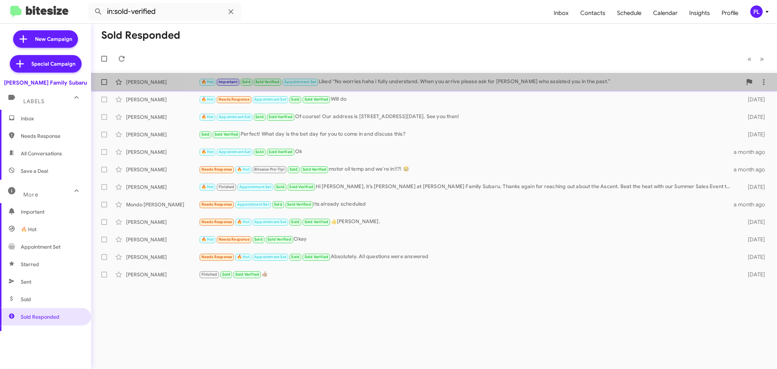
click at [468, 78] on div "🔥 Hot Important Sold Sold Verified Appointment Set Liked “No worries haha i ful…" at bounding box center [470, 82] width 543 height 8
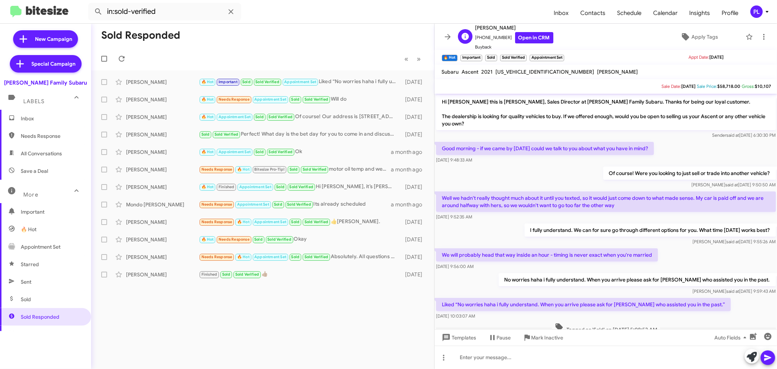
drag, startPoint x: 475, startPoint y: 26, endPoint x: 511, endPoint y: 29, distance: 36.6
click at [511, 29] on div "C [PERSON_NAME] [PHONE_NUMBER] Open in CRM Buyback" at bounding box center [504, 36] width 98 height 27
copy span "[PERSON_NAME]"
click at [161, 97] on div "[PERSON_NAME]" at bounding box center [162, 99] width 73 height 7
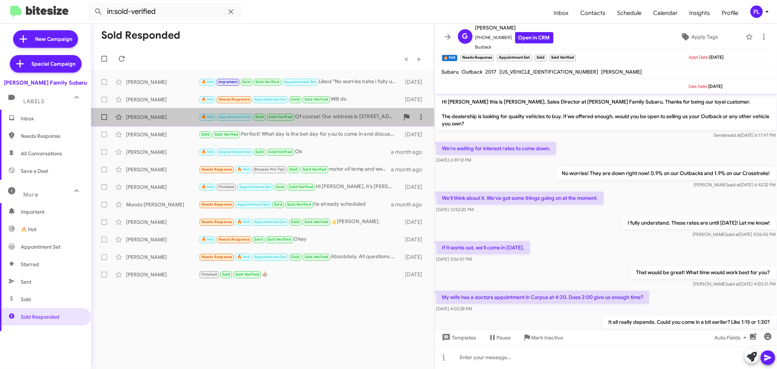
click at [156, 118] on div "[PERSON_NAME]" at bounding box center [162, 116] width 73 height 7
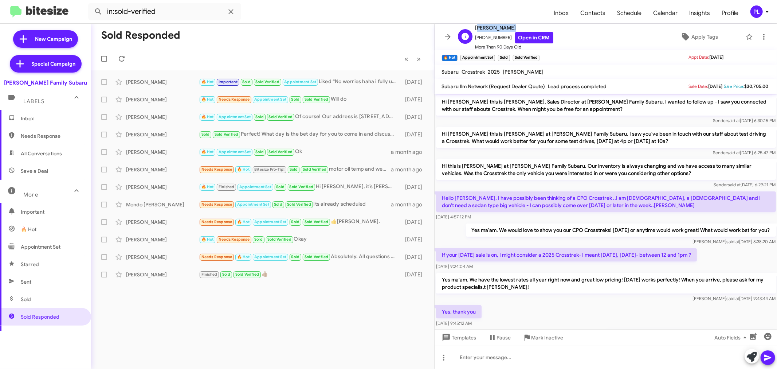
drag, startPoint x: 504, startPoint y: 27, endPoint x: 473, endPoint y: 27, distance: 30.6
click at [473, 27] on div "T [PERSON_NAME] [PHONE_NUMBER] Open in CRM More Than 90 Days Old" at bounding box center [504, 36] width 98 height 27
copy span "[PERSON_NAME]"
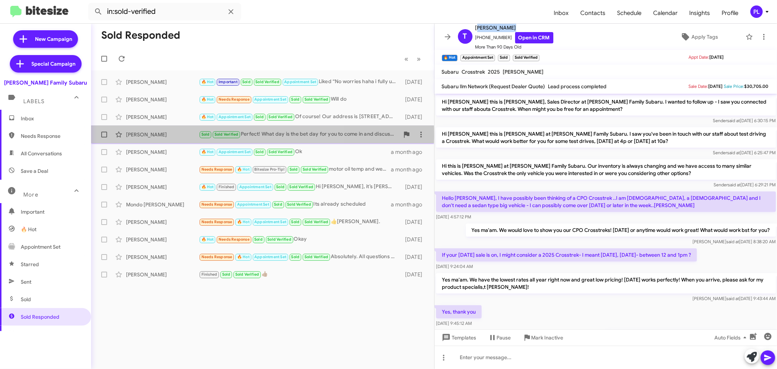
click at [157, 135] on div "[PERSON_NAME]" at bounding box center [162, 134] width 73 height 7
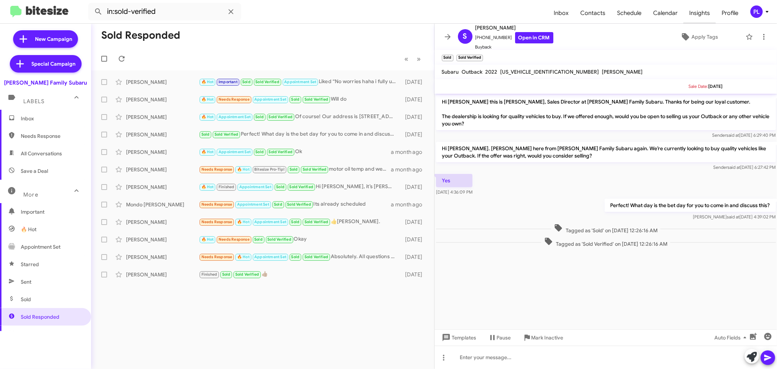
click at [697, 15] on span "Insights" at bounding box center [699, 13] width 32 height 21
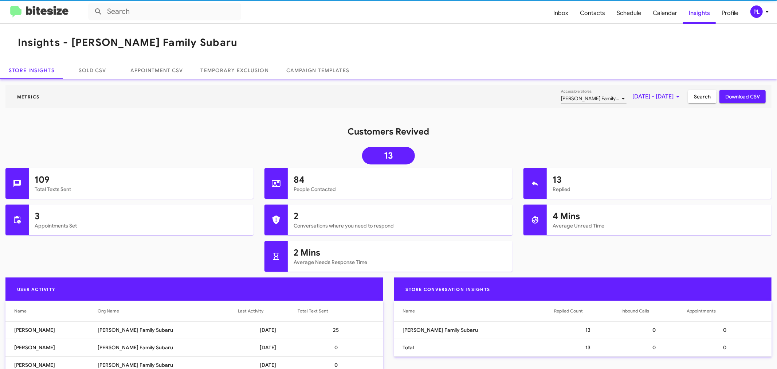
click at [651, 97] on span "[DATE] - [DATE]" at bounding box center [657, 96] width 50 height 13
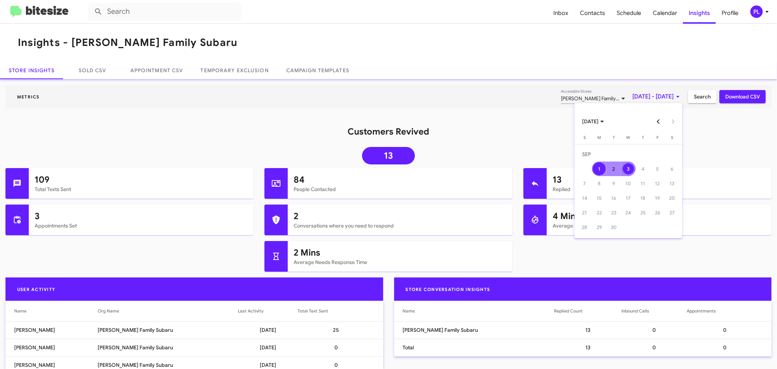
click at [660, 122] on button "Previous month" at bounding box center [658, 121] width 15 height 15
click at [660, 154] on div "1" at bounding box center [657, 153] width 13 height 13
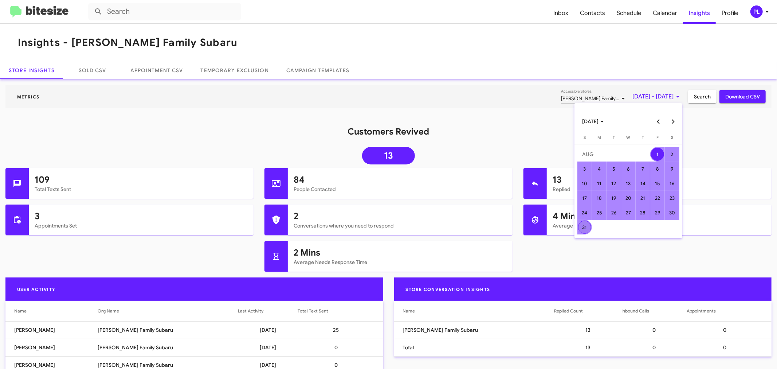
click at [581, 224] on div "31" at bounding box center [584, 226] width 13 height 13
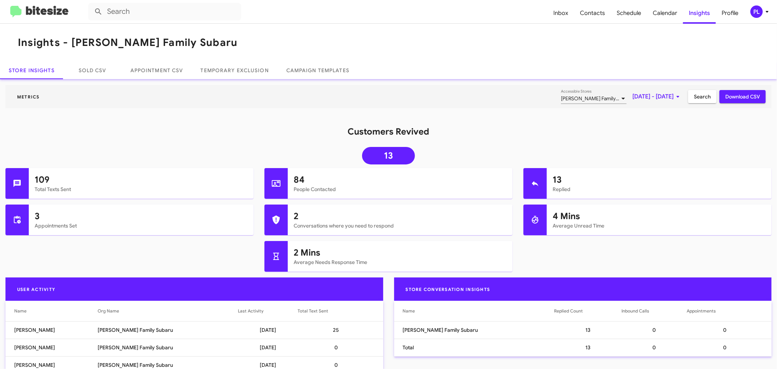
click at [694, 96] on span "Search" at bounding box center [702, 96] width 17 height 13
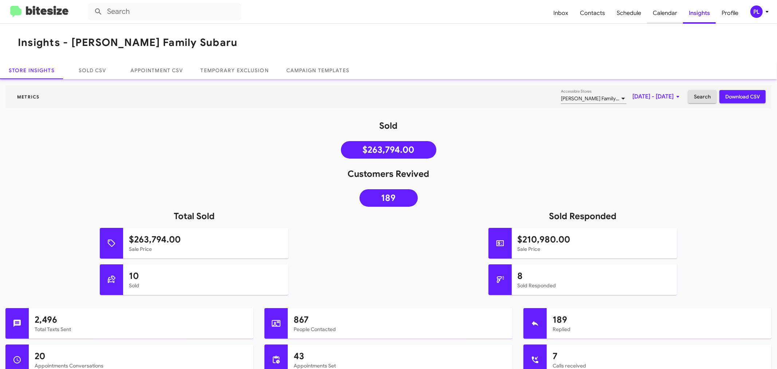
click at [673, 13] on span "Calendar" at bounding box center [665, 13] width 36 height 21
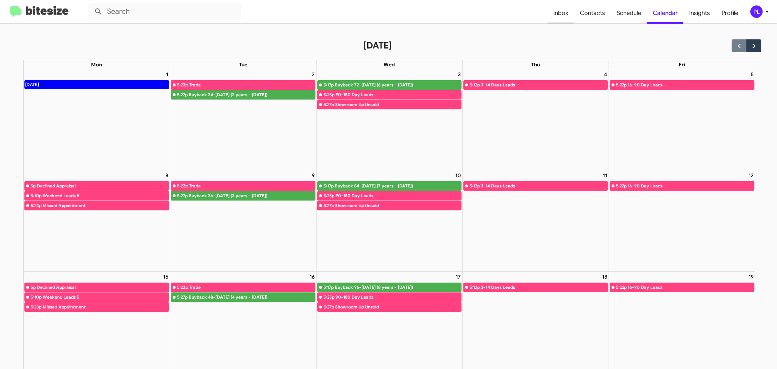
click at [571, 12] on span "Inbox" at bounding box center [560, 13] width 27 height 21
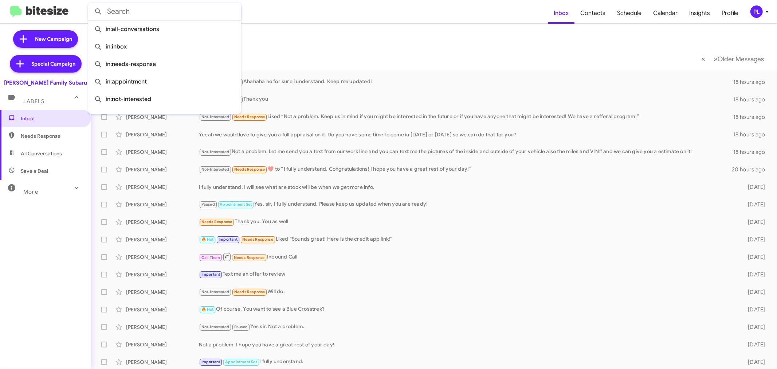
click at [155, 8] on input "text" at bounding box center [164, 11] width 153 height 17
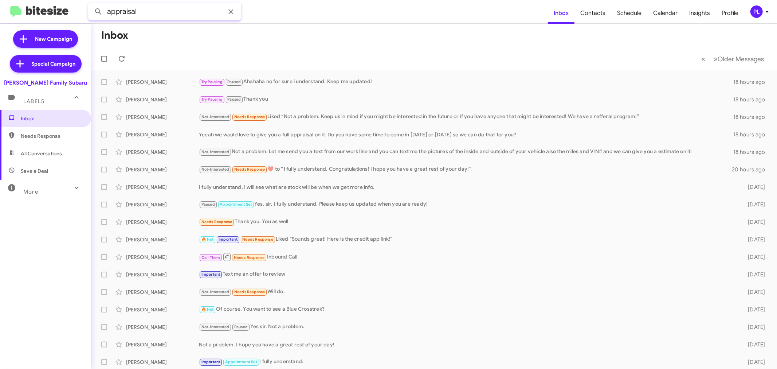
click at [91, 4] on button at bounding box center [98, 11] width 15 height 15
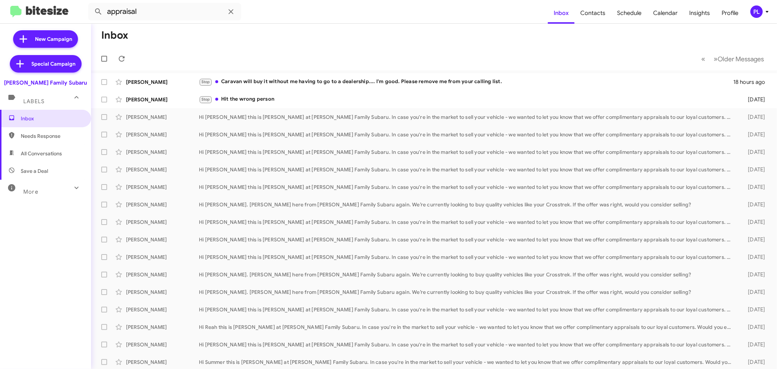
click at [56, 190] on div "More" at bounding box center [38, 188] width 65 height 13
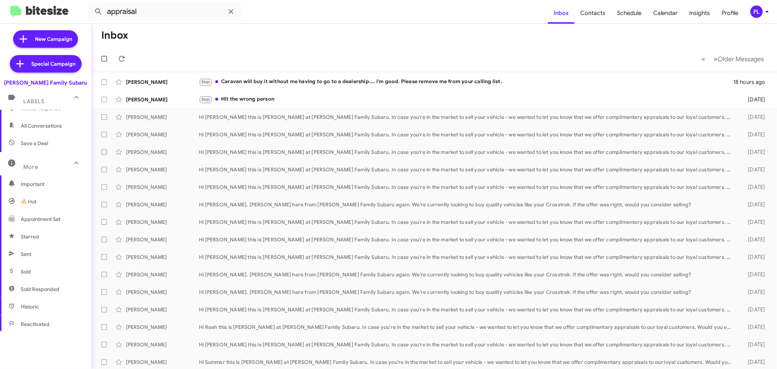
scroll to position [40, 0]
click at [43, 279] on span "Sold Responded" at bounding box center [45, 275] width 91 height 17
type input "in:sold-verified"
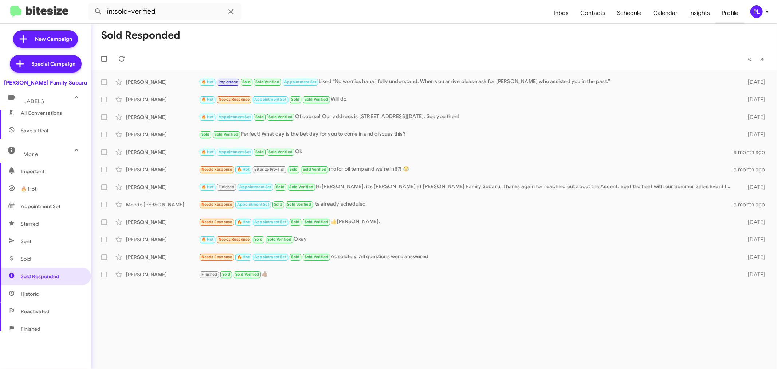
click at [732, 10] on span "Profile" at bounding box center [730, 13] width 28 height 21
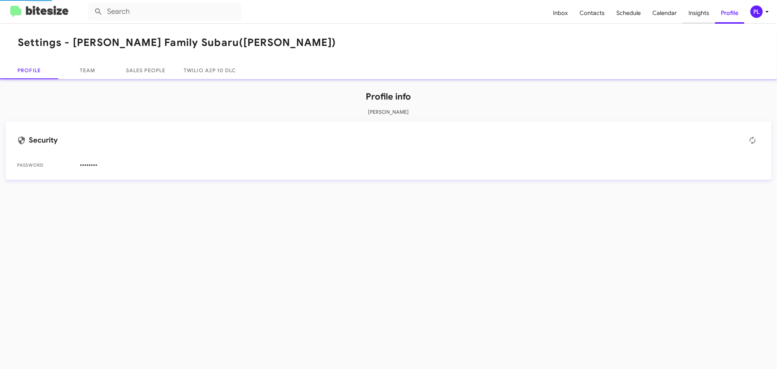
click at [697, 12] on span "Insights" at bounding box center [699, 13] width 32 height 21
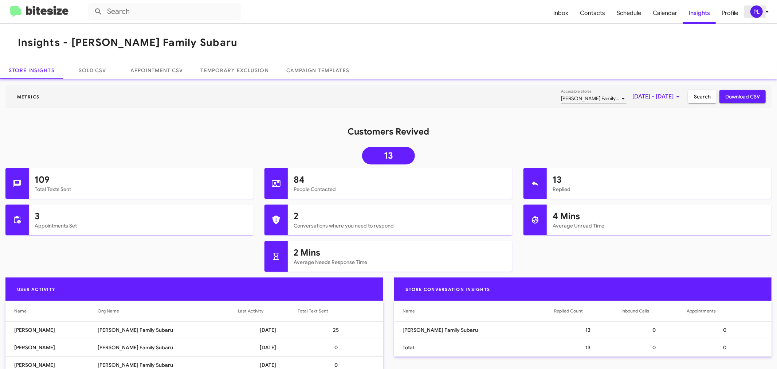
click at [765, 11] on icon at bounding box center [767, 11] width 9 height 9
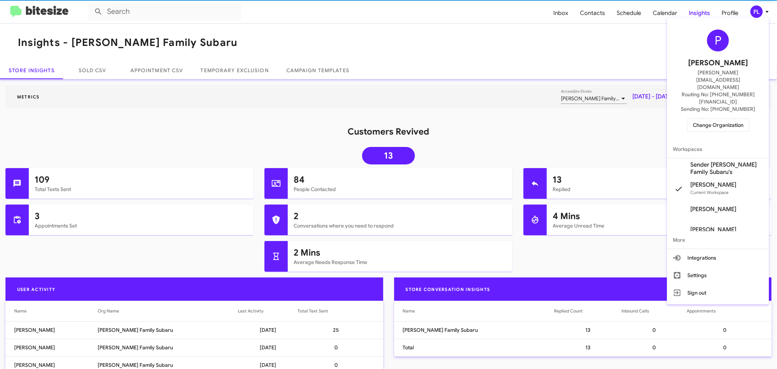
click at [714, 119] on span "Change Organization" at bounding box center [718, 125] width 51 height 12
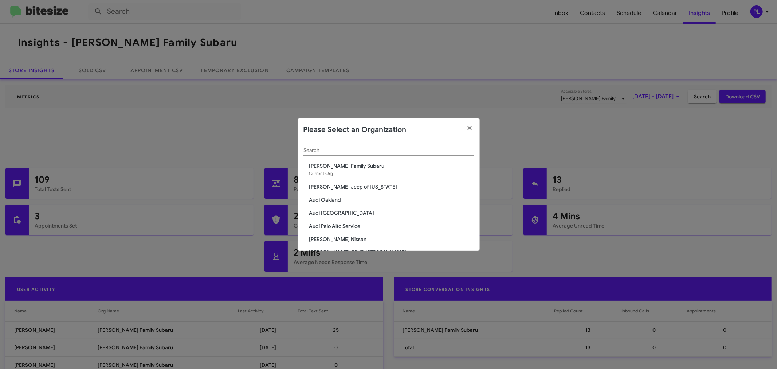
click at [347, 151] on input "Search" at bounding box center [388, 150] width 170 height 6
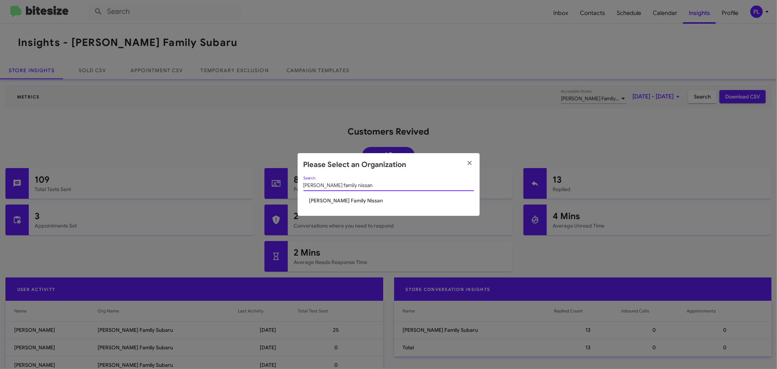
type input "hicks family nissan"
click at [334, 202] on span "[PERSON_NAME] Family Nissan" at bounding box center [391, 200] width 165 height 7
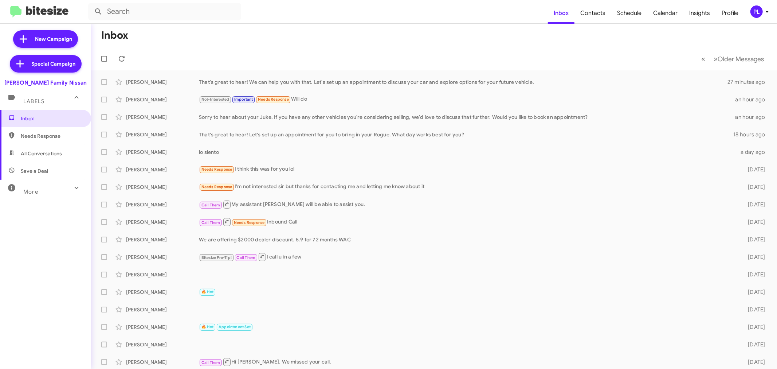
click at [56, 190] on div "More" at bounding box center [38, 188] width 65 height 13
click at [30, 318] on span "Sold Responded" at bounding box center [40, 316] width 39 height 7
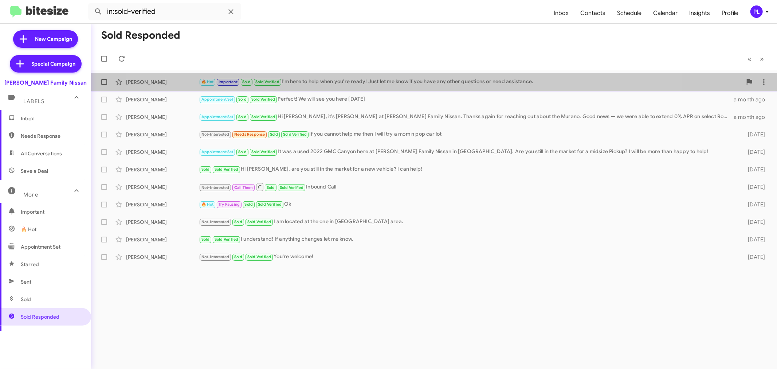
click at [405, 84] on div "🔥 Hot Important Sold Sold Verified I'm here to help when you're ready! Just let…" at bounding box center [470, 82] width 543 height 8
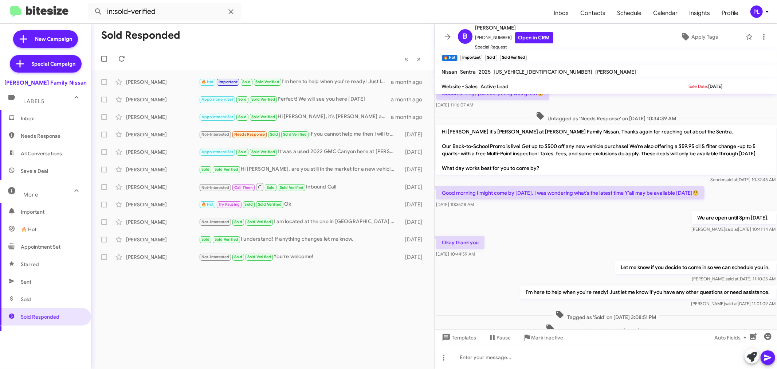
scroll to position [74, 0]
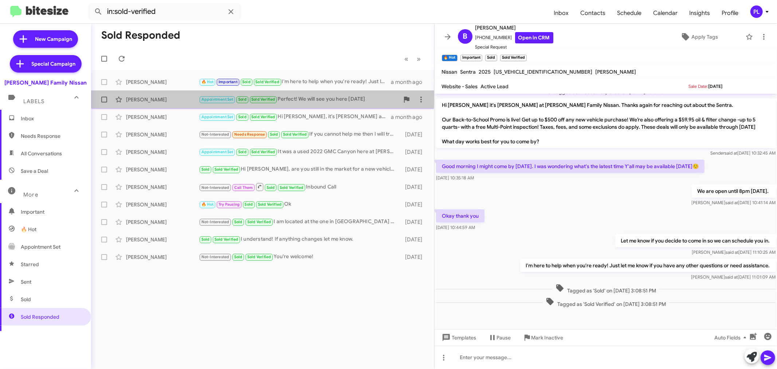
click at [142, 99] on div "[PERSON_NAME]" at bounding box center [162, 99] width 73 height 7
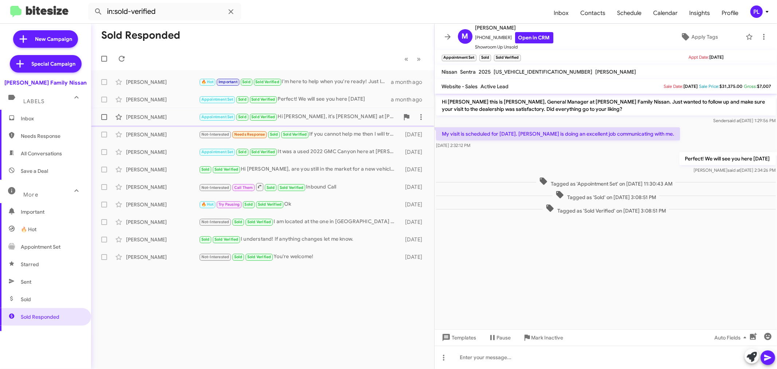
click at [166, 118] on div "[PERSON_NAME]" at bounding box center [162, 116] width 73 height 7
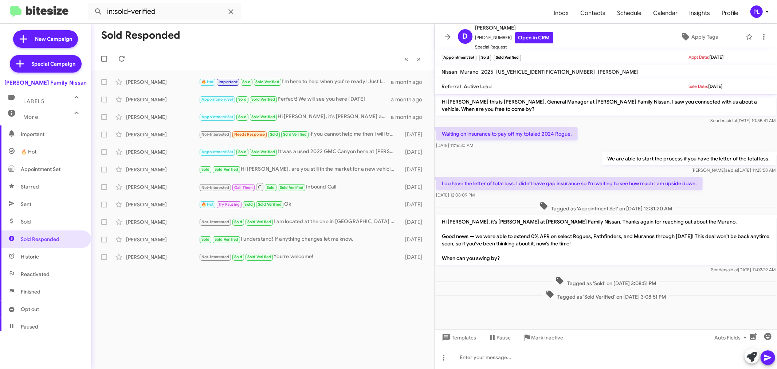
scroll to position [81, 0]
click at [44, 221] on span "Sold" at bounding box center [45, 217] width 91 height 17
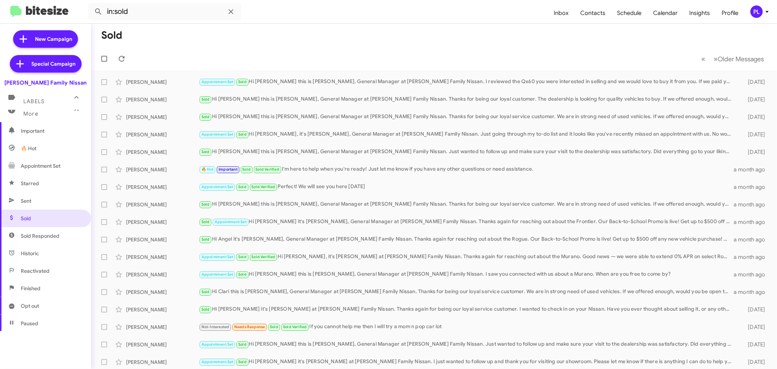
click at [43, 237] on span "Sold Responded" at bounding box center [40, 235] width 39 height 7
type input "in:sold-verified"
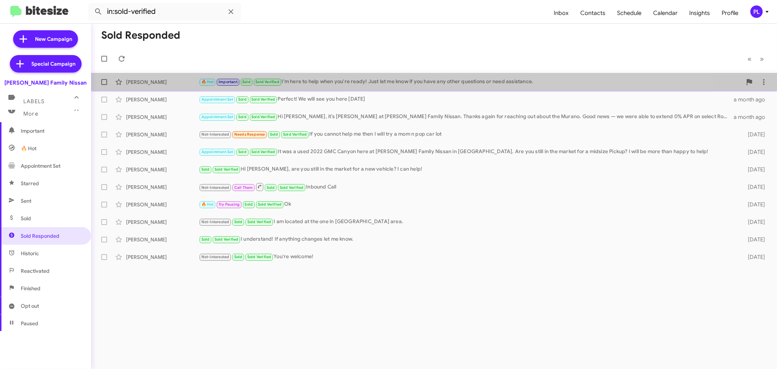
click at [143, 80] on div "[PERSON_NAME]" at bounding box center [162, 81] width 73 height 7
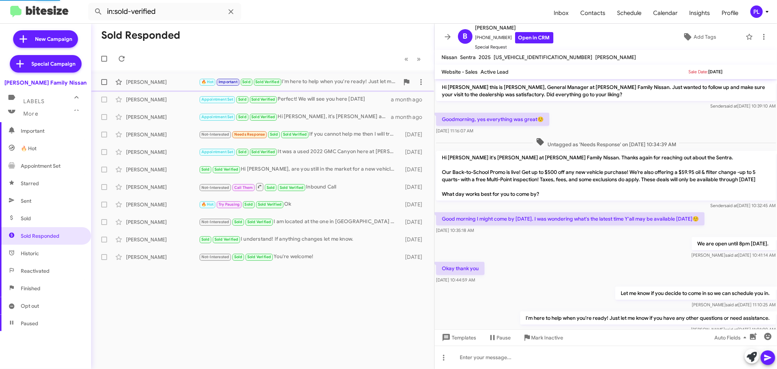
scroll to position [60, 0]
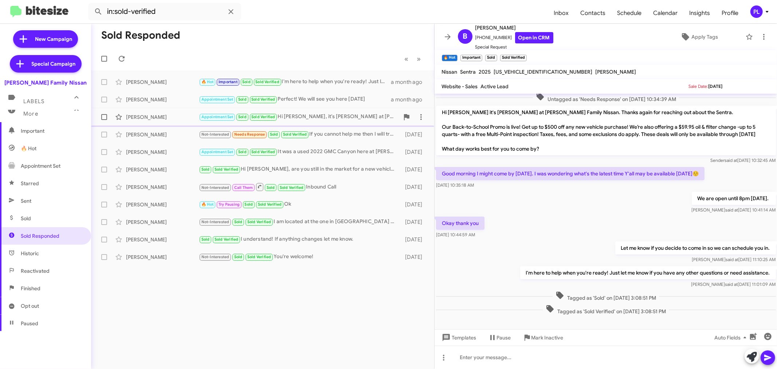
click at [180, 112] on div "[PERSON_NAME] Appointment Set Sold Sold Verified Hi [PERSON_NAME], it’s [PERSON…" at bounding box center [262, 117] width 331 height 15
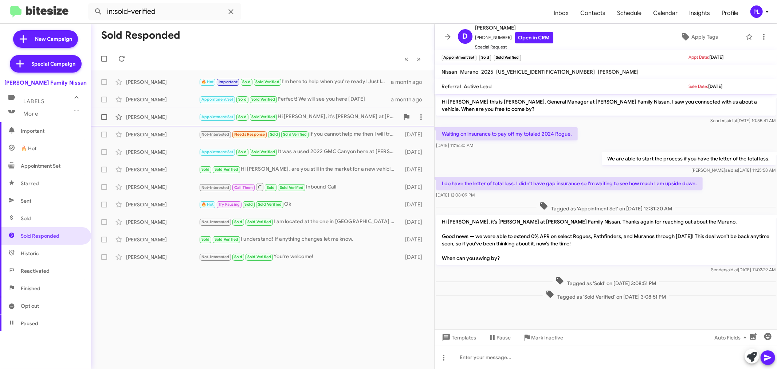
click at [359, 110] on div "[PERSON_NAME] Appointment Set Sold Sold Verified Hi [PERSON_NAME], it’s [PERSON…" at bounding box center [262, 117] width 331 height 15
click at [346, 119] on div "Appointment Set Sold Sold Verified Hi [PERSON_NAME], it’s [PERSON_NAME] at [PER…" at bounding box center [299, 117] width 200 height 8
click at [164, 84] on div "[PERSON_NAME]" at bounding box center [162, 81] width 73 height 7
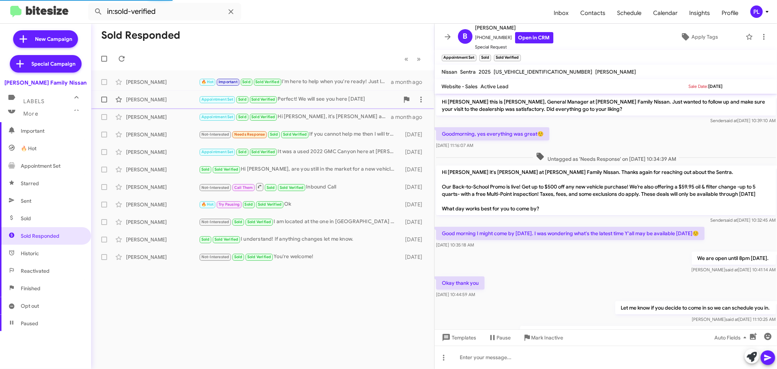
scroll to position [74, 0]
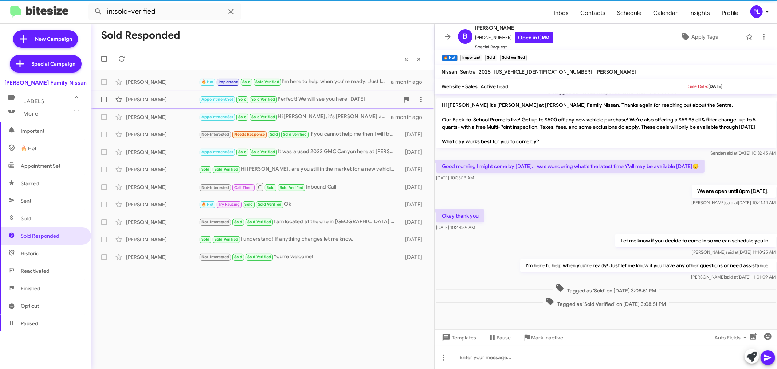
click at [150, 97] on div "[PERSON_NAME]" at bounding box center [162, 99] width 73 height 7
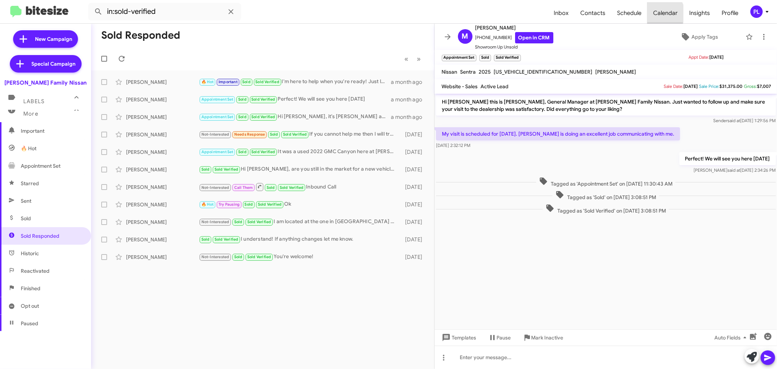
click at [660, 13] on span "Calendar" at bounding box center [665, 13] width 36 height 21
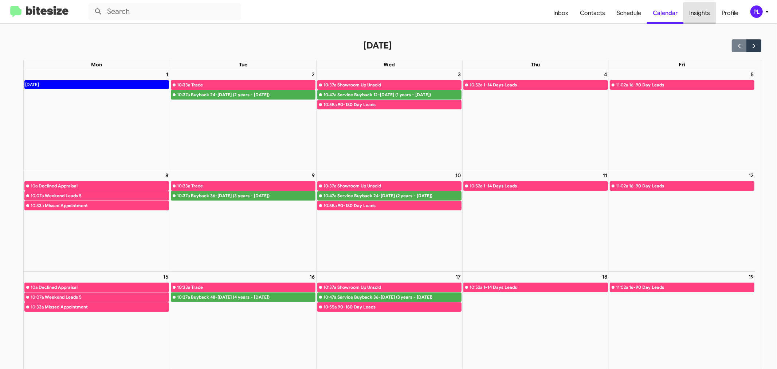
click at [707, 15] on span "Insights" at bounding box center [699, 13] width 32 height 21
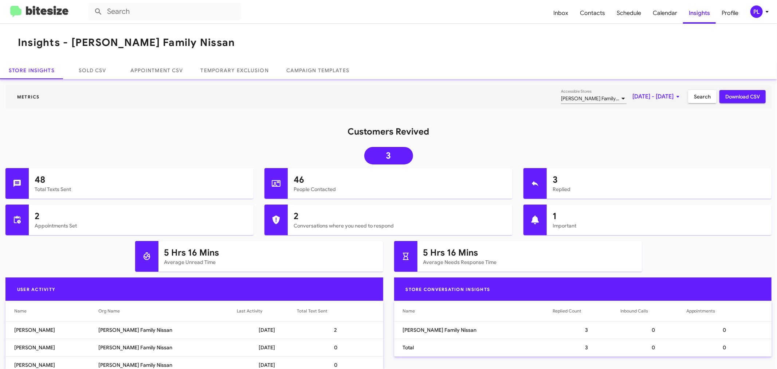
click at [638, 91] on span "[DATE] - [DATE]" at bounding box center [657, 96] width 50 height 13
click at [658, 124] on button "Previous month" at bounding box center [658, 121] width 15 height 15
click at [652, 152] on div "1" at bounding box center [657, 153] width 13 height 13
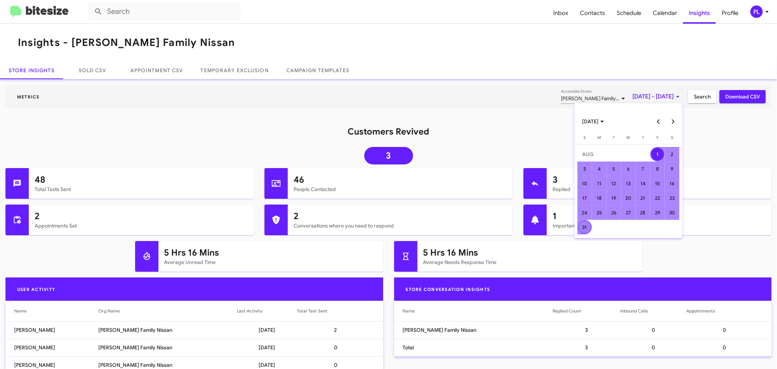
click at [583, 231] on div "31" at bounding box center [584, 226] width 13 height 13
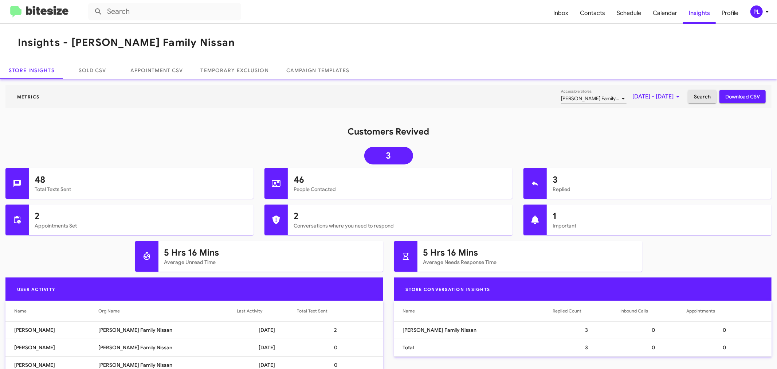
click at [694, 96] on span "Search" at bounding box center [702, 96] width 17 height 13
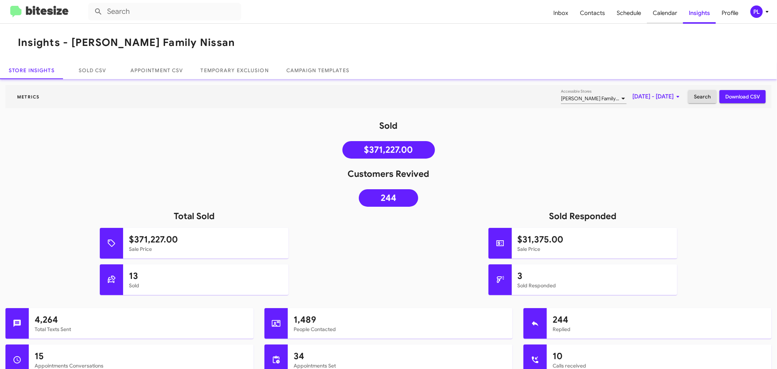
click at [665, 17] on span "Calendar" at bounding box center [665, 13] width 36 height 21
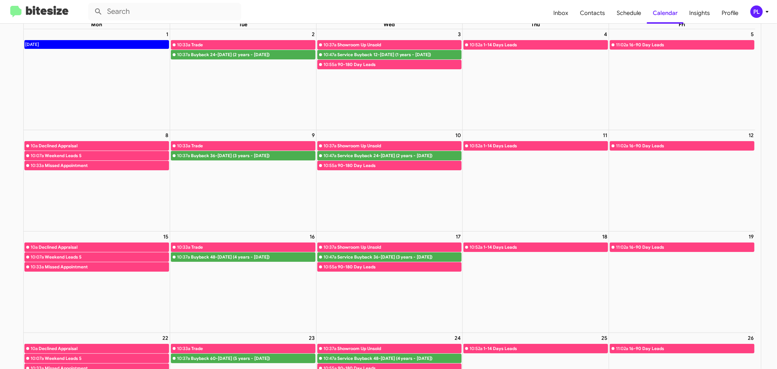
scroll to position [40, 0]
